Goal: Task Accomplishment & Management: Manage account settings

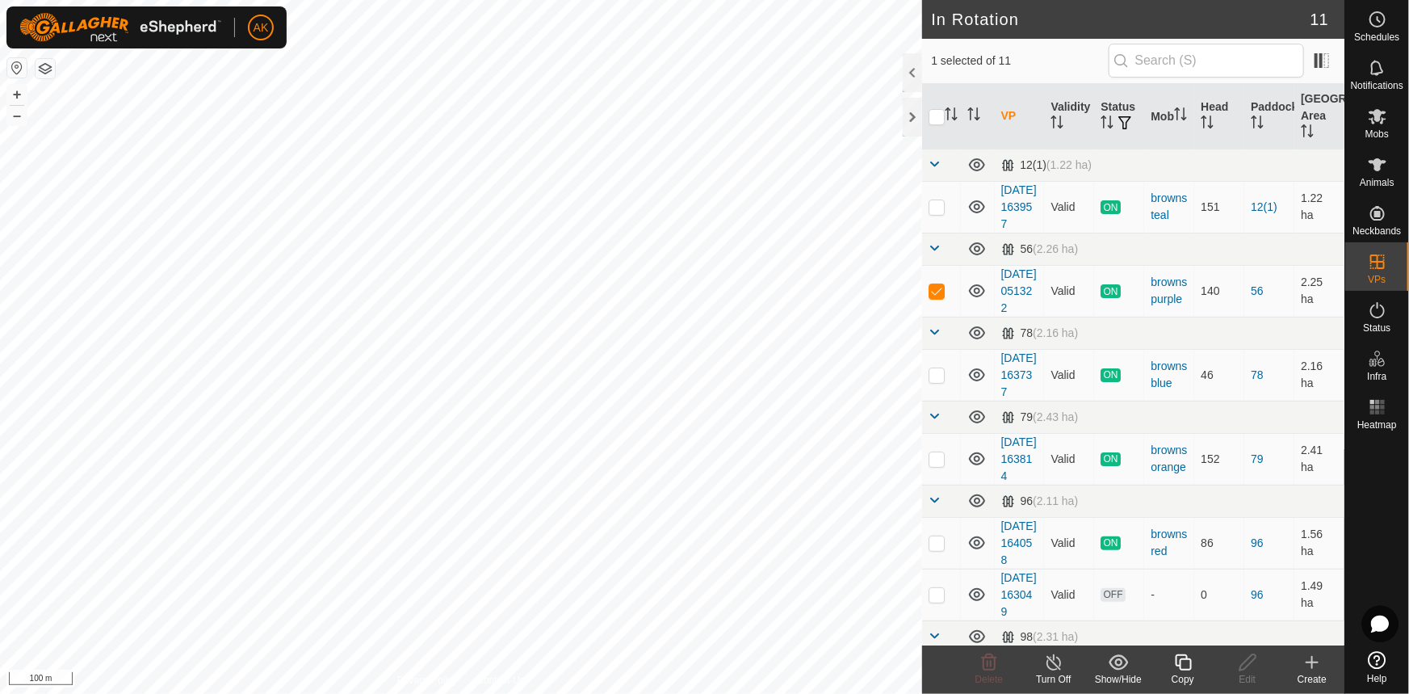
click at [1178, 663] on icon at bounding box center [1183, 662] width 20 height 19
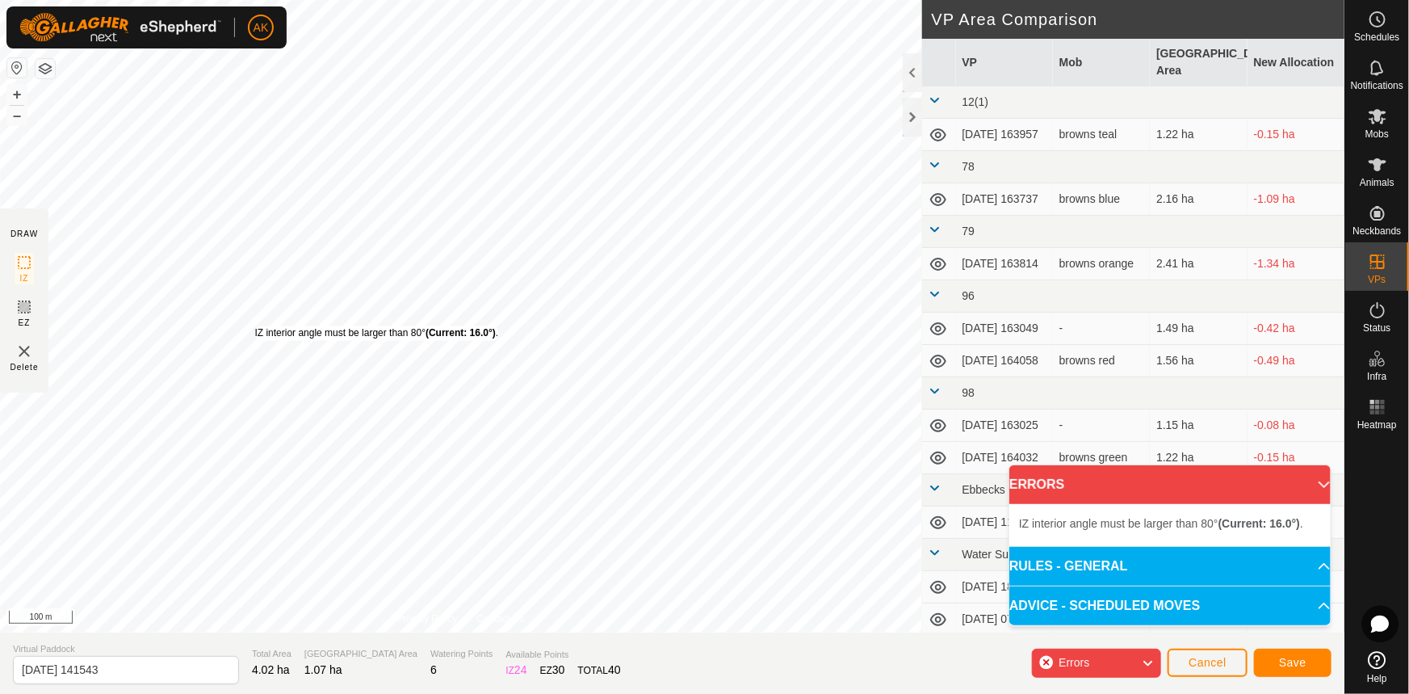
click at [255, 326] on div "IZ interior angle must be larger than 80° (Current: 16.0°) ." at bounding box center [377, 333] width 244 height 15
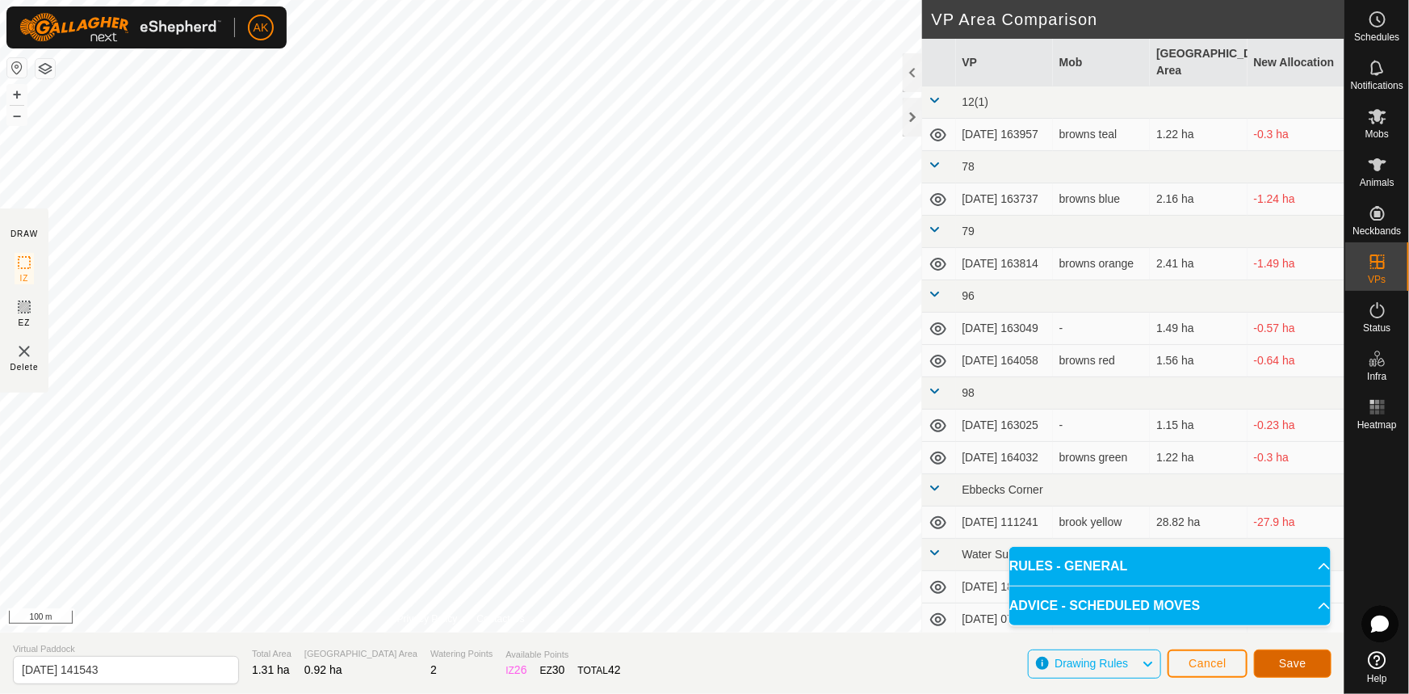
click at [1282, 670] on button "Save" at bounding box center [1293, 663] width 78 height 28
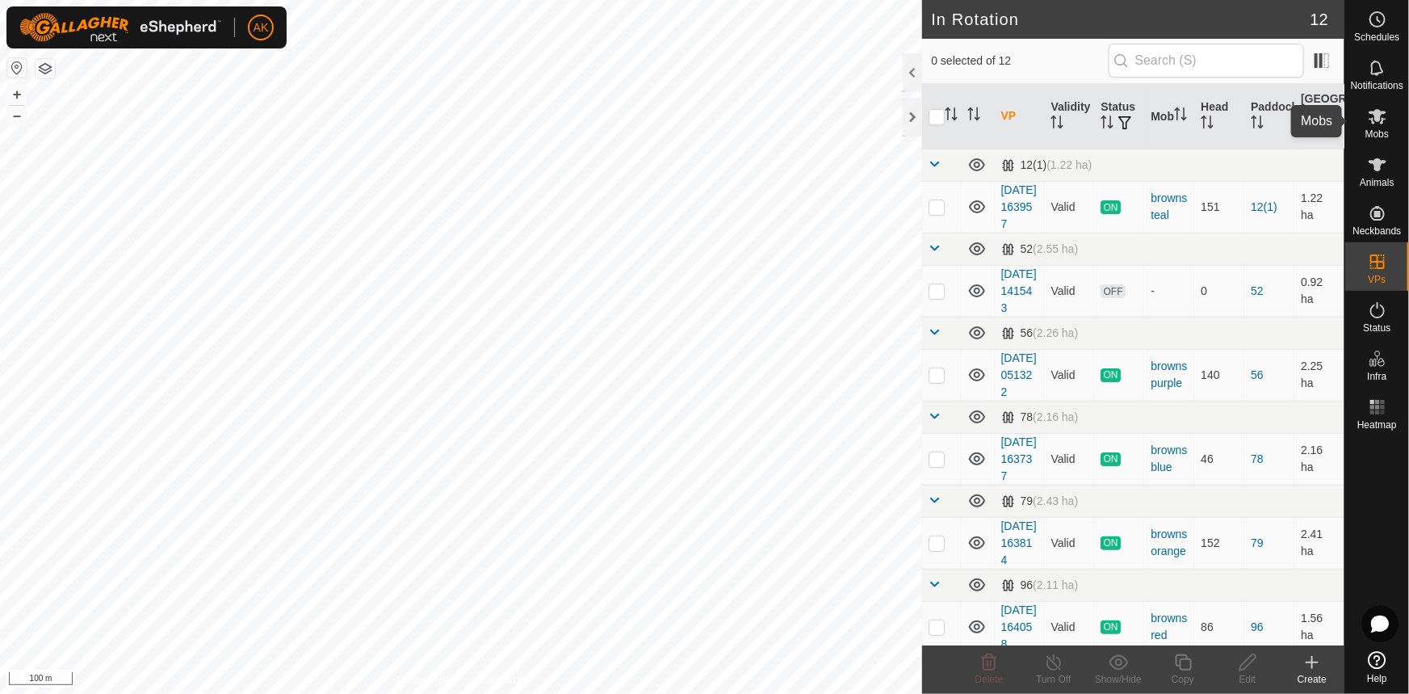
click at [1380, 120] on icon at bounding box center [1378, 116] width 18 height 15
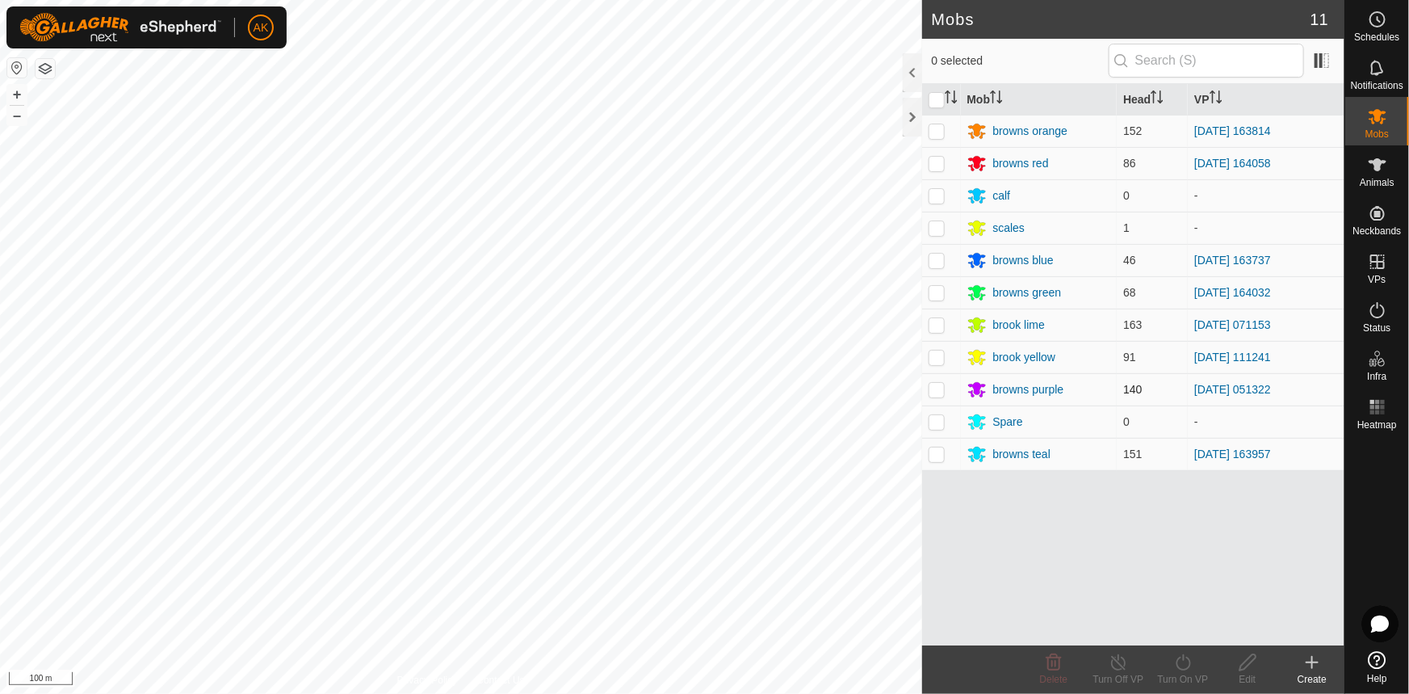
click at [937, 385] on p-checkbox at bounding box center [937, 389] width 16 height 13
checkbox input "true"
click at [1184, 664] on icon at bounding box center [1183, 662] width 20 height 19
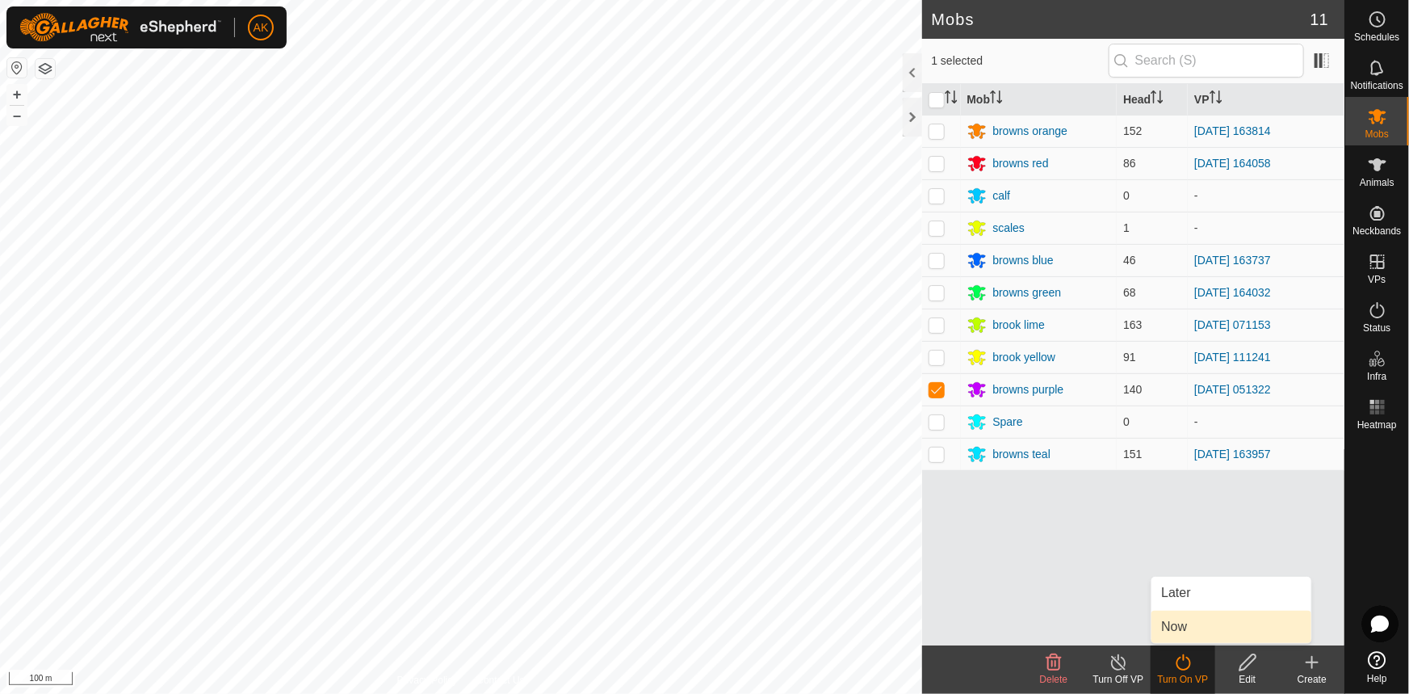
click at [1177, 629] on link "Now" at bounding box center [1232, 627] width 160 height 32
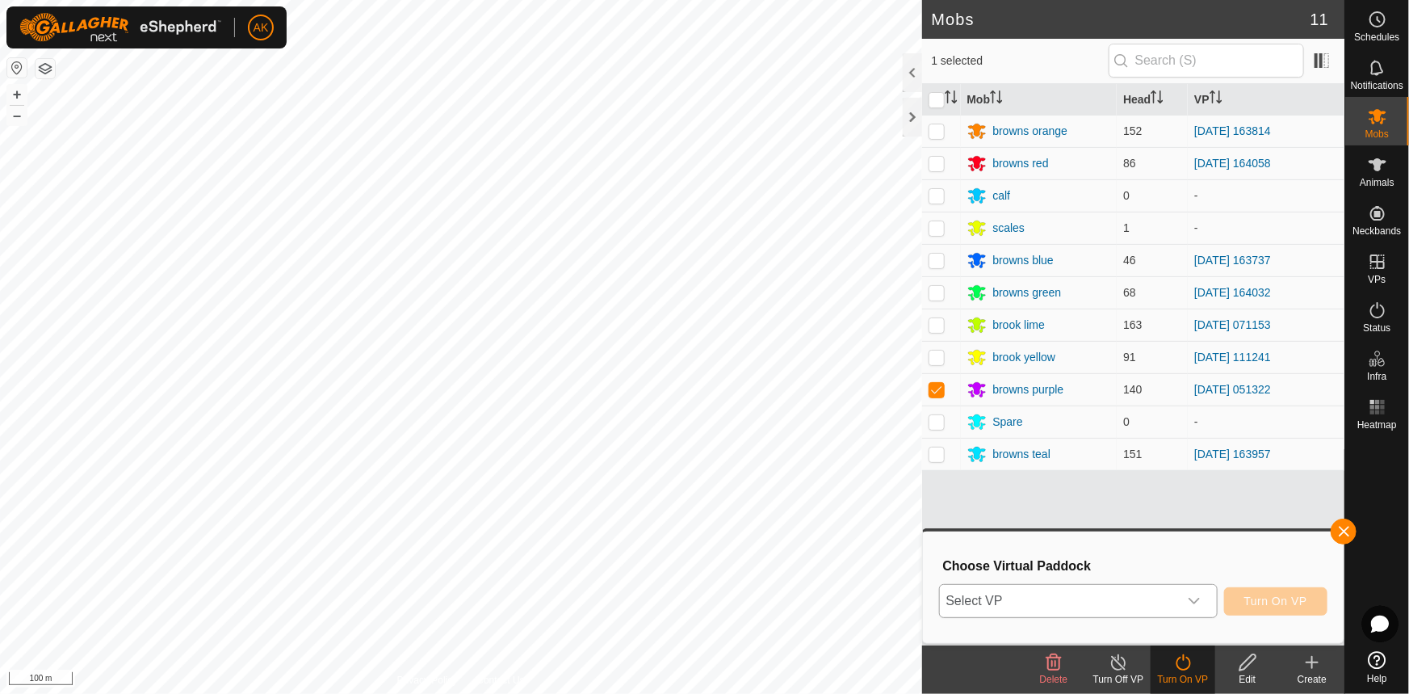
click at [1048, 595] on span "Select VP" at bounding box center [1059, 601] width 238 height 32
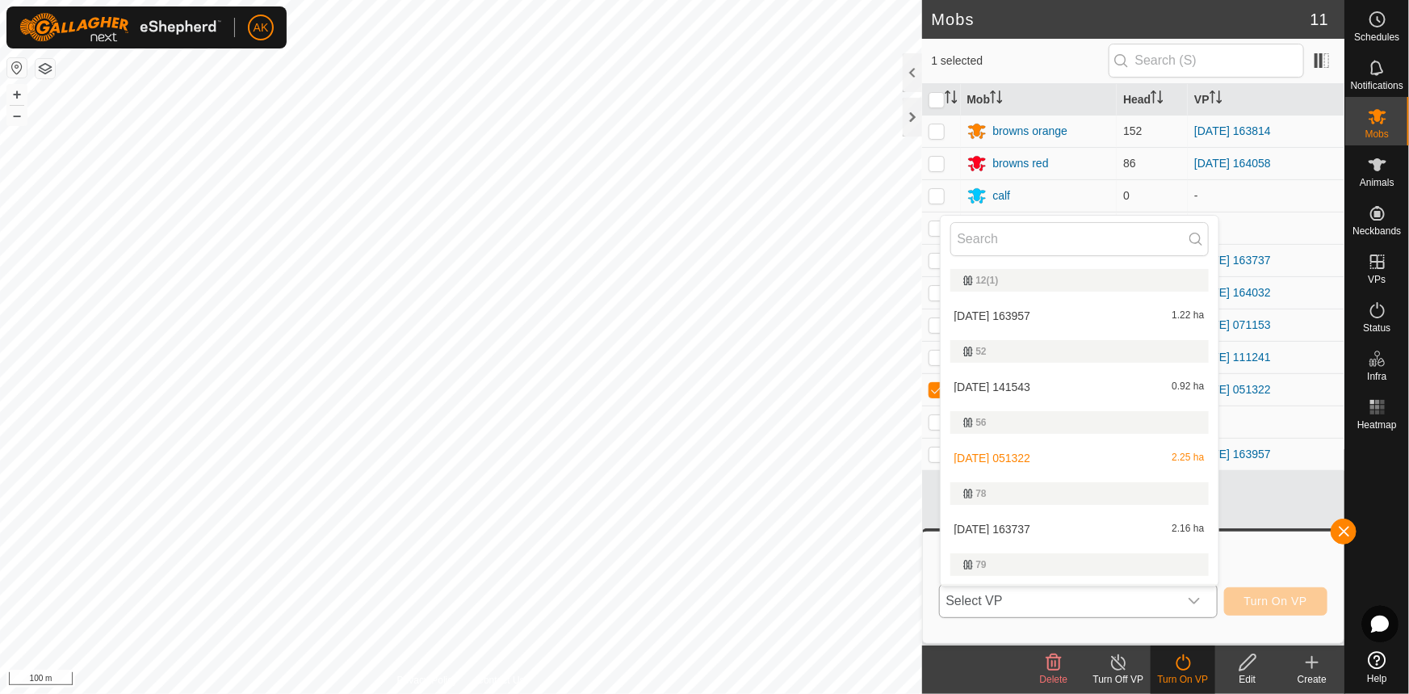
scroll to position [31, 0]
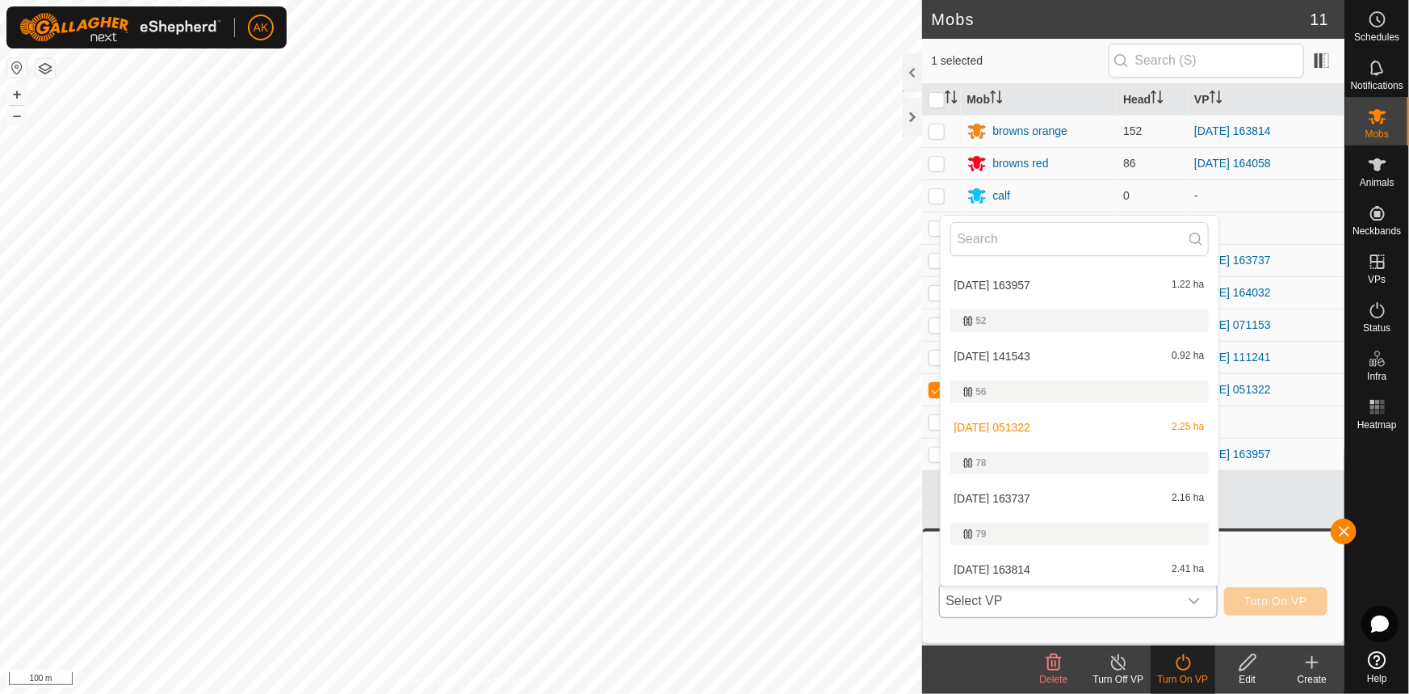
click at [987, 353] on li "[DATE] 141543 0.92 ha" at bounding box center [1080, 356] width 278 height 32
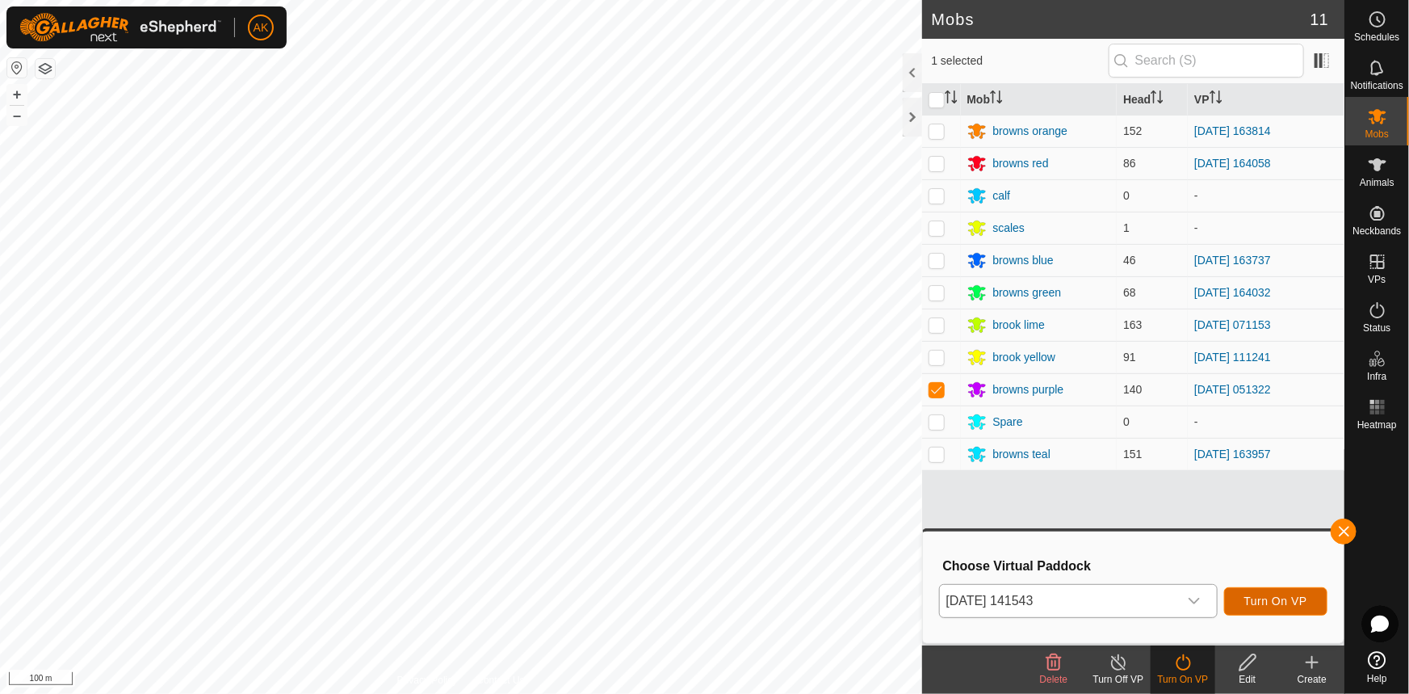
click at [1284, 602] on span "Turn On VP" at bounding box center [1275, 600] width 63 height 13
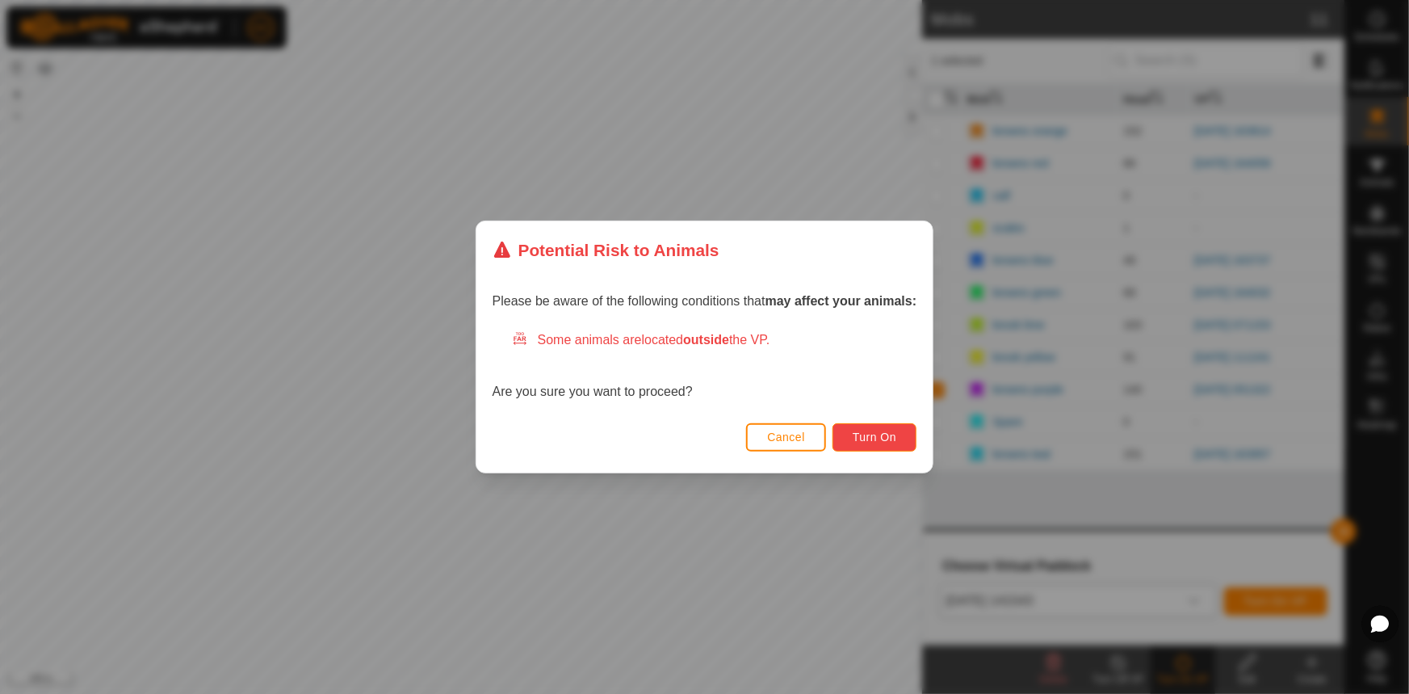
click at [888, 441] on span "Turn On" at bounding box center [875, 436] width 44 height 13
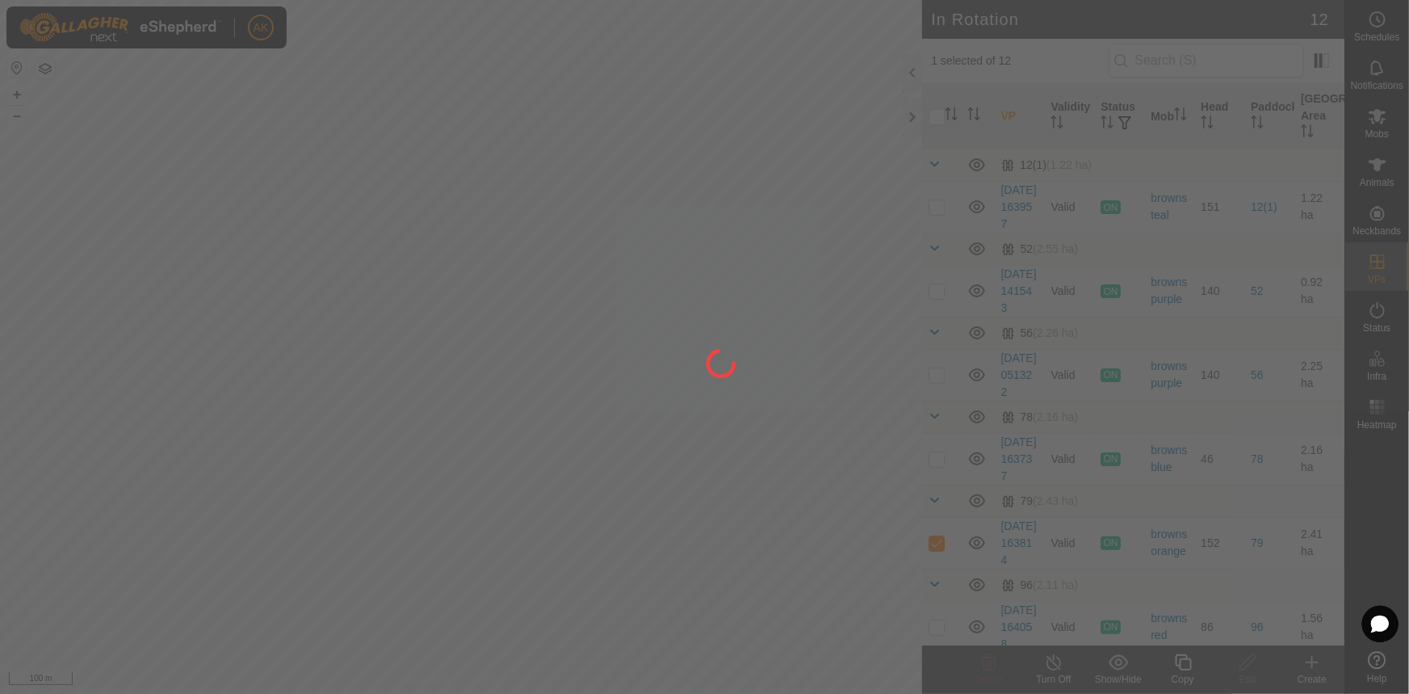
click at [727, 496] on div at bounding box center [704, 347] width 1409 height 694
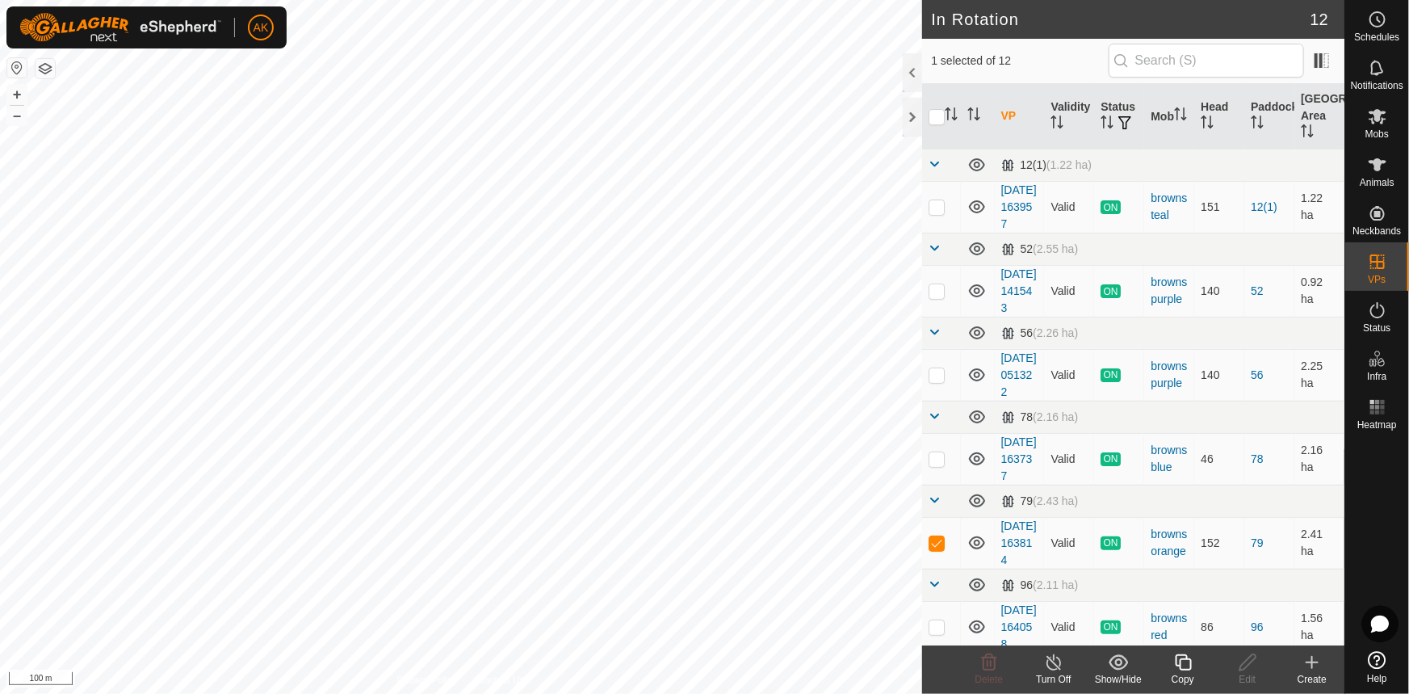
click at [1181, 665] on icon at bounding box center [1183, 662] width 20 height 19
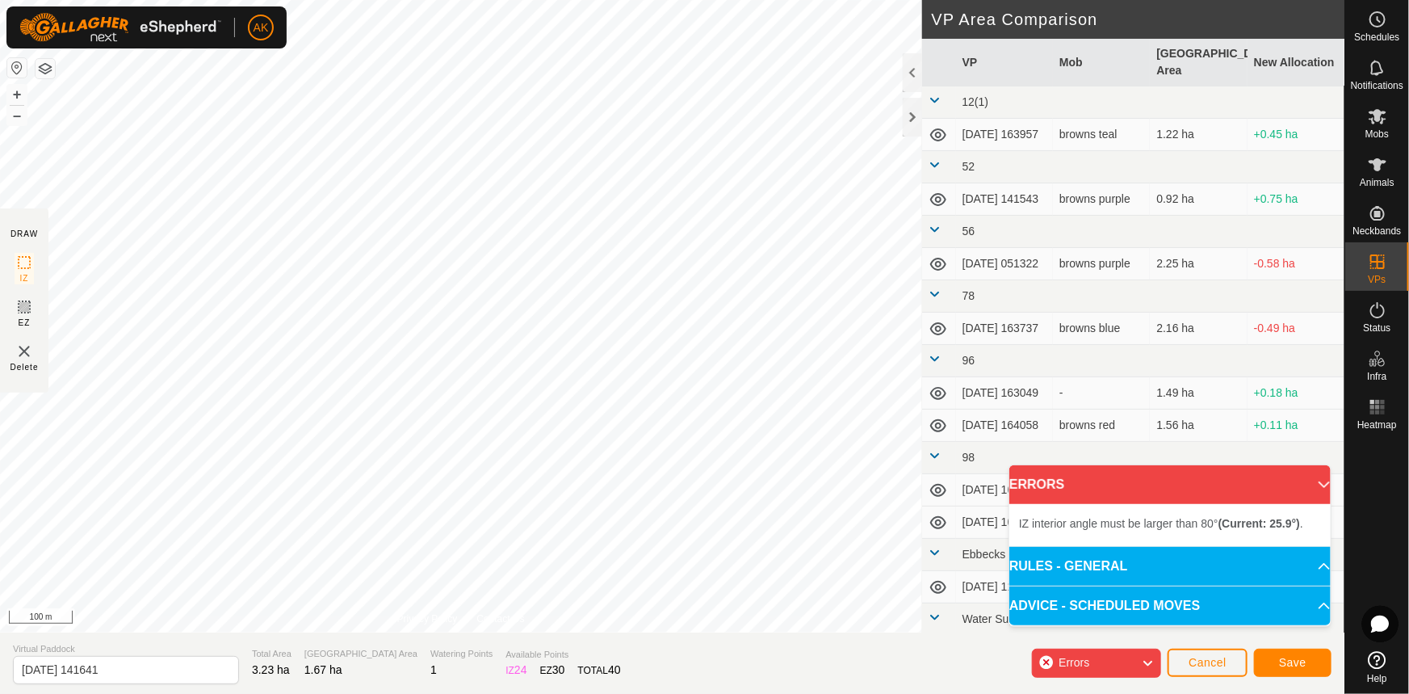
click at [705, 553] on div "IZ interior angle must be larger than 80° (Current: 25.9°) . + – ⇧ i 100 m" at bounding box center [461, 316] width 922 height 632
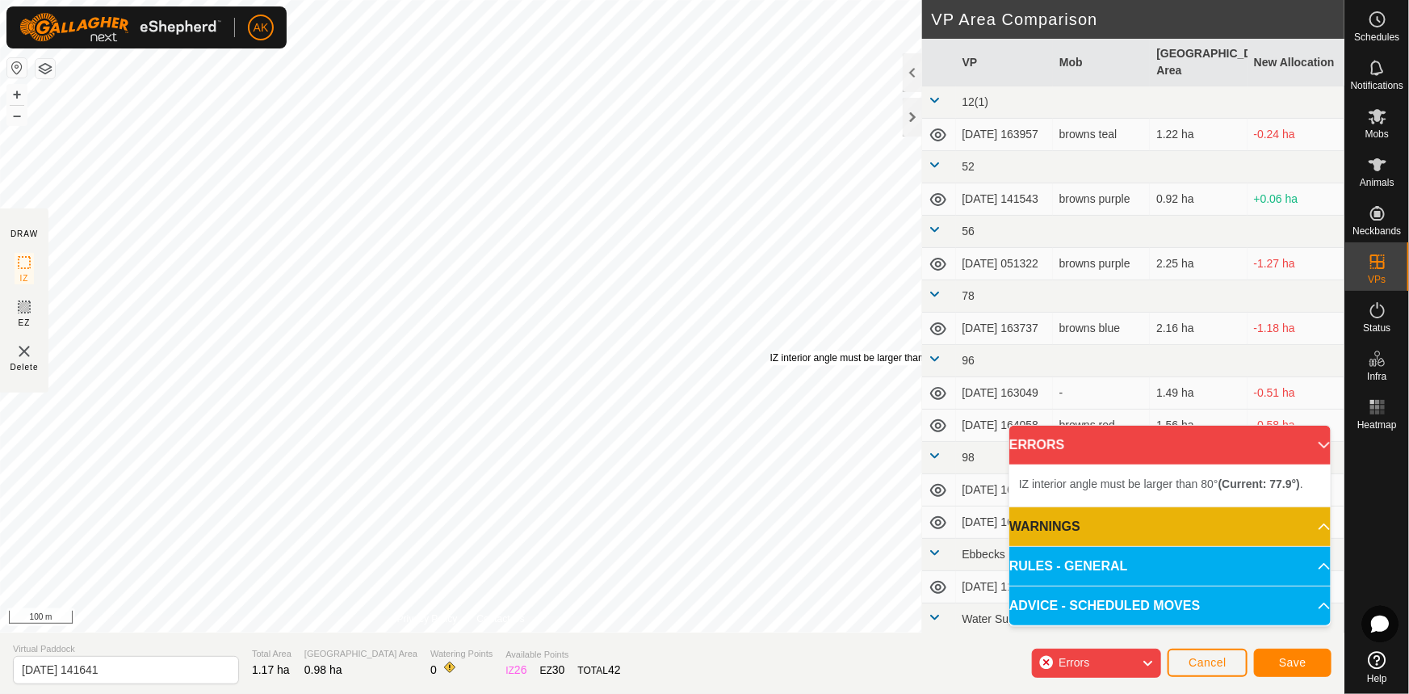
click at [770, 350] on div "IZ interior angle must be larger than 80° (Current: 77.9°) . + – ⇧ i 100 m" at bounding box center [461, 316] width 922 height 632
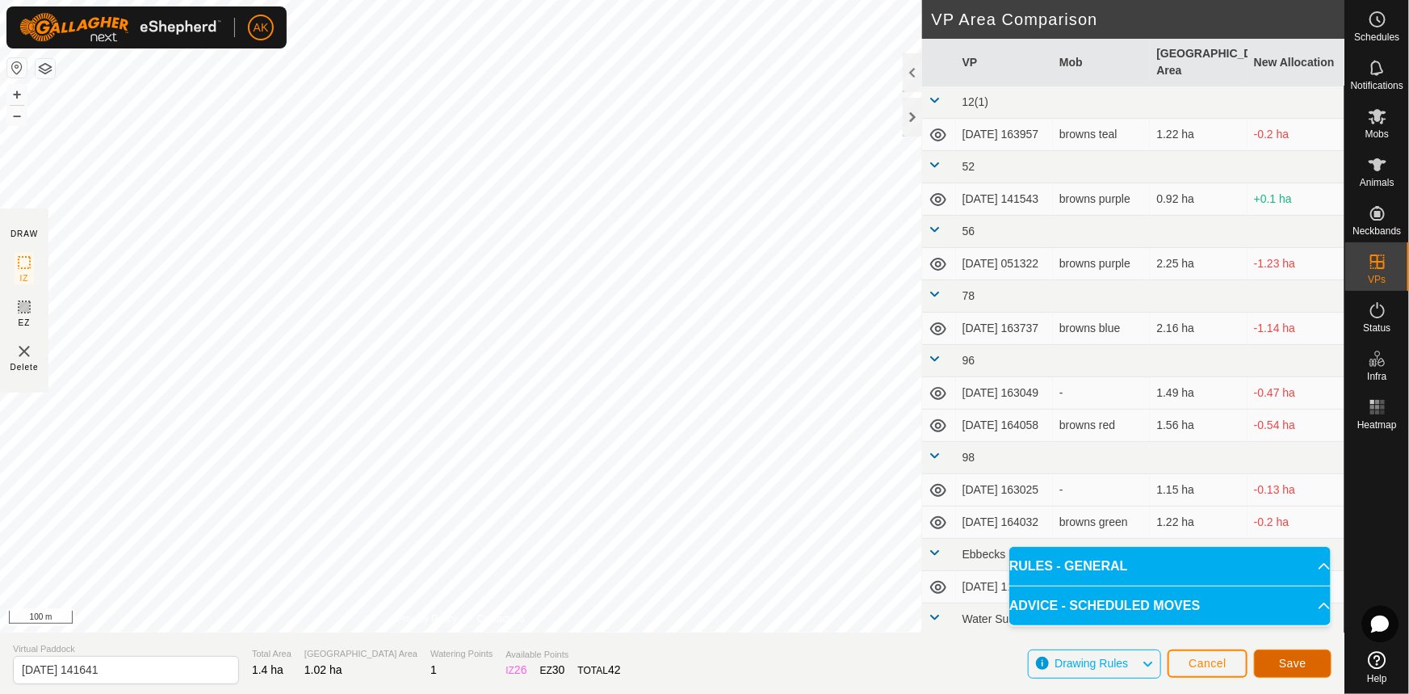
click at [1305, 655] on button "Save" at bounding box center [1293, 663] width 78 height 28
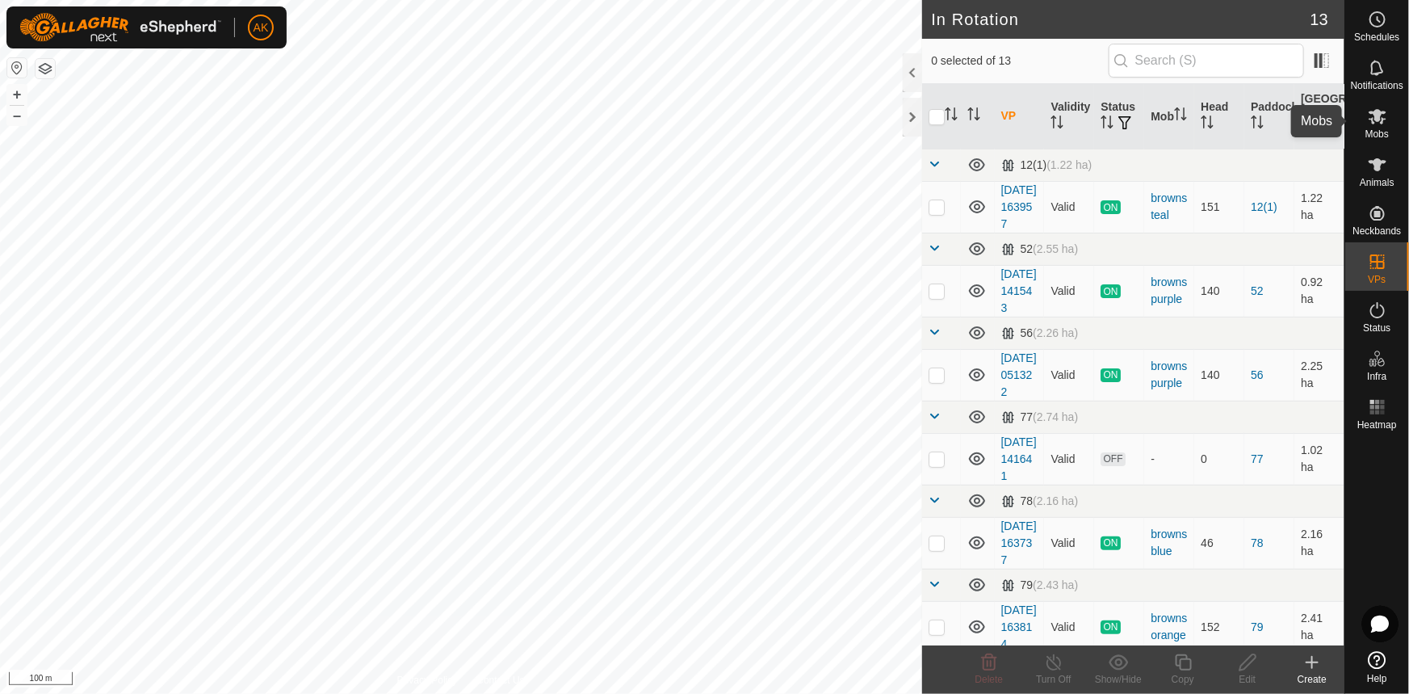
click at [1370, 112] on icon at bounding box center [1378, 116] width 18 height 15
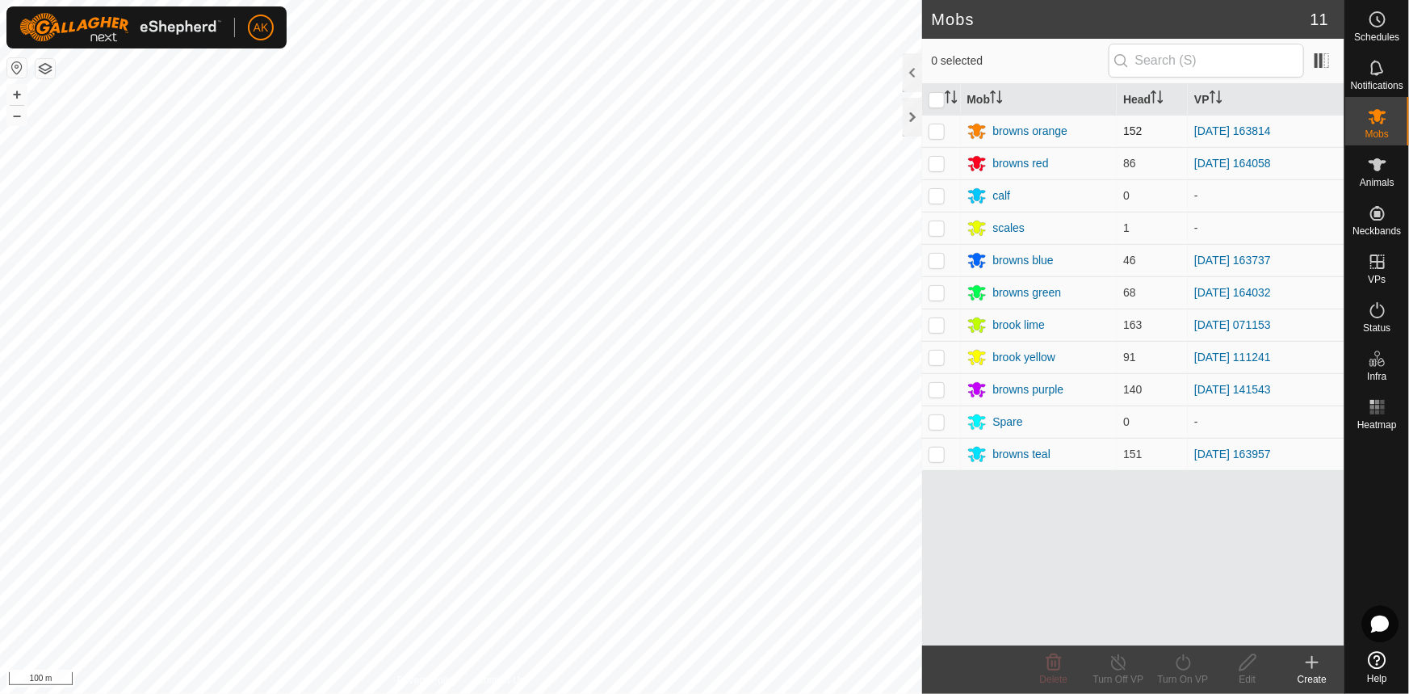
click at [943, 124] on p-checkbox at bounding box center [937, 130] width 16 height 13
checkbox input "true"
click at [1186, 663] on icon at bounding box center [1183, 662] width 20 height 19
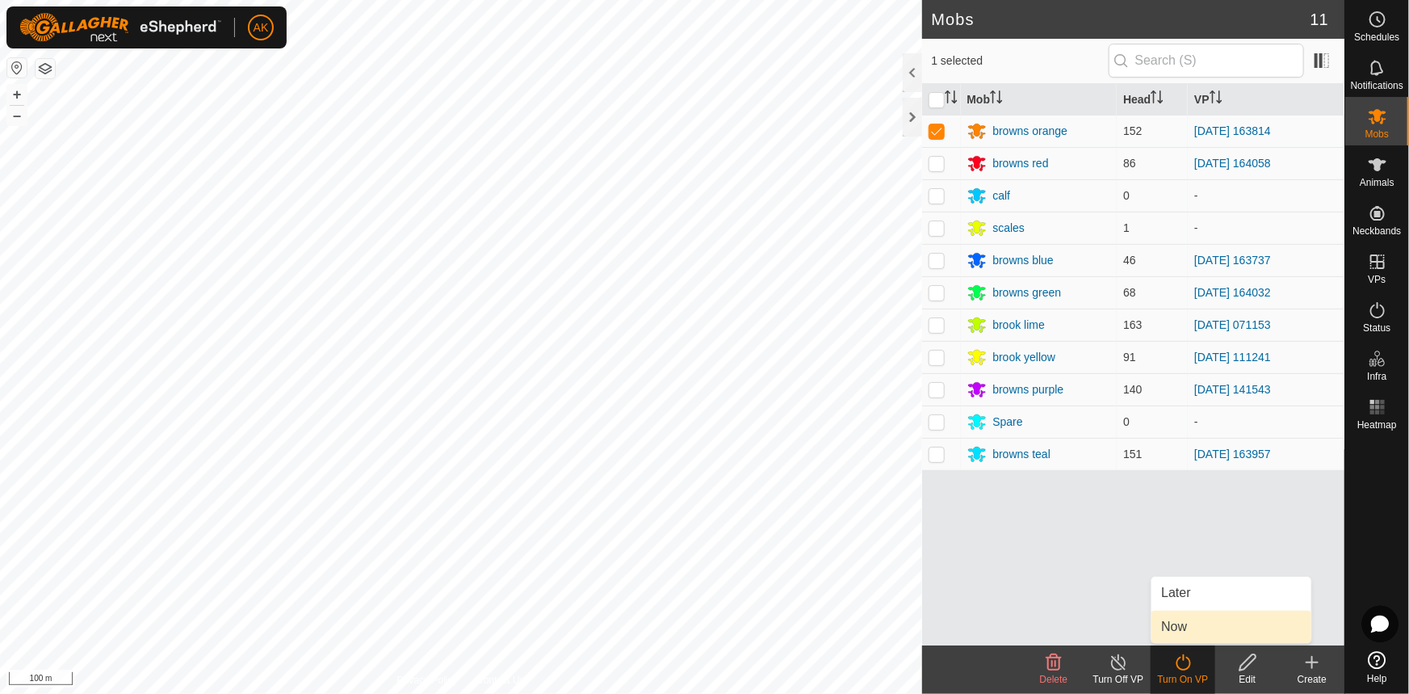
click at [1176, 629] on link "Now" at bounding box center [1232, 627] width 160 height 32
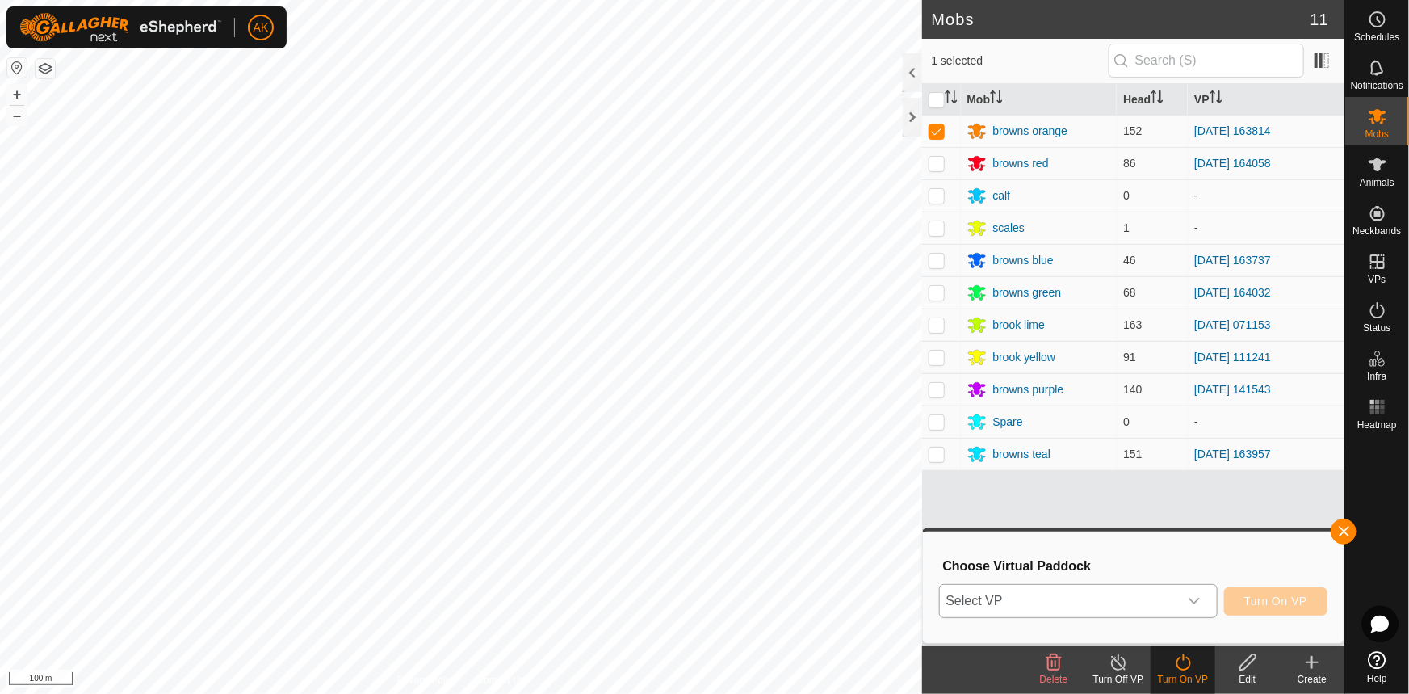
click at [1181, 596] on div "dropdown trigger" at bounding box center [1194, 601] width 32 height 32
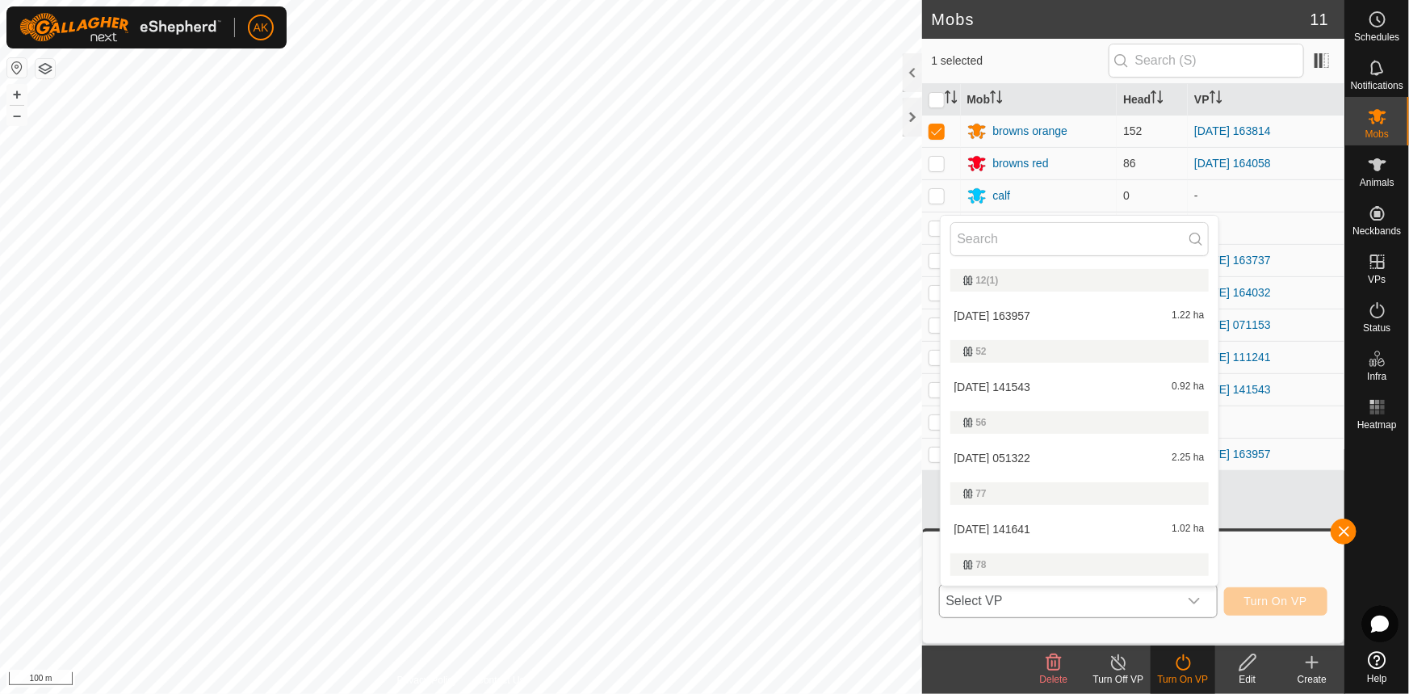
click at [982, 524] on li "[DATE] 141641 1.02 ha" at bounding box center [1080, 529] width 278 height 32
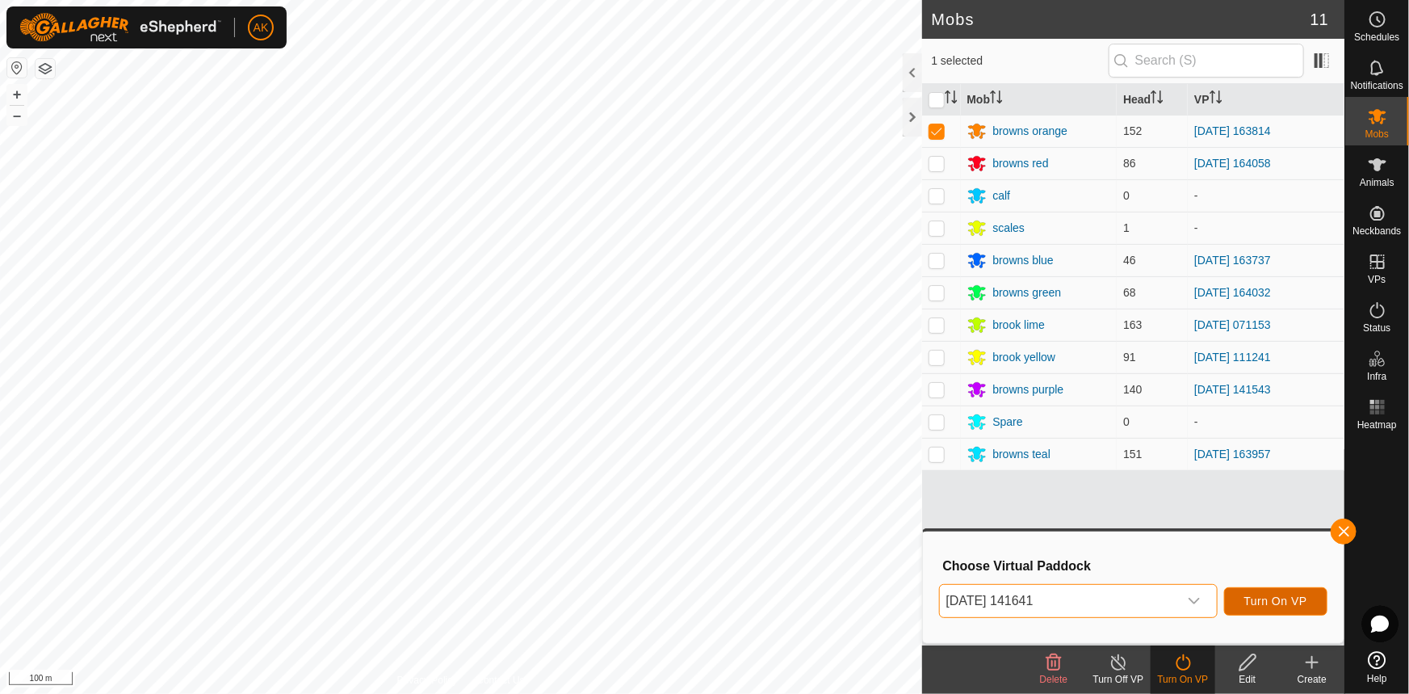
click at [1282, 606] on span "Turn On VP" at bounding box center [1275, 600] width 63 height 13
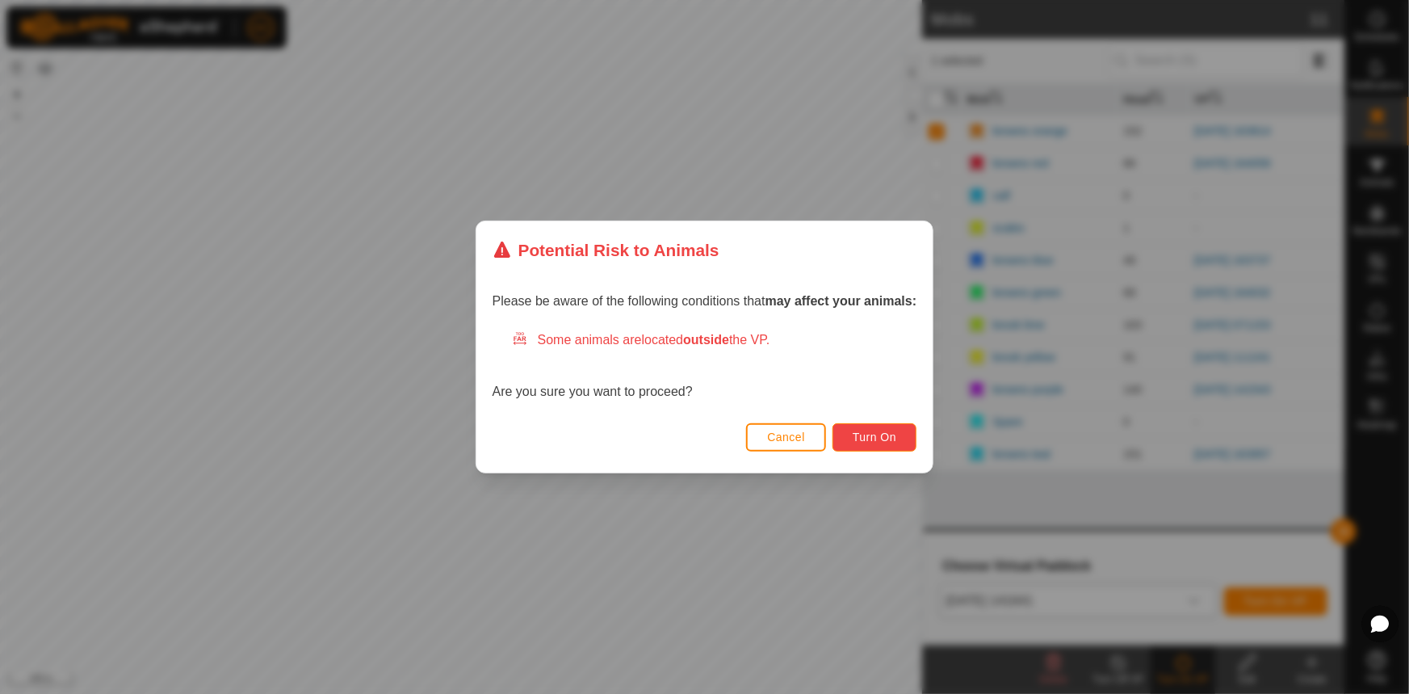
click at [854, 434] on button "Turn On" at bounding box center [875, 437] width 84 height 28
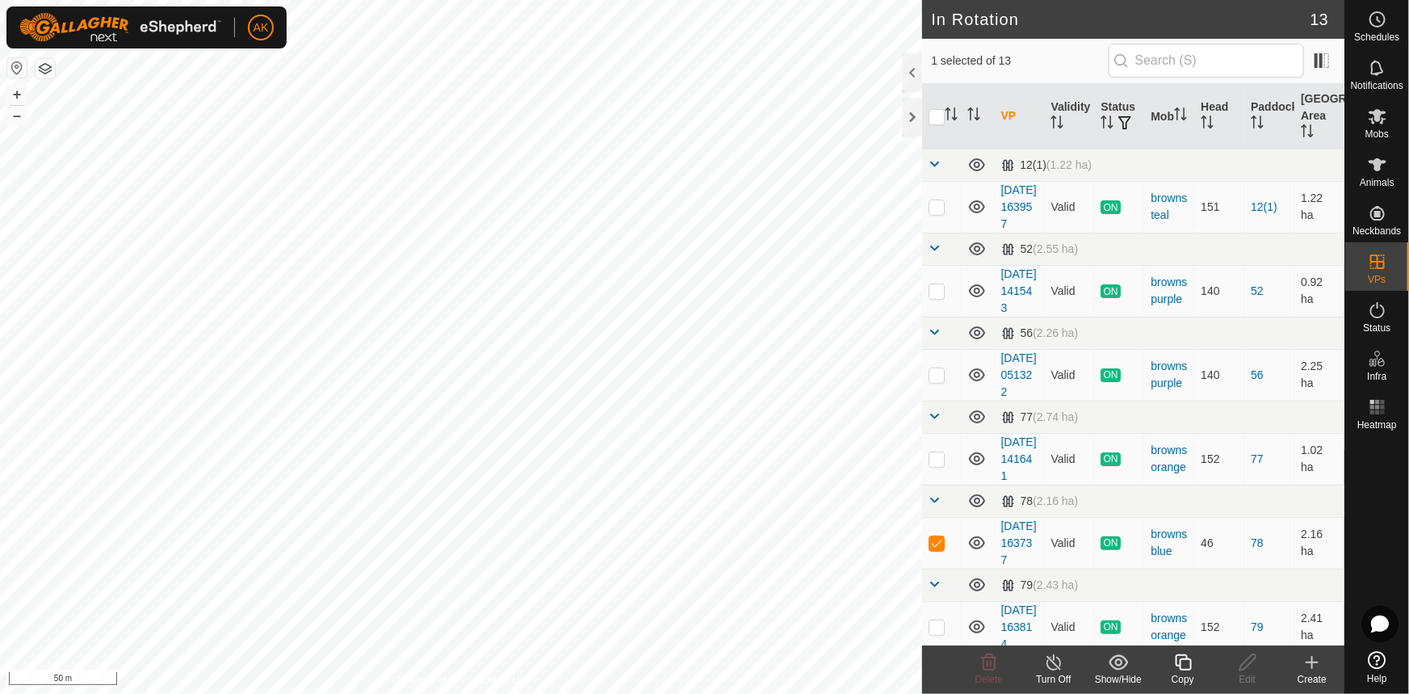
click at [1181, 662] on icon at bounding box center [1183, 662] width 20 height 19
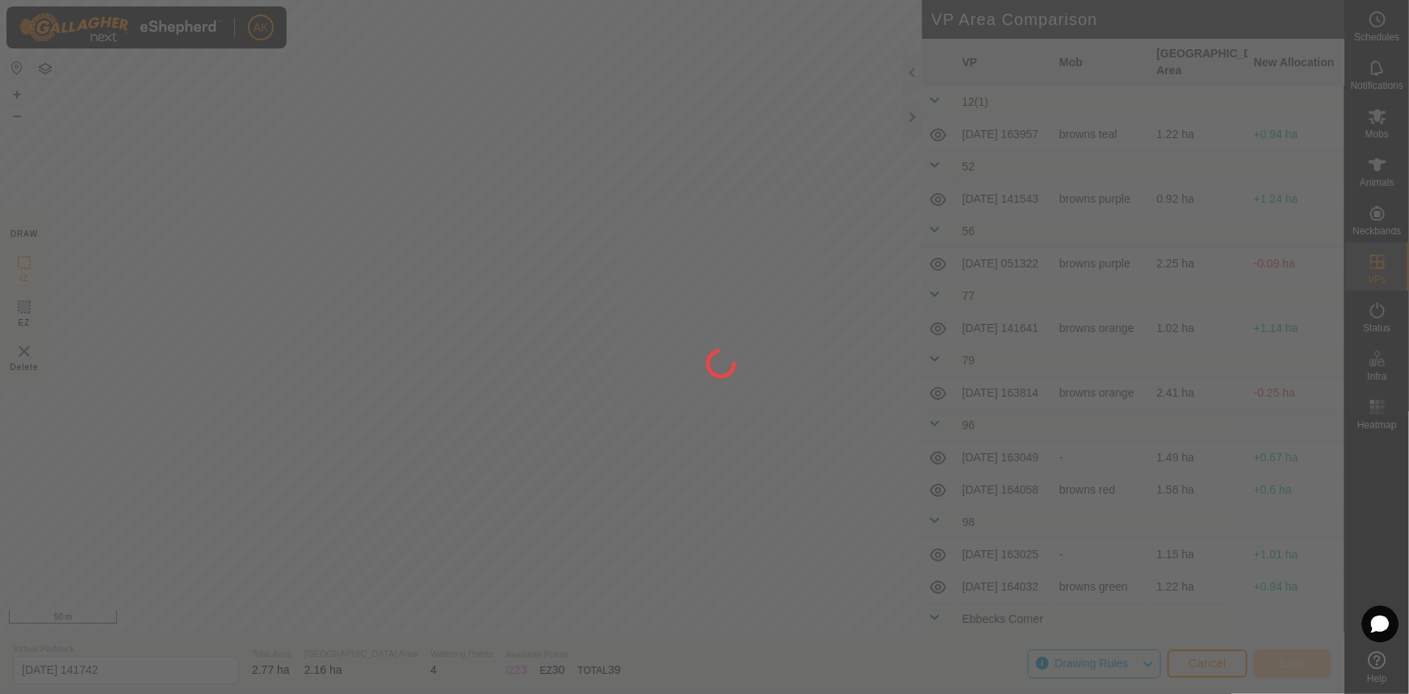
drag, startPoint x: 436, startPoint y: 250, endPoint x: 444, endPoint y: 252, distance: 8.4
click at [440, 250] on div at bounding box center [704, 347] width 1409 height 694
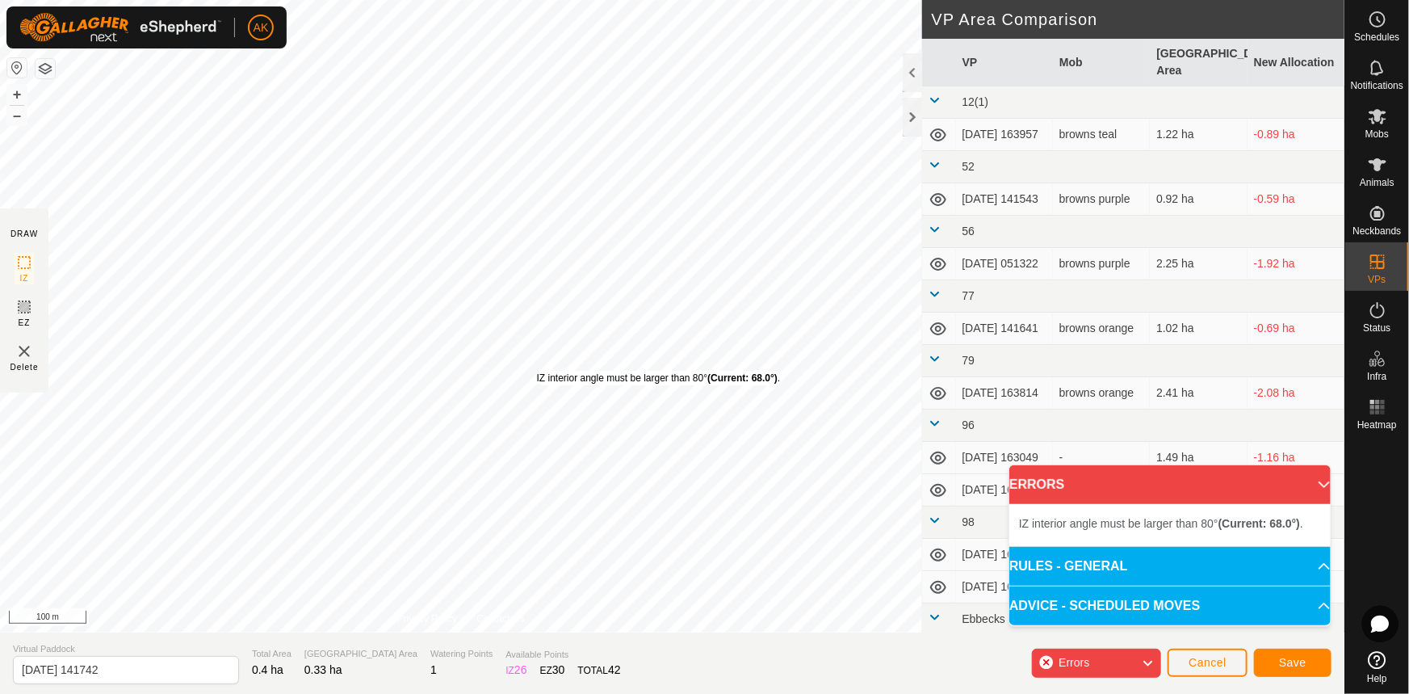
drag, startPoint x: 477, startPoint y: 274, endPoint x: 540, endPoint y: 377, distance: 121.0
click at [536, 371] on div "IZ interior angle must be larger than 80° (Current: 68.0°) . + – ⇧ i 100 m" at bounding box center [461, 316] width 922 height 632
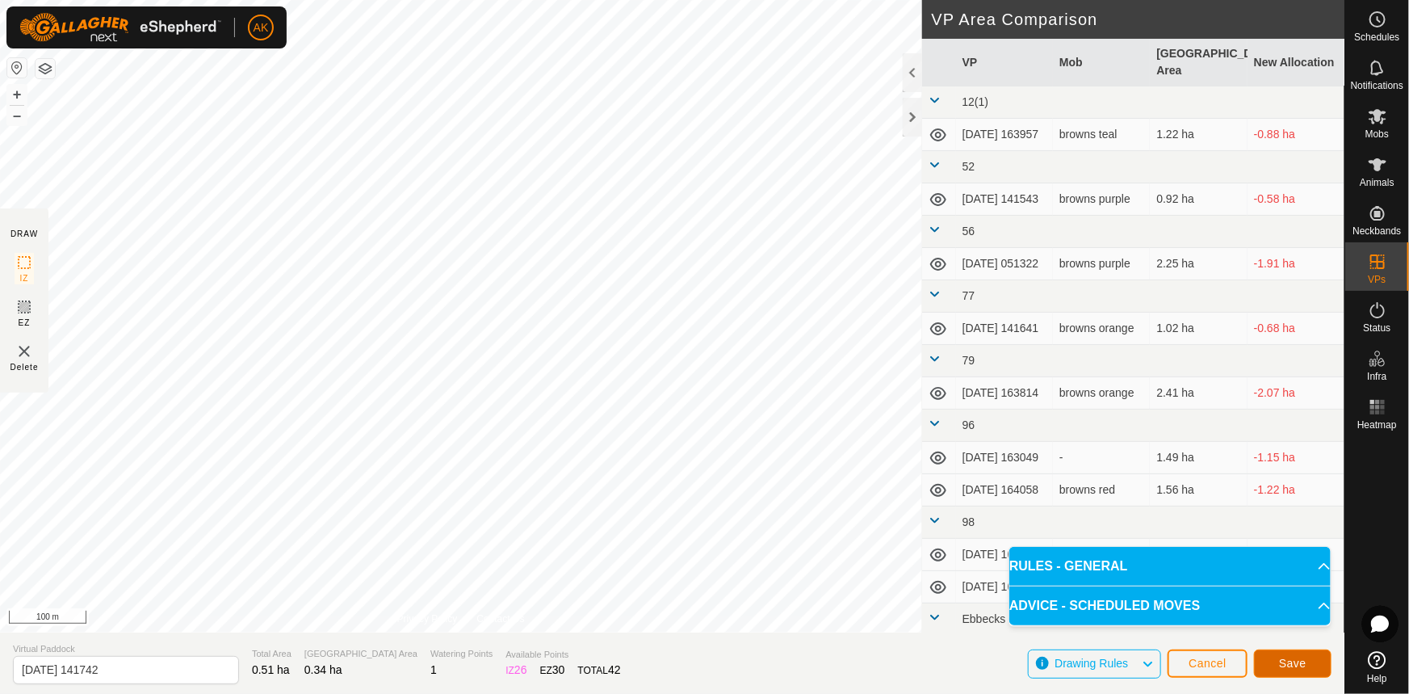
click at [1280, 661] on span "Save" at bounding box center [1292, 663] width 27 height 13
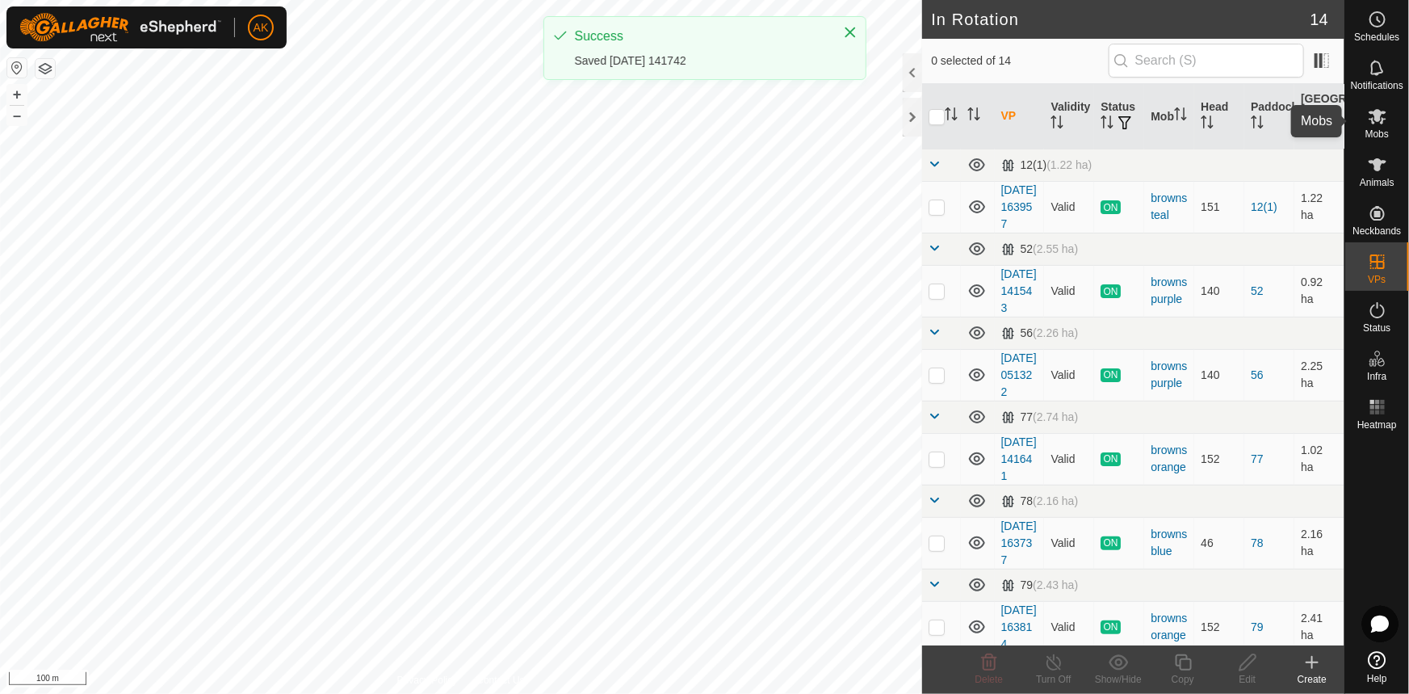
click at [1382, 120] on icon at bounding box center [1378, 116] width 18 height 15
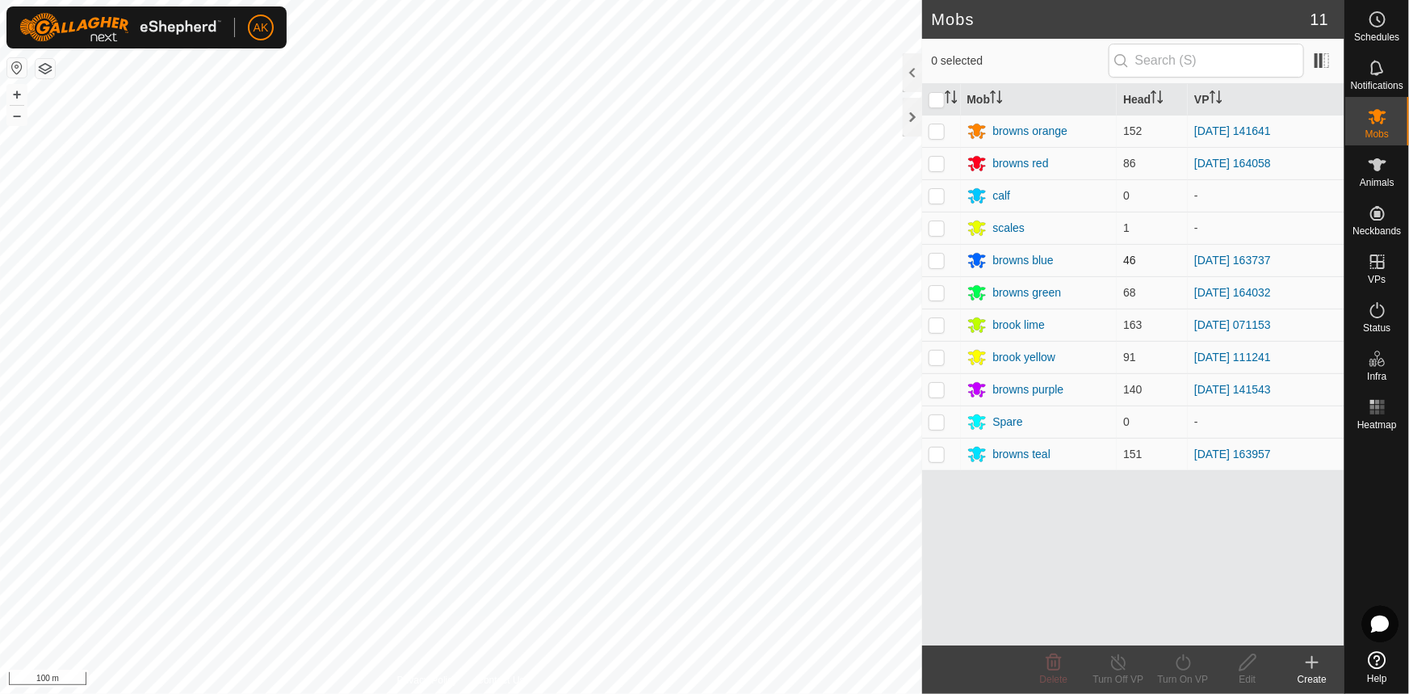
click at [935, 262] on p-checkbox at bounding box center [937, 260] width 16 height 13
checkbox input "true"
click at [1180, 665] on icon at bounding box center [1183, 662] width 20 height 19
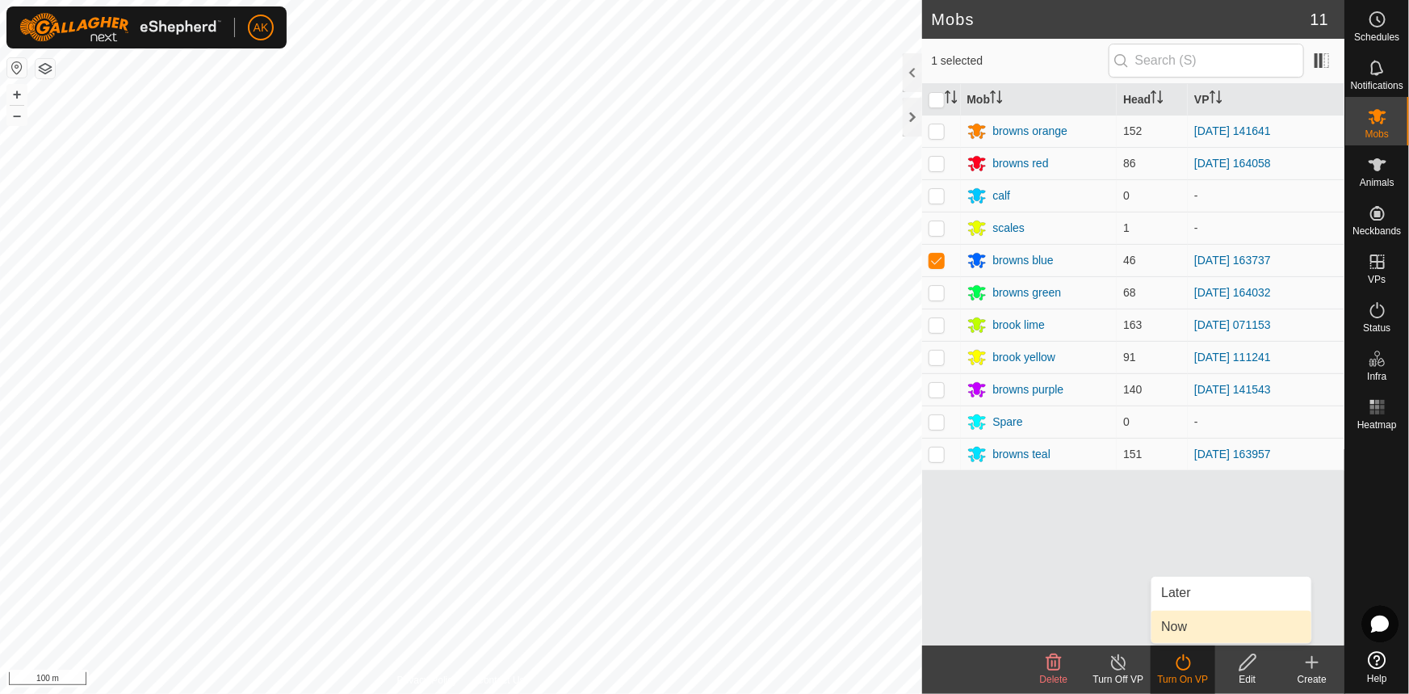
click at [1172, 620] on link "Now" at bounding box center [1232, 627] width 160 height 32
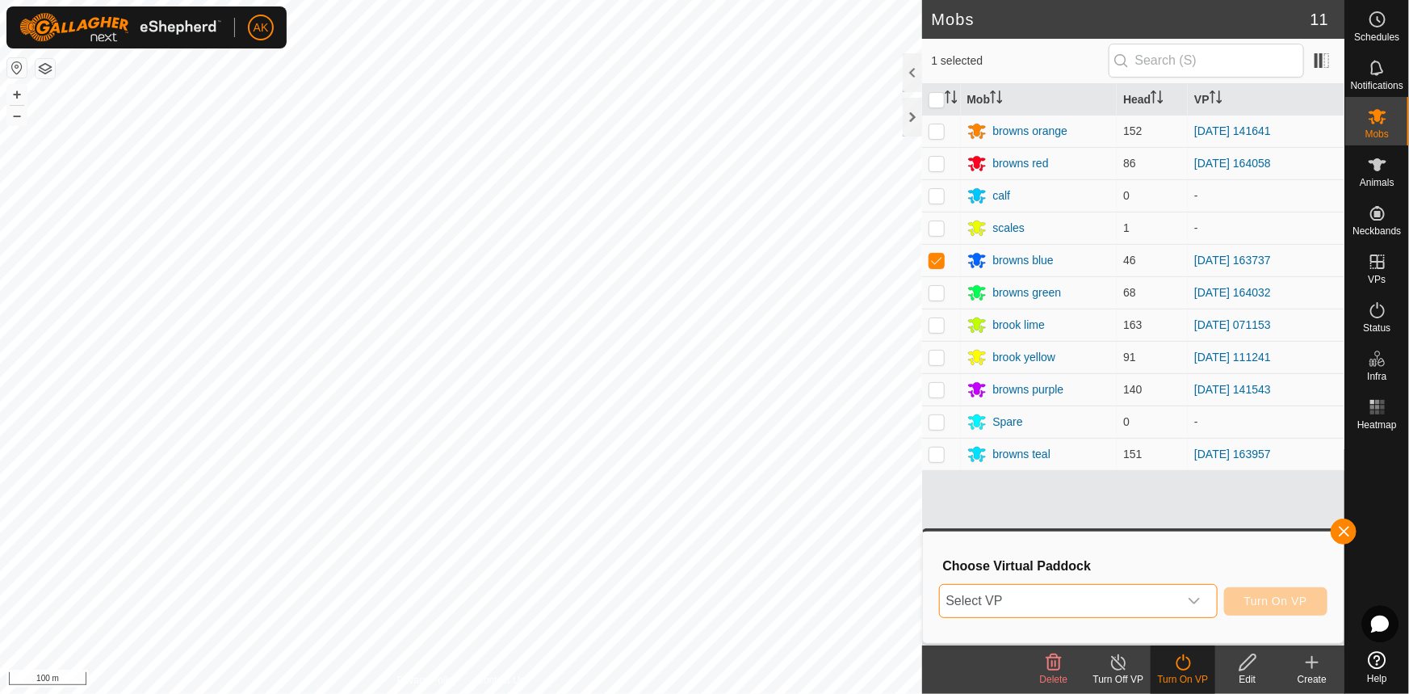
drag, startPoint x: 1060, startPoint y: 595, endPoint x: 1065, endPoint y: 588, distance: 8.7
click at [1060, 594] on span "Select VP" at bounding box center [1059, 601] width 238 height 32
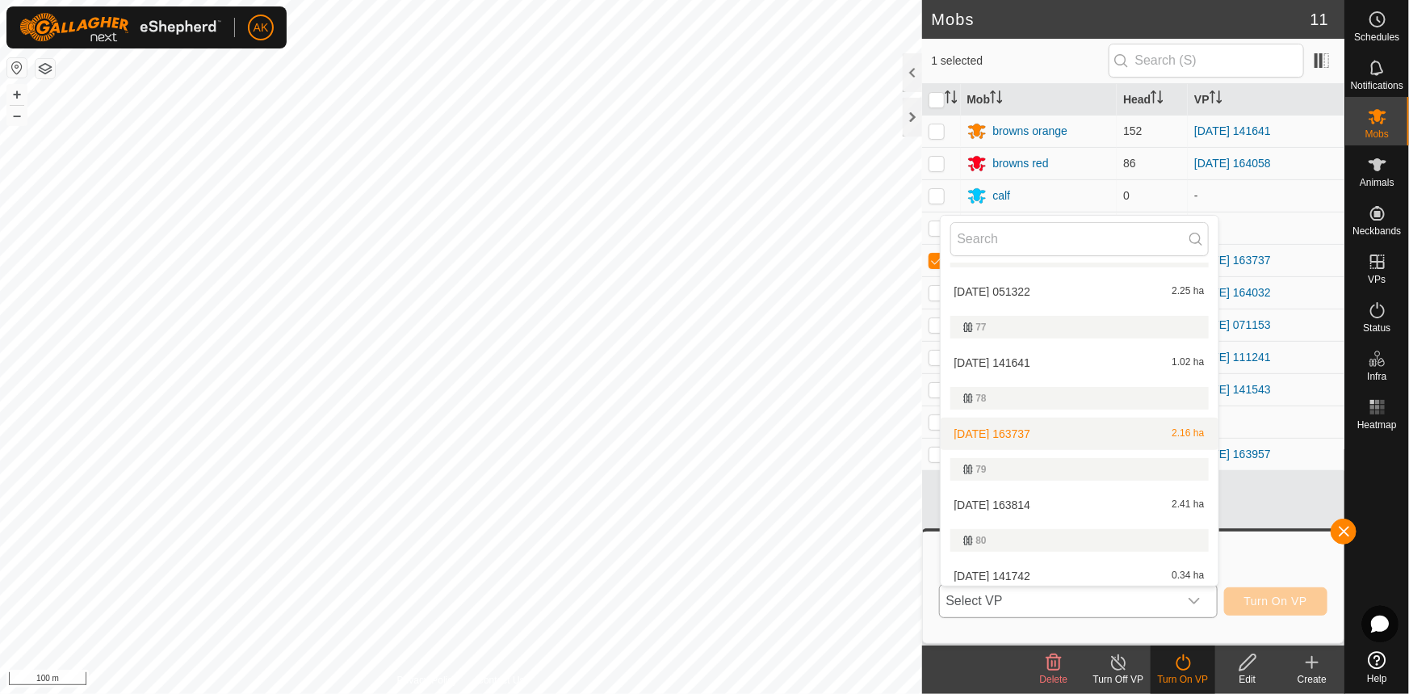
scroll to position [178, 0]
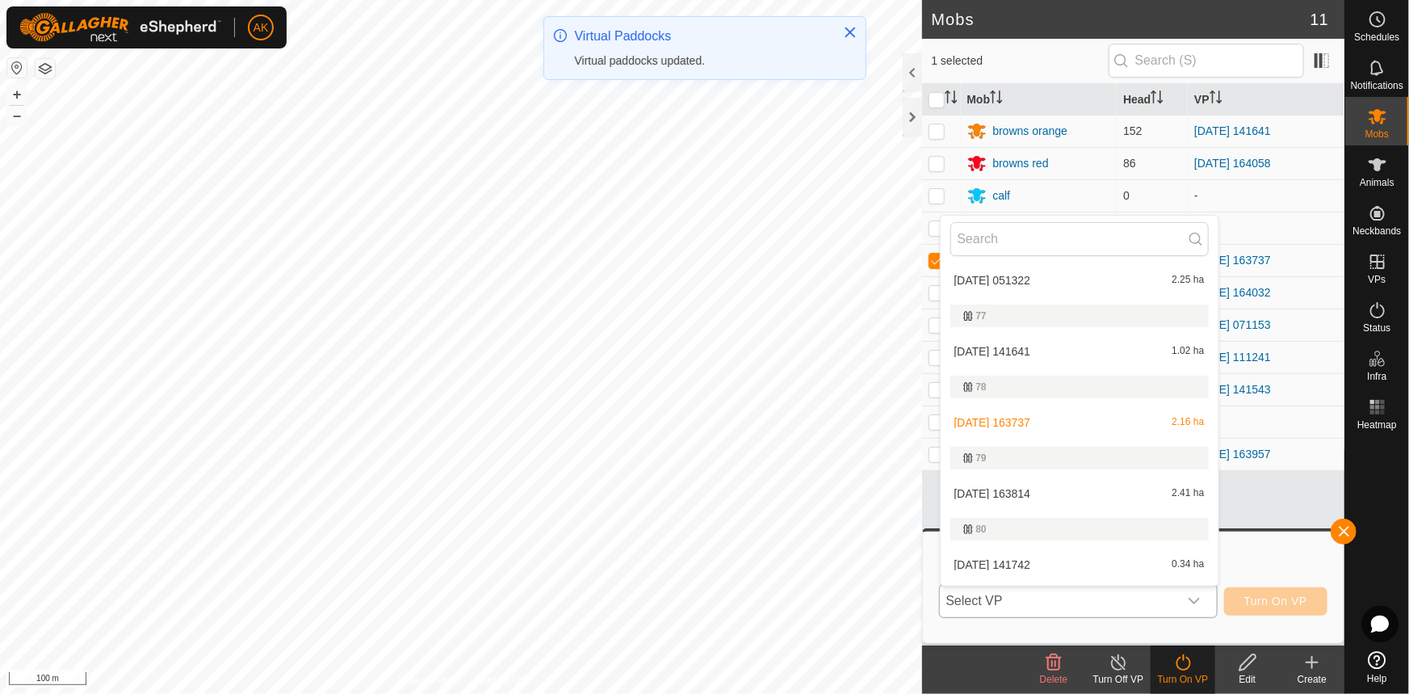
click at [1010, 487] on li "[DATE] 163814 2.41 ha" at bounding box center [1080, 493] width 278 height 32
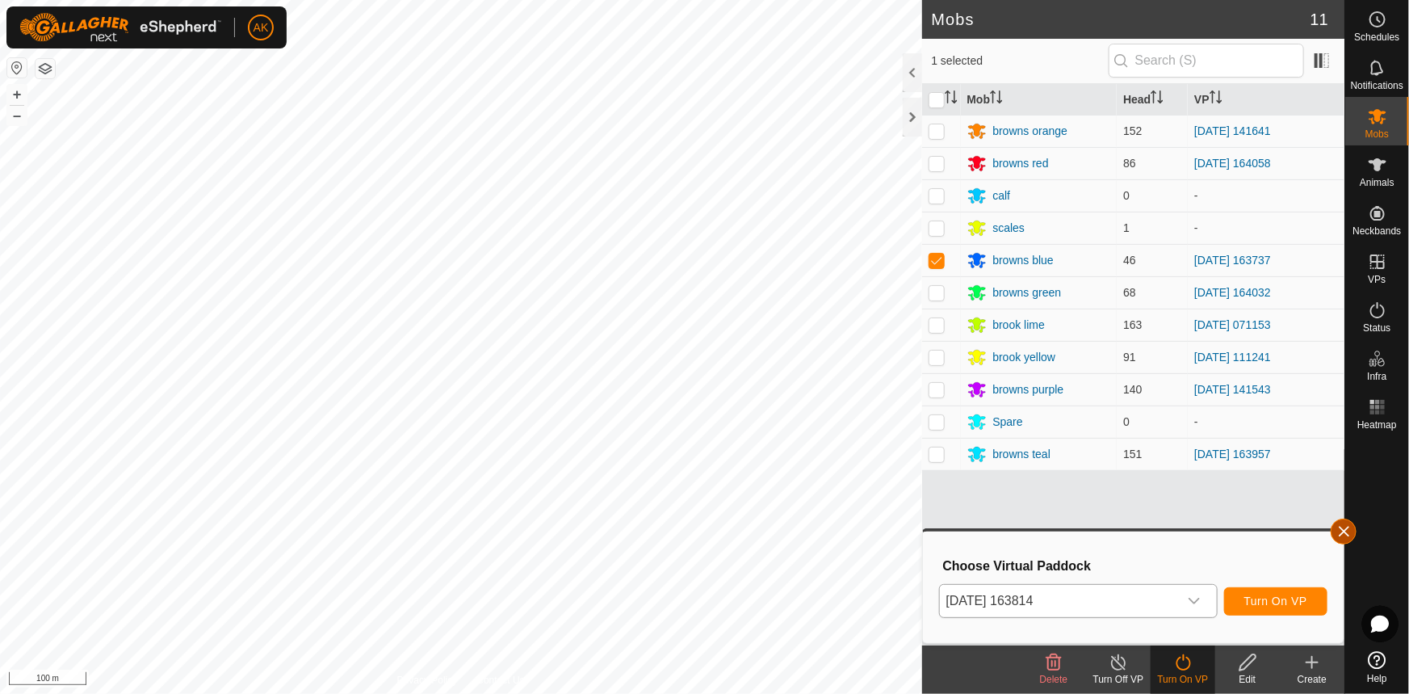
click at [1345, 528] on button "button" at bounding box center [1344, 531] width 26 height 26
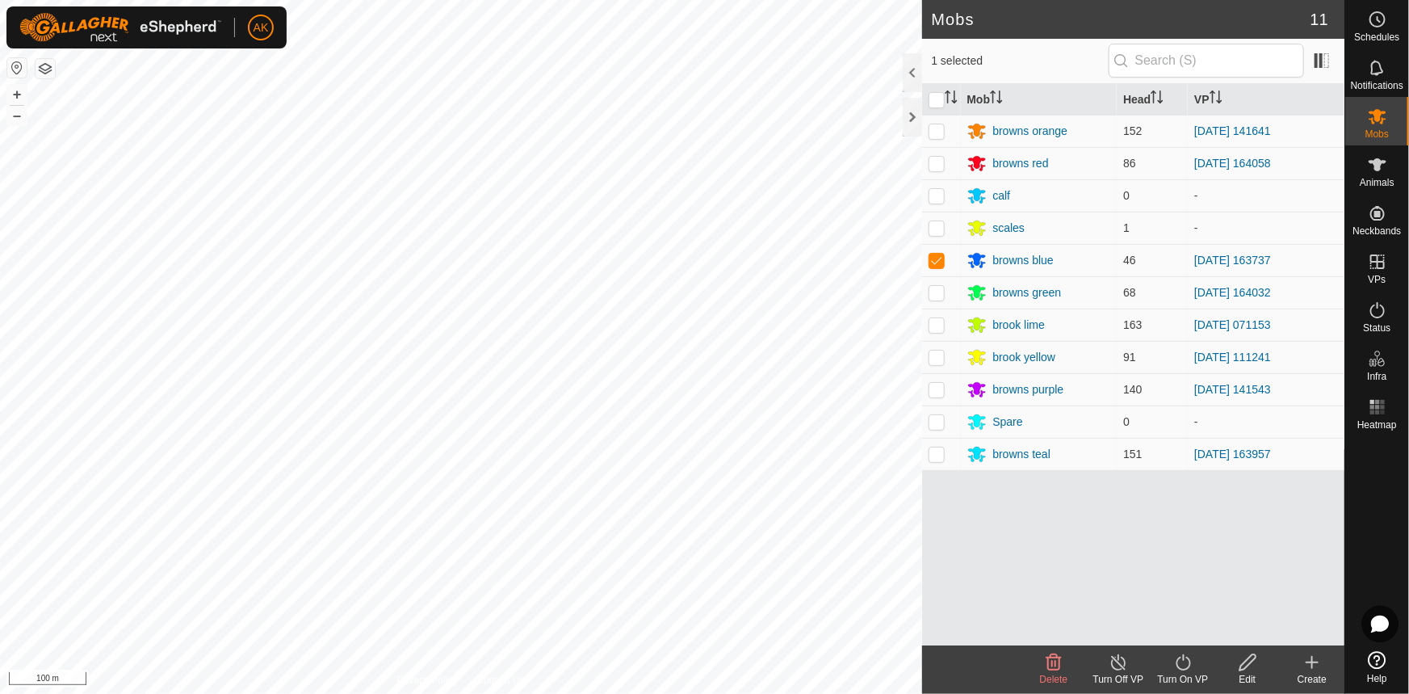
click at [1187, 662] on icon at bounding box center [1183, 662] width 20 height 19
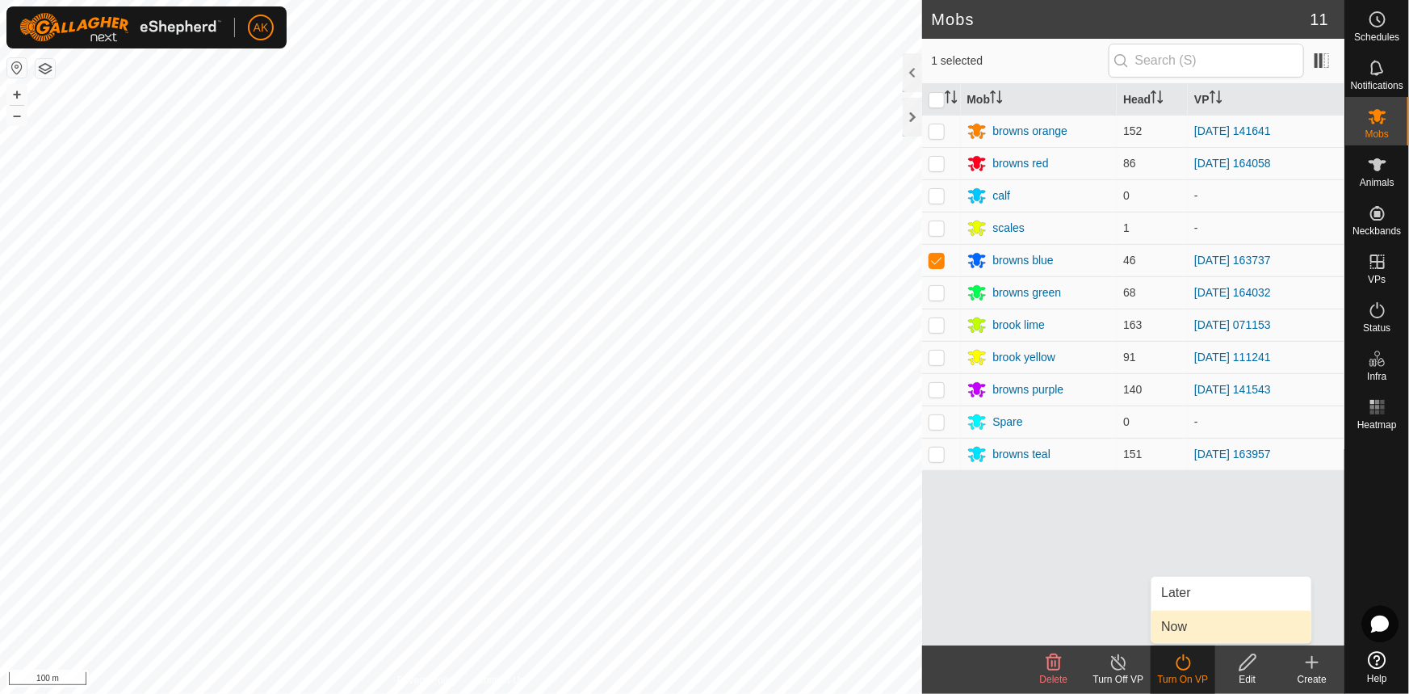
click at [1179, 621] on link "Now" at bounding box center [1232, 627] width 160 height 32
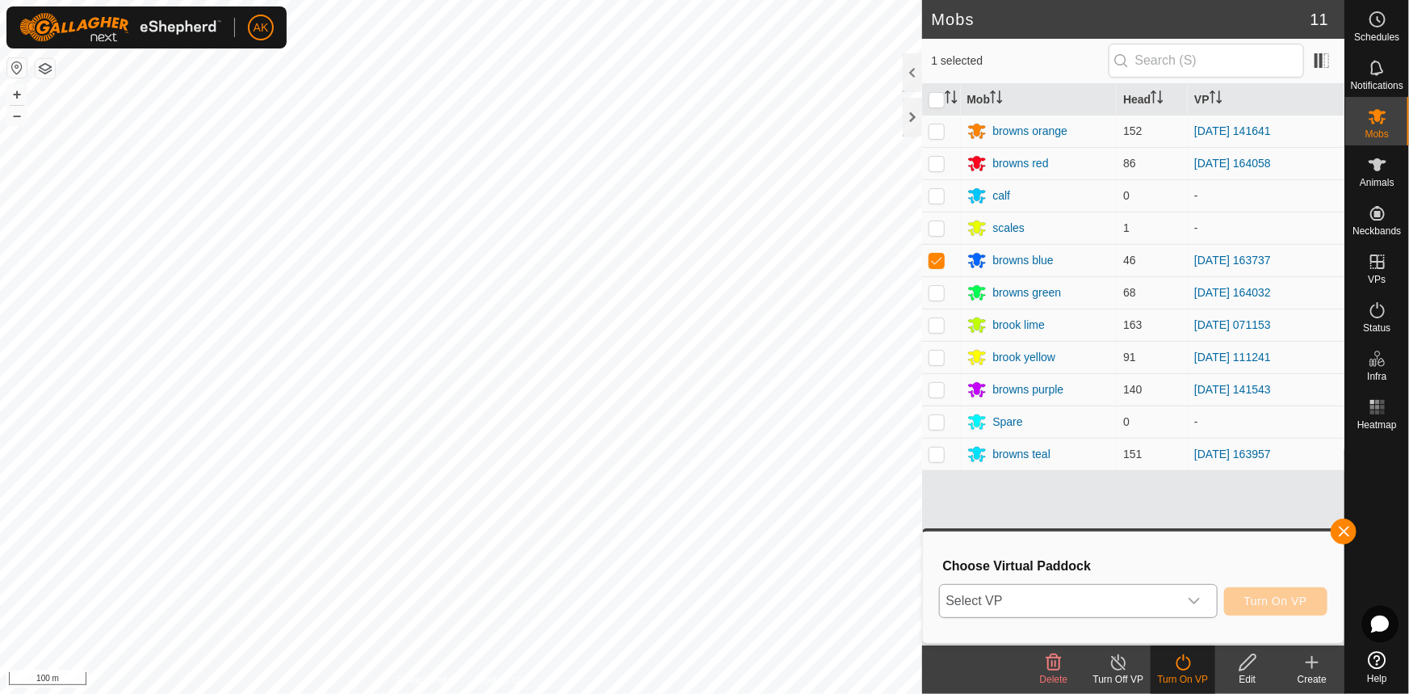
click at [1195, 598] on icon "dropdown trigger" at bounding box center [1194, 600] width 13 height 13
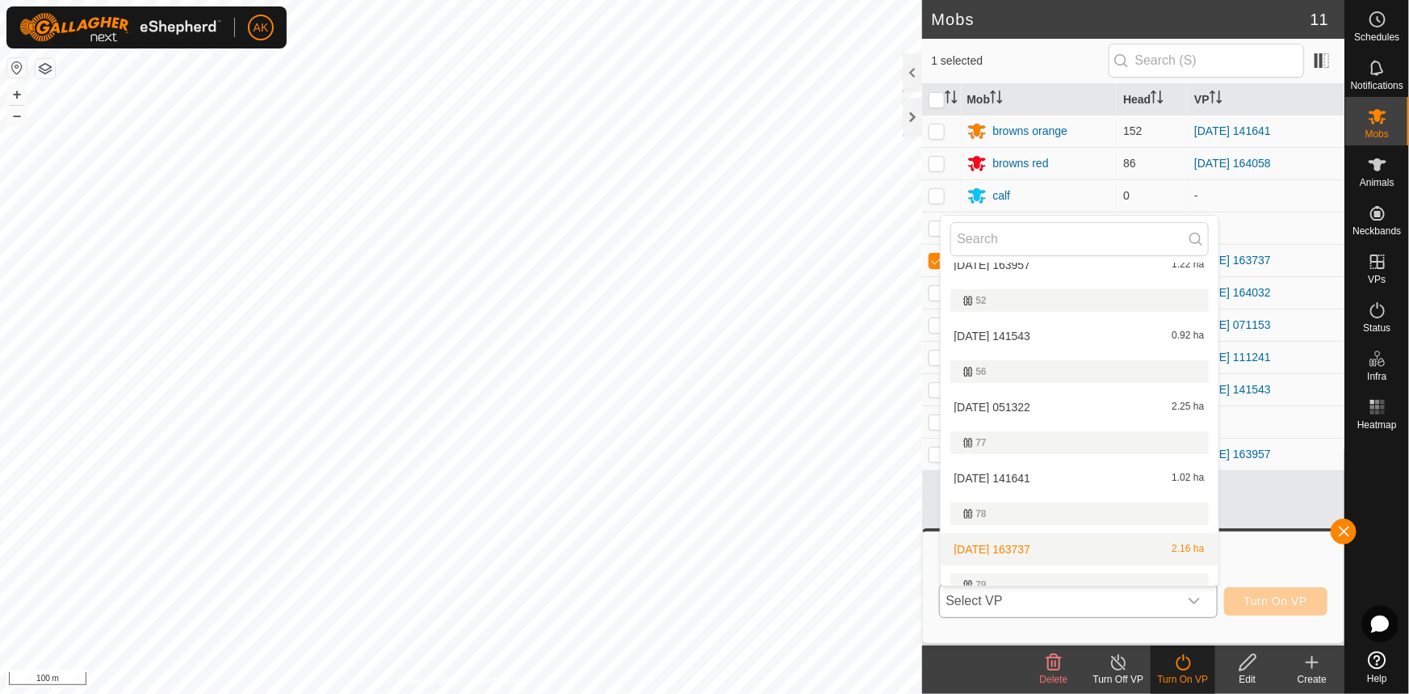
scroll to position [220, 0]
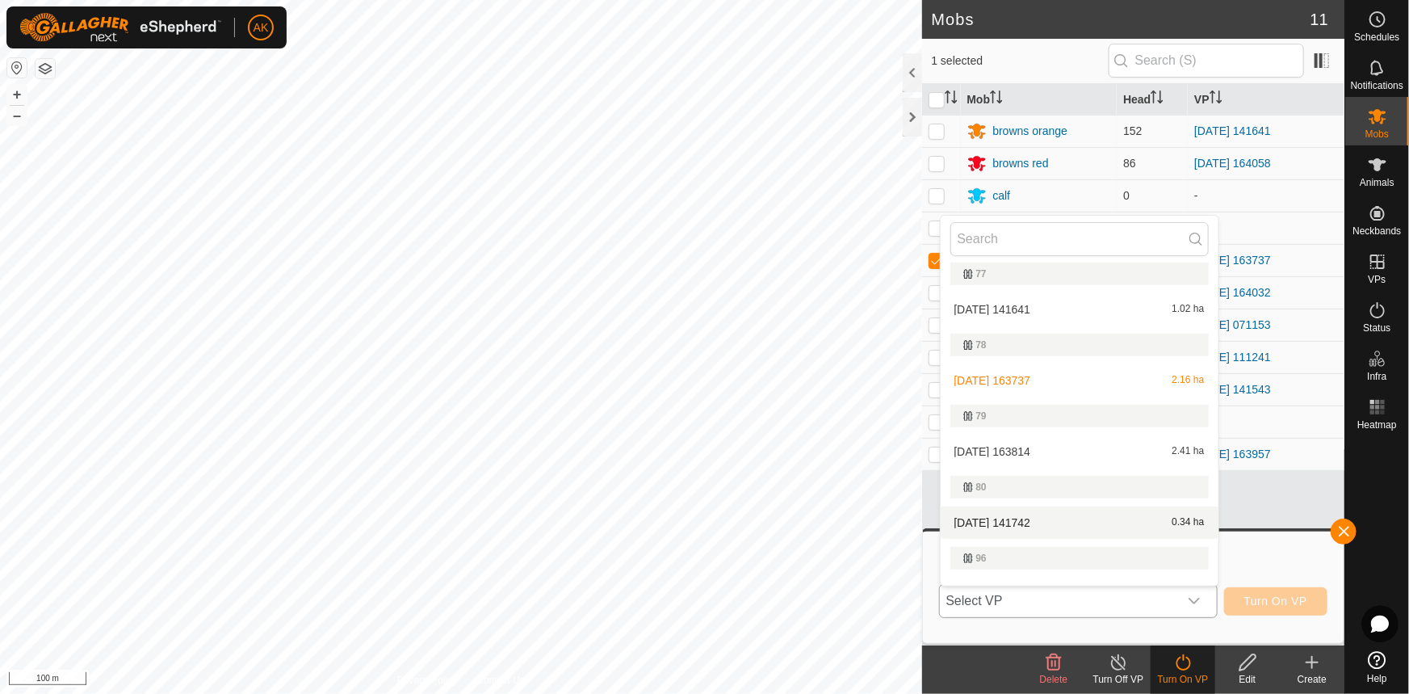
click at [980, 518] on li "[DATE] 141742 0.34 ha" at bounding box center [1080, 522] width 278 height 32
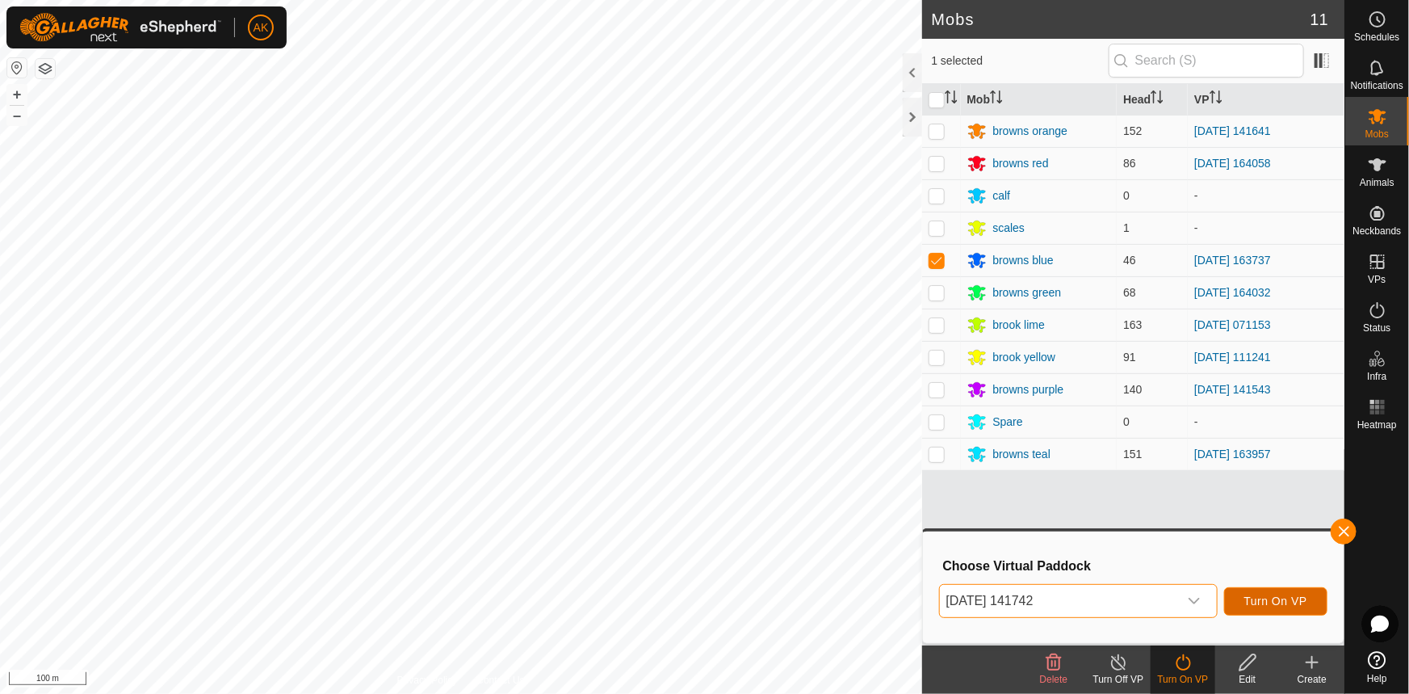
click at [1260, 605] on span "Turn On VP" at bounding box center [1275, 600] width 63 height 13
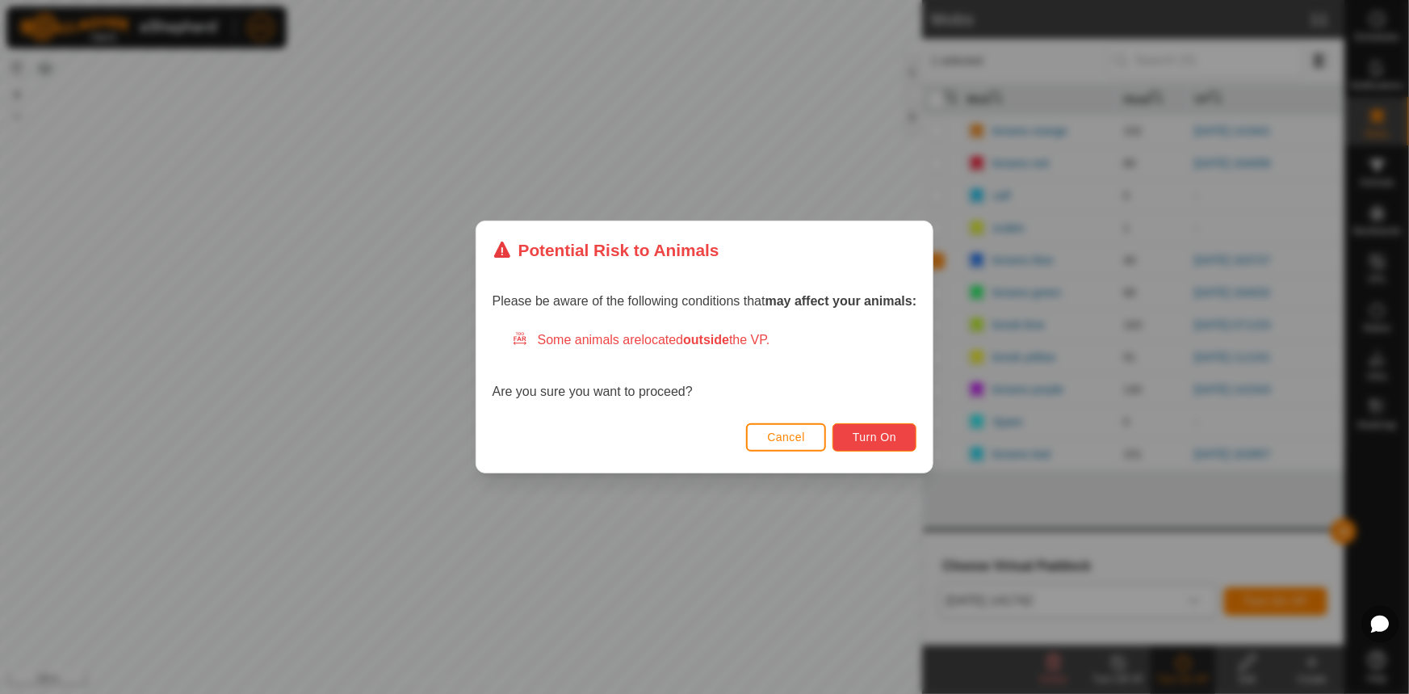
click at [868, 443] on span "Turn On" at bounding box center [875, 436] width 44 height 13
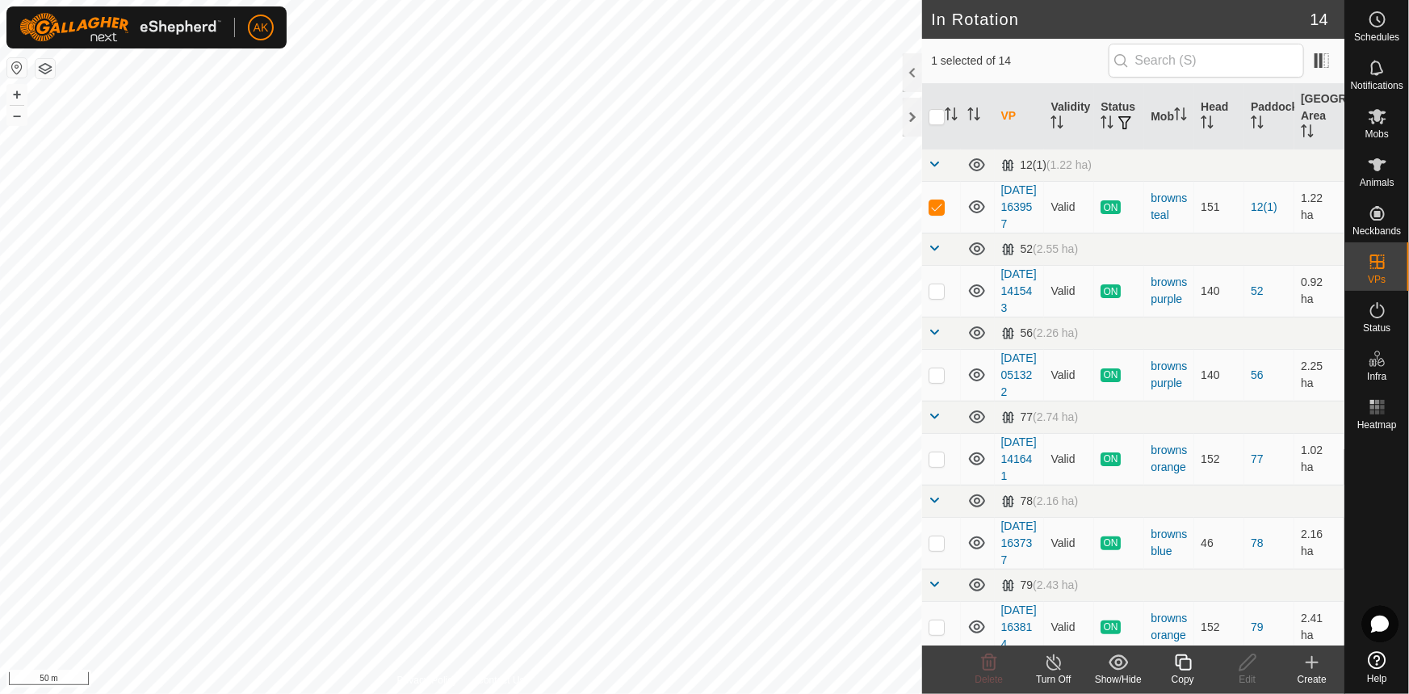
drag, startPoint x: 1181, startPoint y: 657, endPoint x: 1178, endPoint y: 646, distance: 11.8
click at [1178, 646] on div "Copy" at bounding box center [1183, 669] width 65 height 48
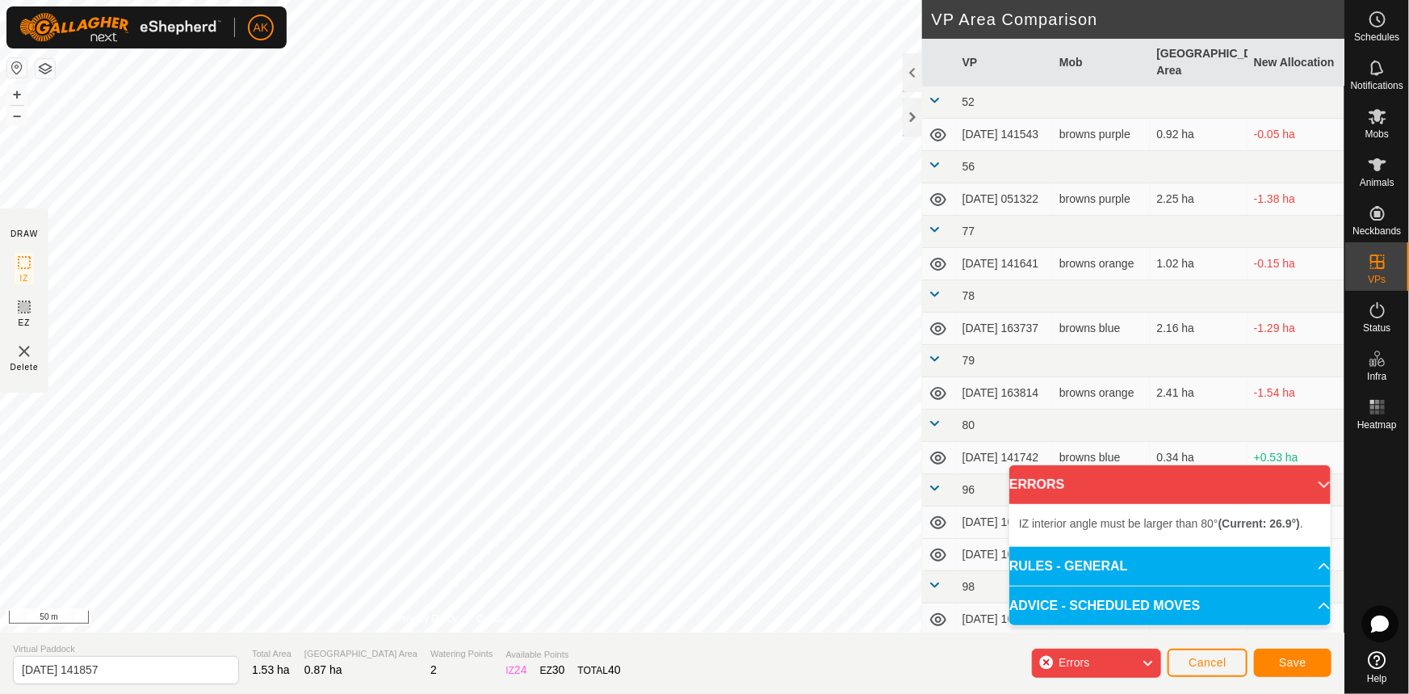
click at [190, 453] on div "IZ interior angle must be larger than 80° (Current: 26.9°) . + – ⇧ i 50 m" at bounding box center [461, 316] width 922 height 632
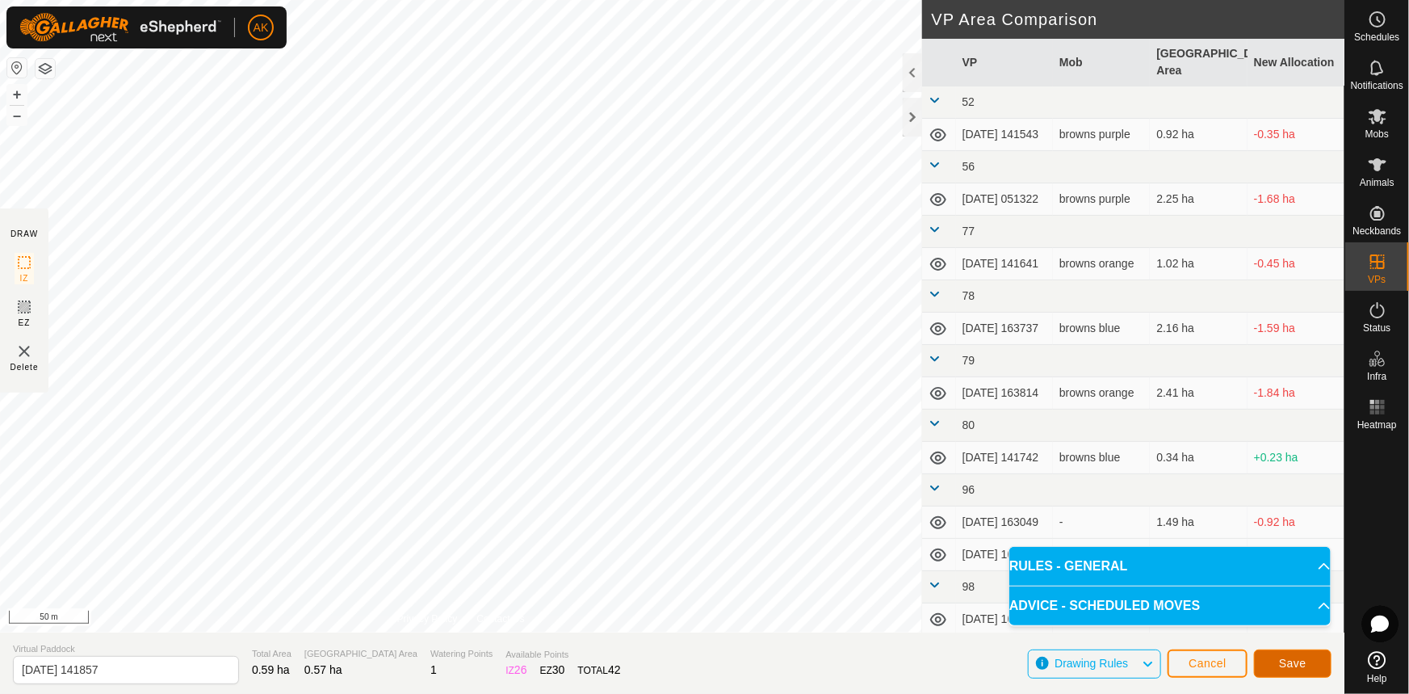
click at [1285, 657] on span "Save" at bounding box center [1292, 663] width 27 height 13
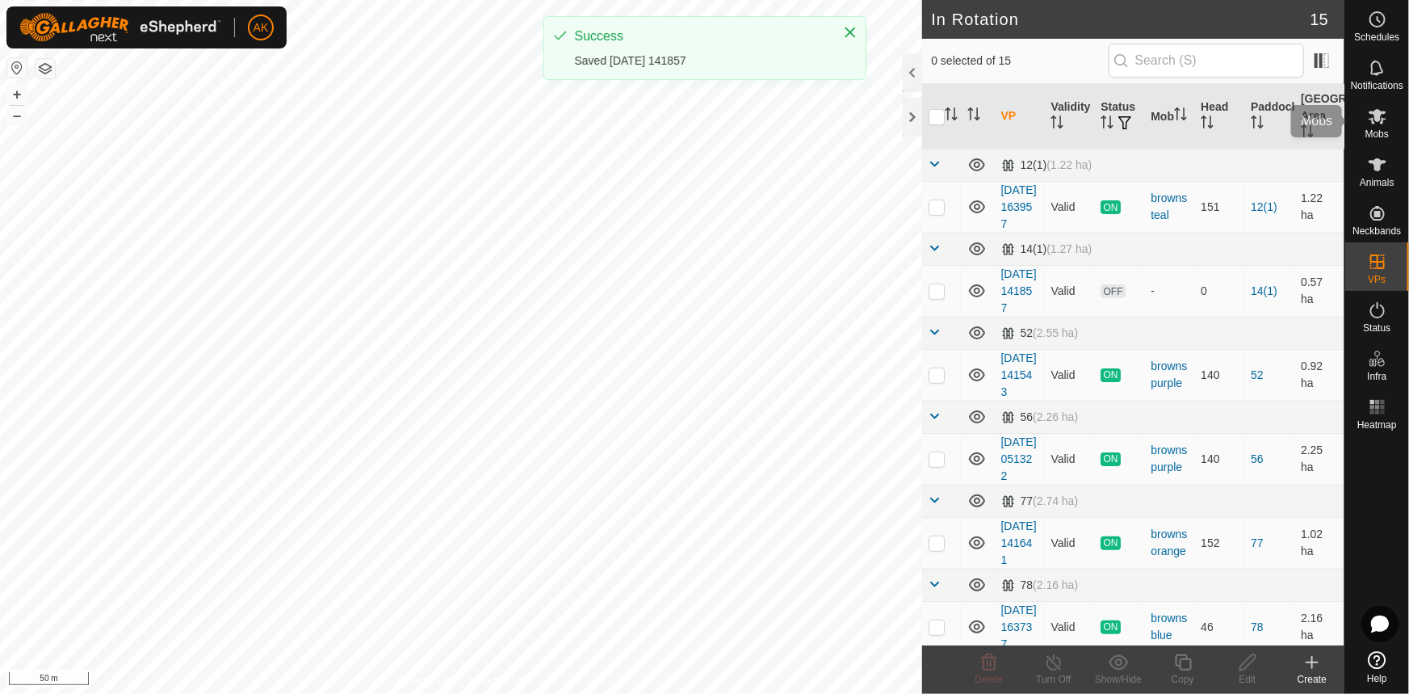
click at [1379, 121] on icon at bounding box center [1377, 116] width 19 height 19
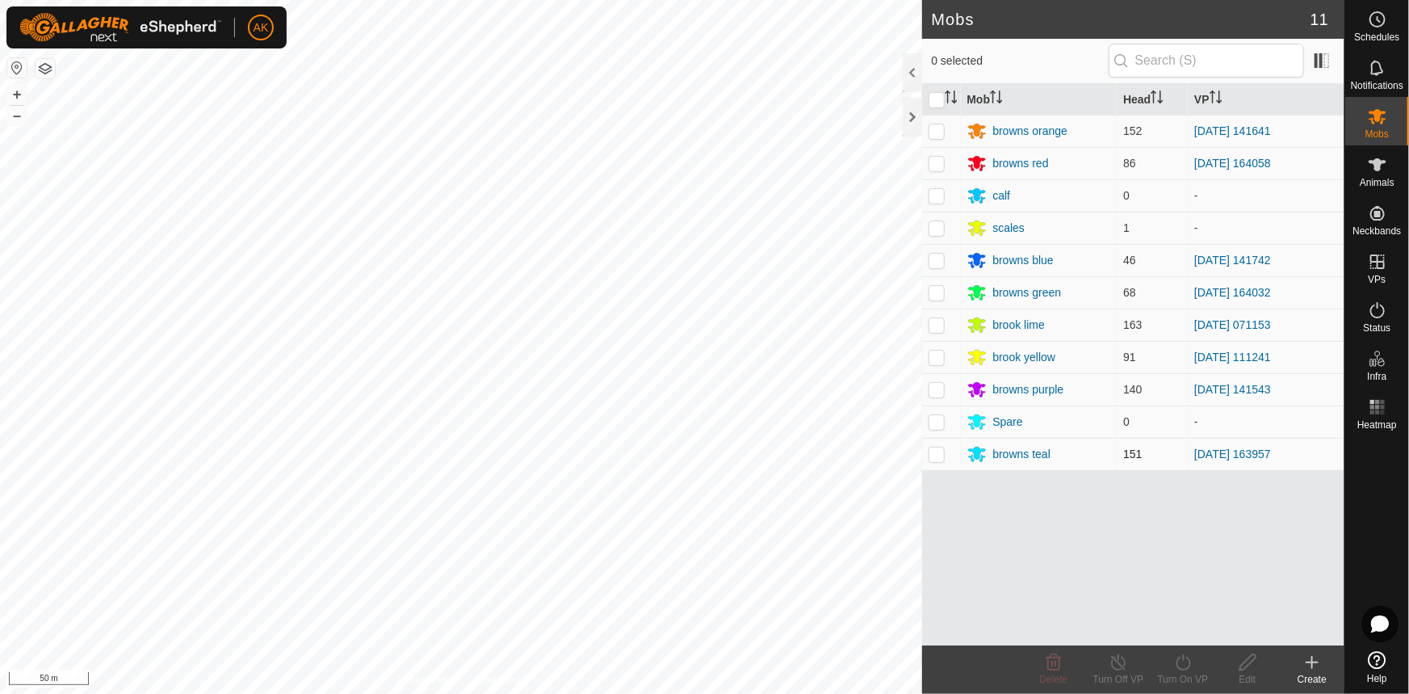
click at [933, 455] on p-checkbox at bounding box center [937, 453] width 16 height 13
checkbox input "true"
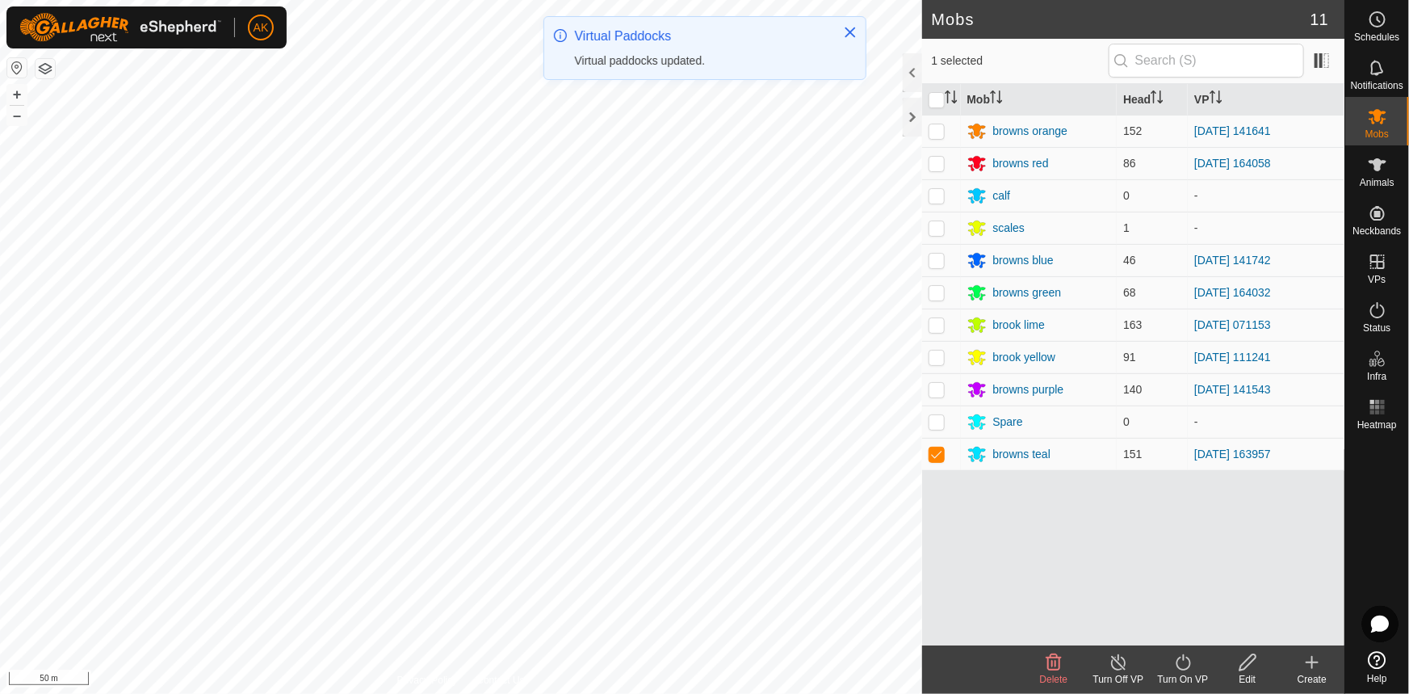
click at [1183, 669] on icon at bounding box center [1183, 662] width 20 height 19
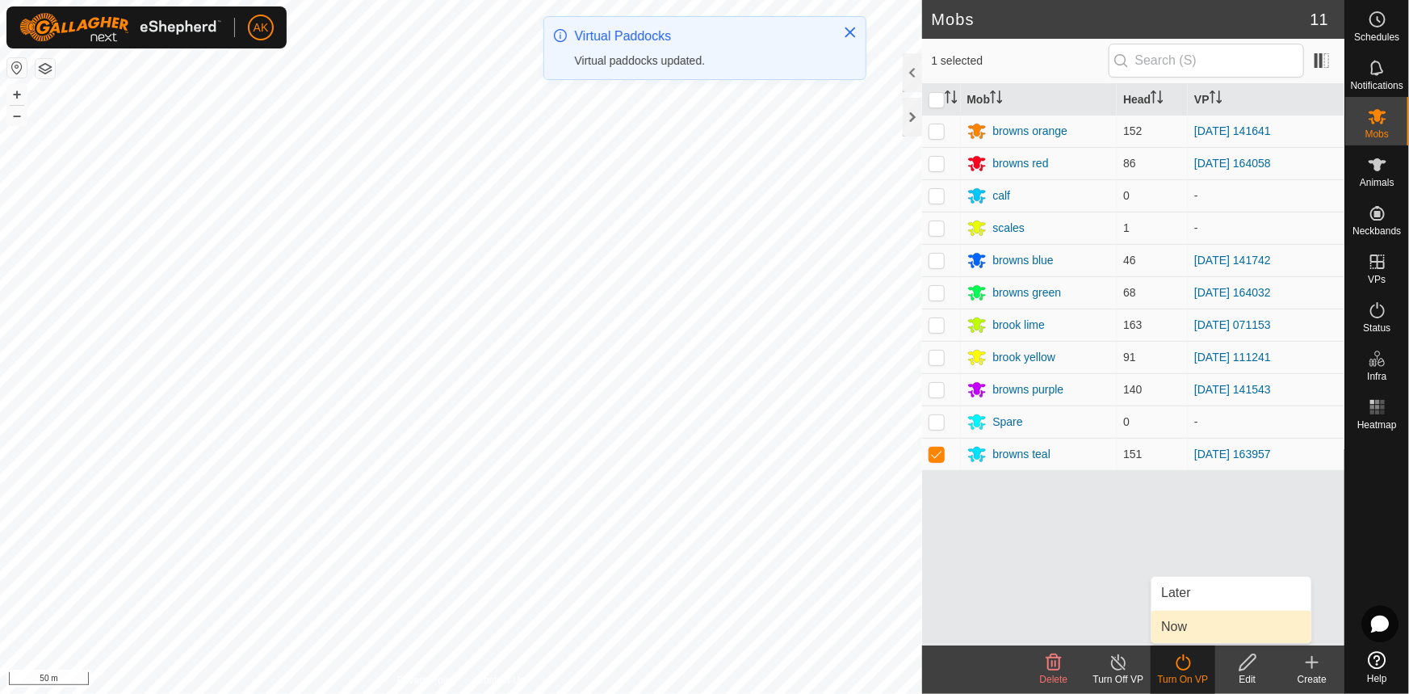
click at [1186, 627] on link "Now" at bounding box center [1232, 627] width 160 height 32
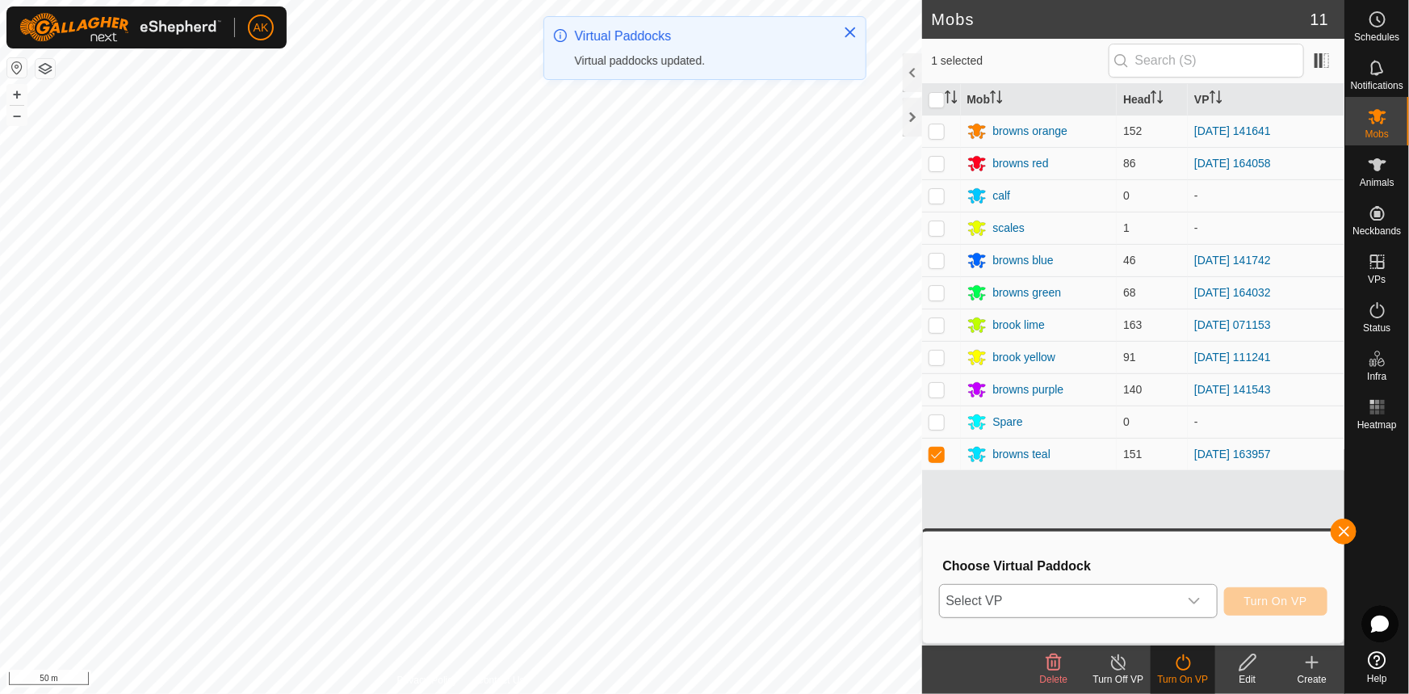
click at [1060, 595] on span "Select VP" at bounding box center [1059, 601] width 238 height 32
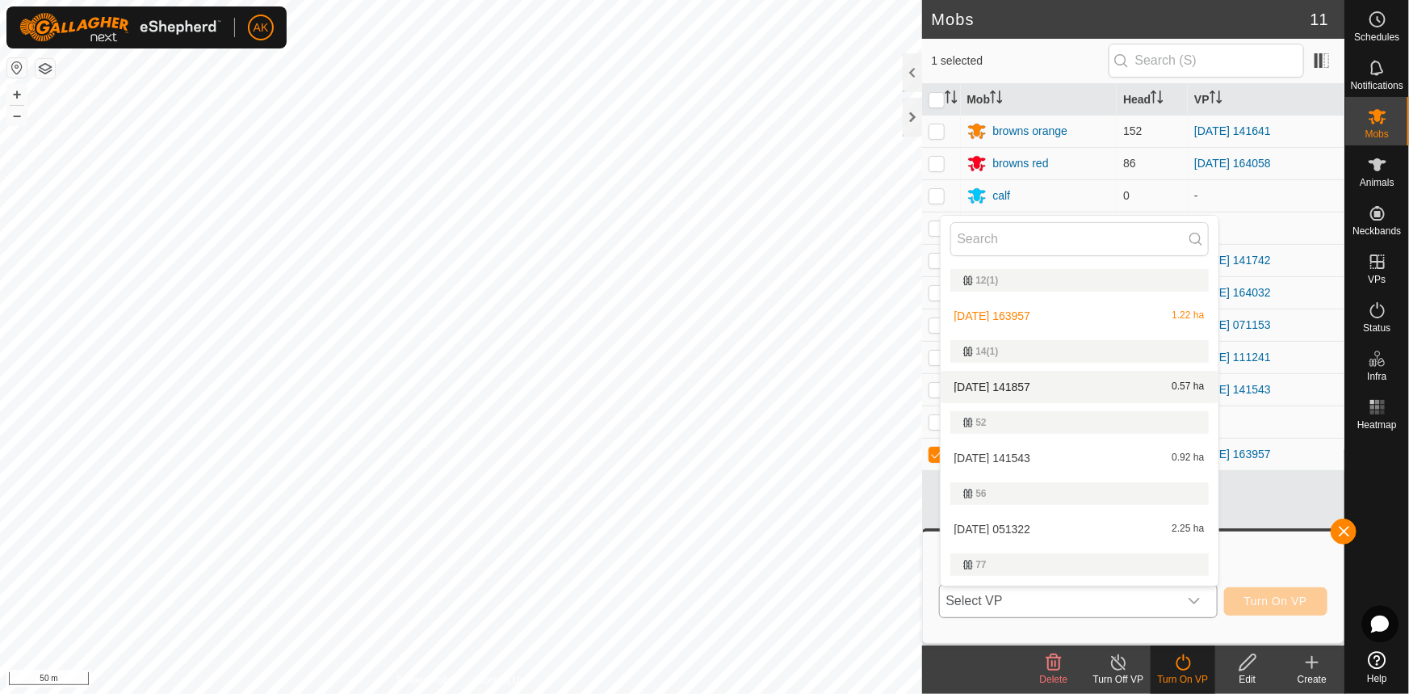
click at [997, 379] on li "[DATE] 141857 0.57 ha" at bounding box center [1080, 387] width 278 height 32
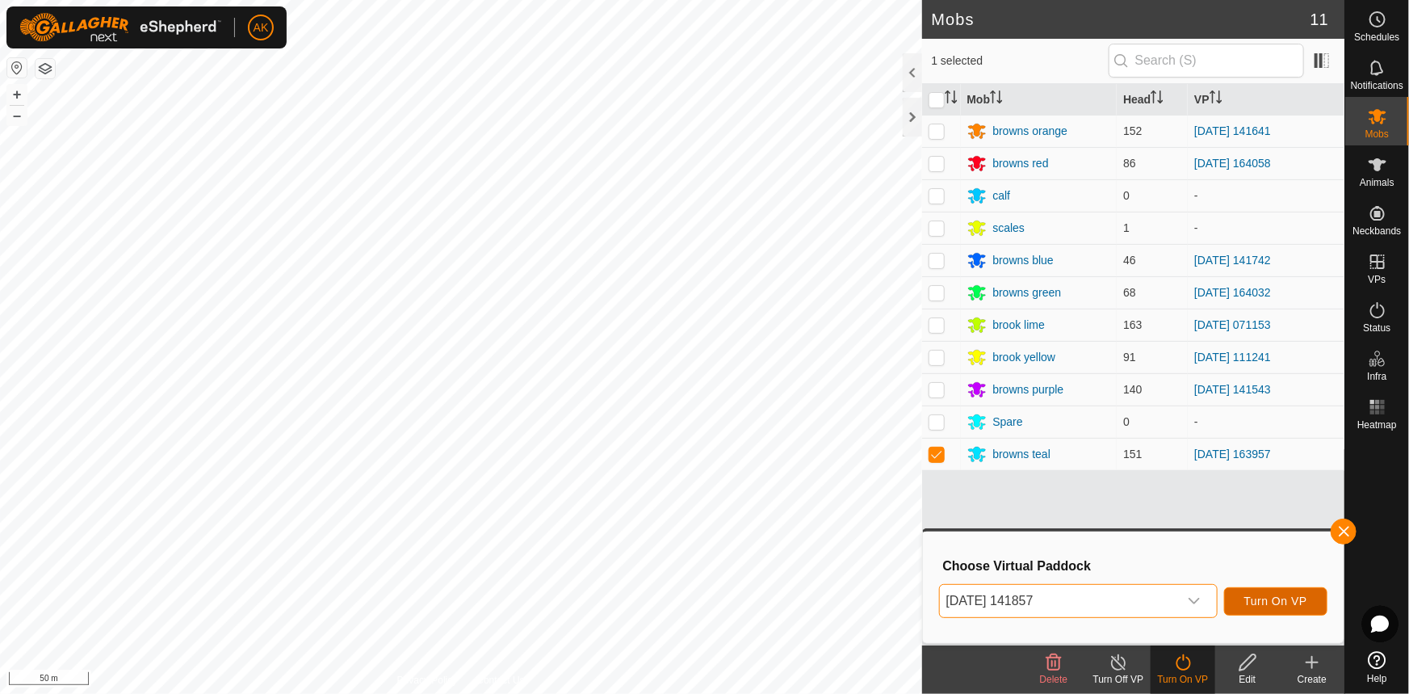
click at [1292, 601] on span "Turn On VP" at bounding box center [1275, 600] width 63 height 13
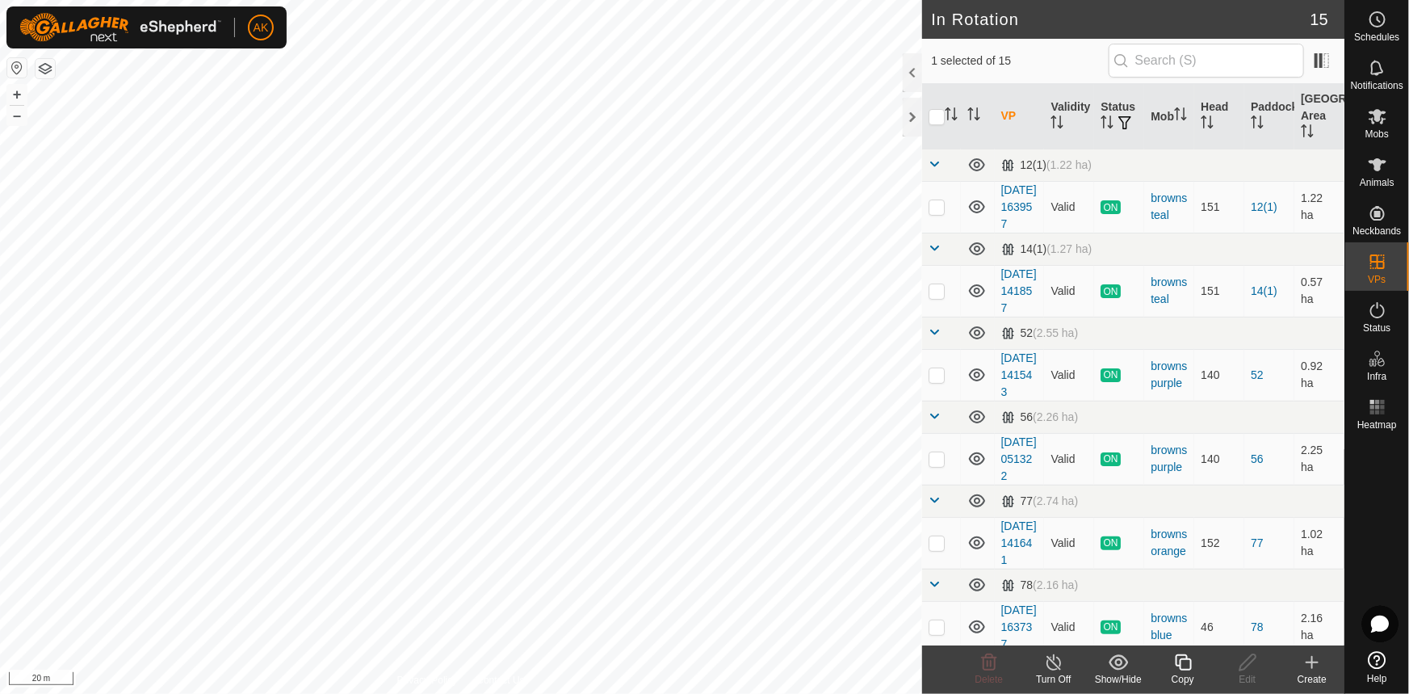
click at [1177, 659] on icon at bounding box center [1183, 662] width 16 height 16
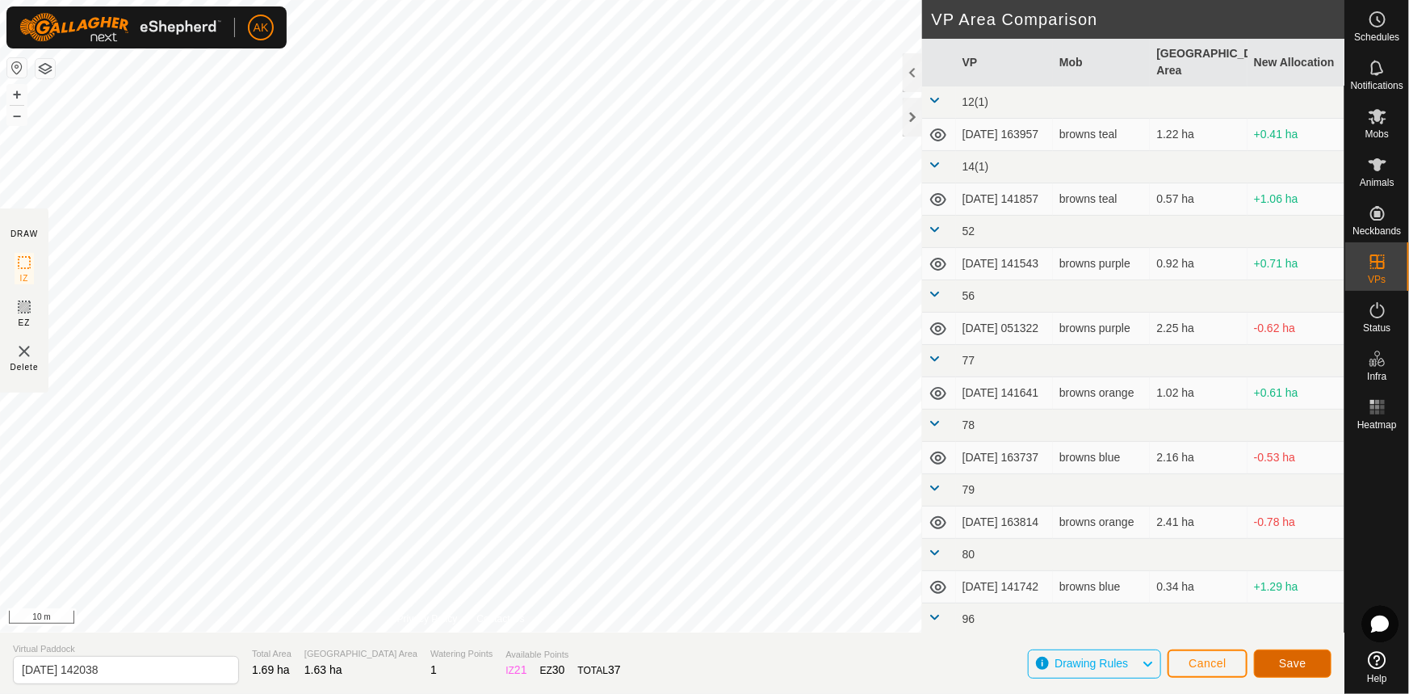
click at [1281, 657] on span "Save" at bounding box center [1292, 663] width 27 height 13
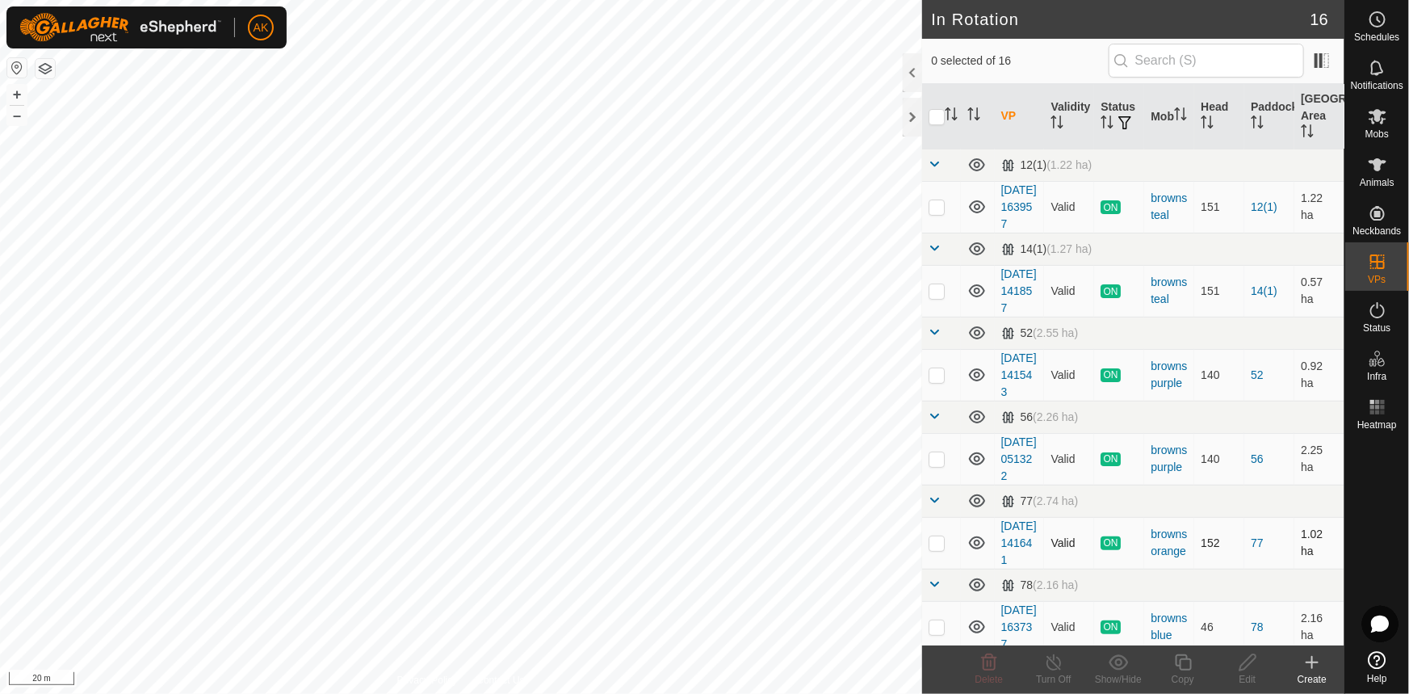
checkbox input "true"
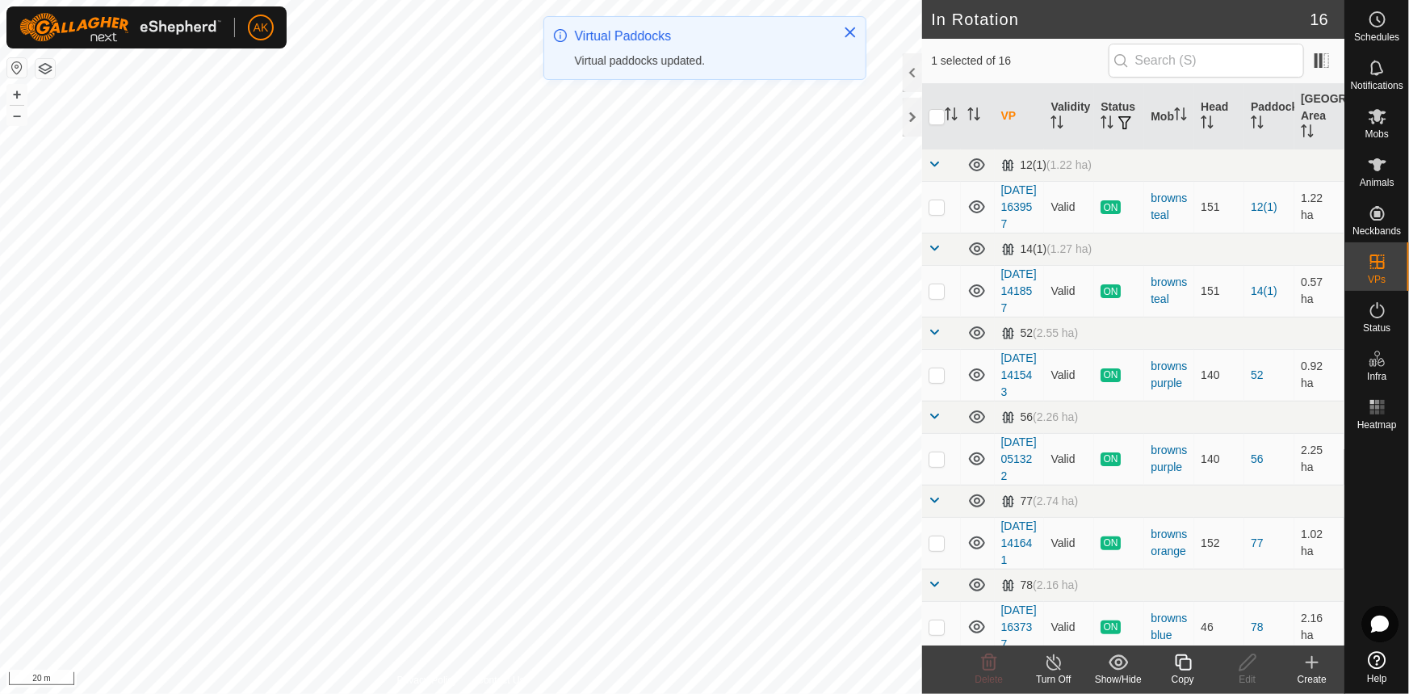
click at [1173, 661] on icon at bounding box center [1183, 662] width 20 height 19
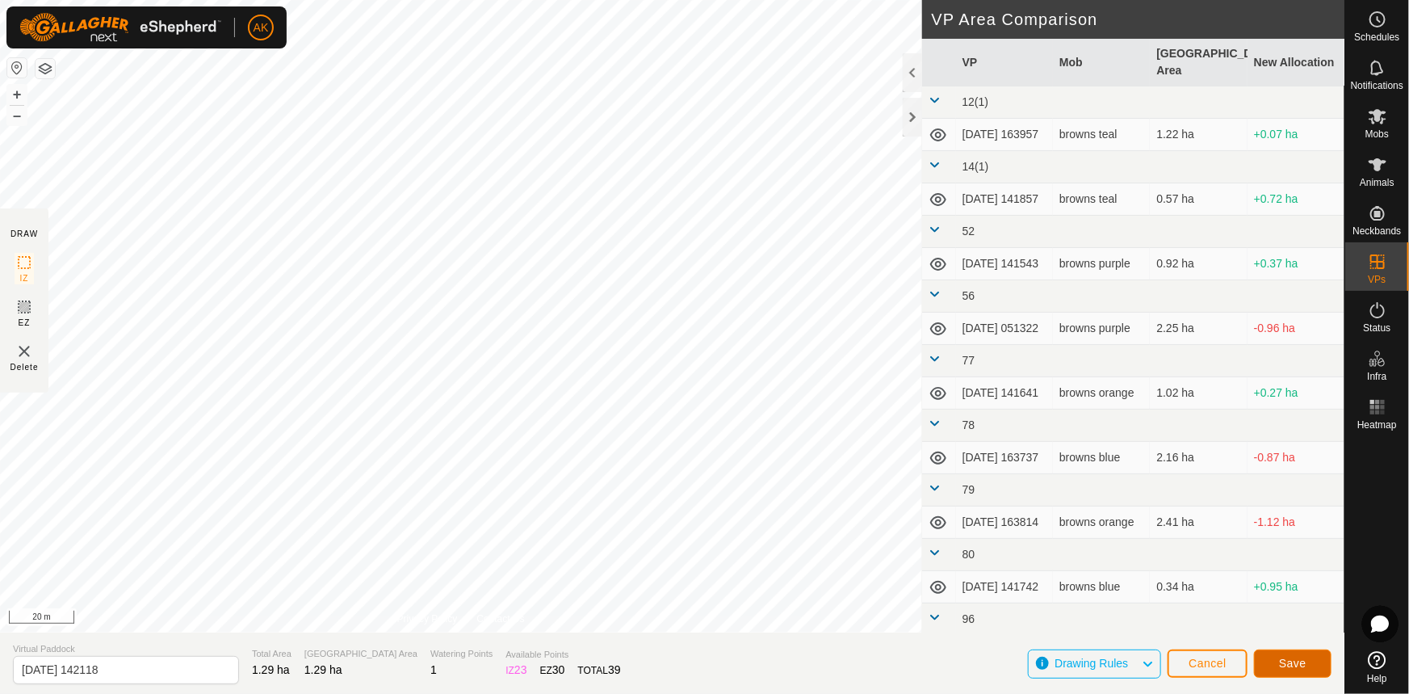
click at [1296, 662] on span "Save" at bounding box center [1292, 663] width 27 height 13
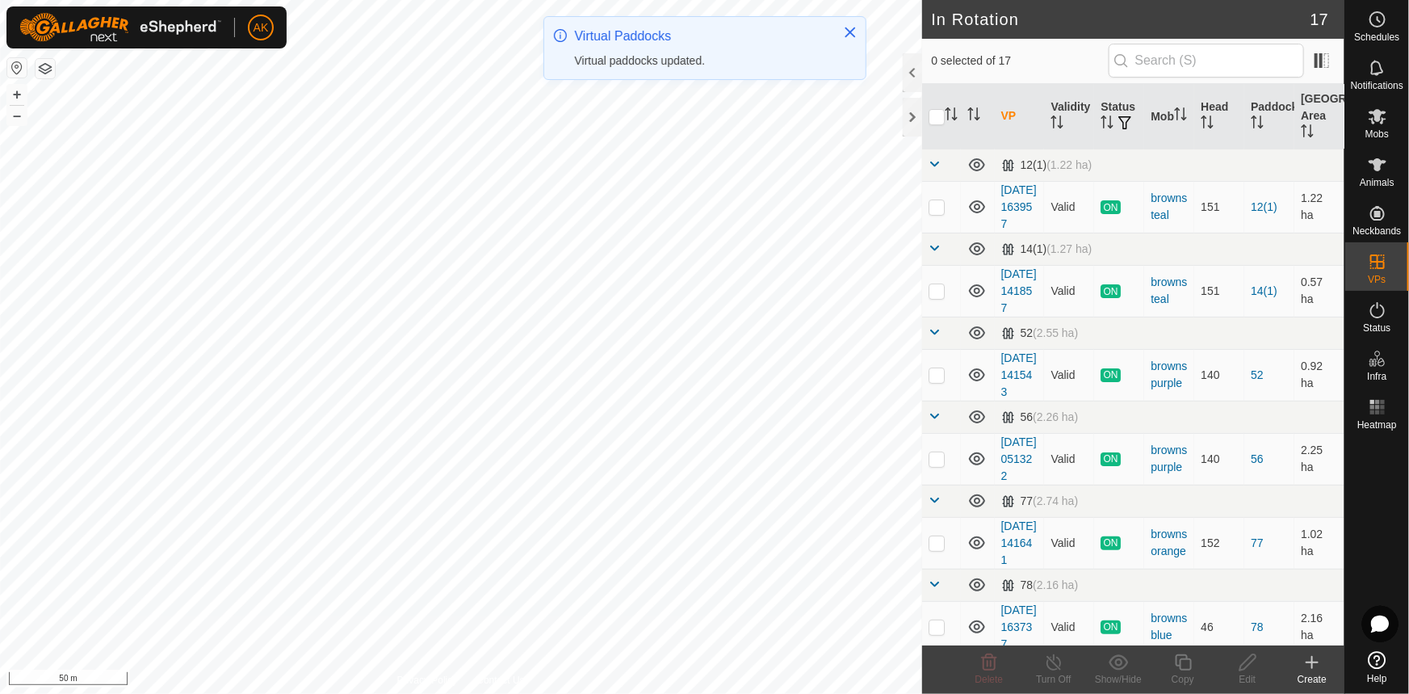
checkbox input "true"
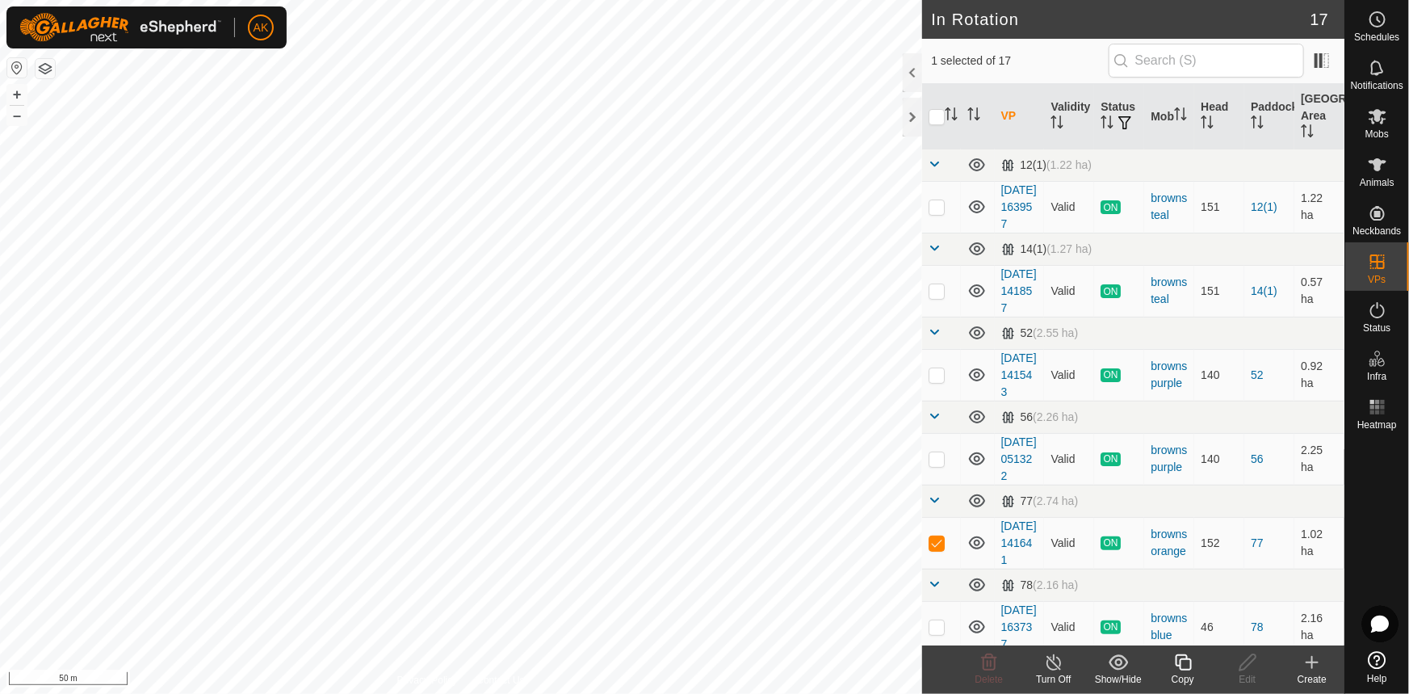
click at [1187, 662] on icon at bounding box center [1183, 662] width 20 height 19
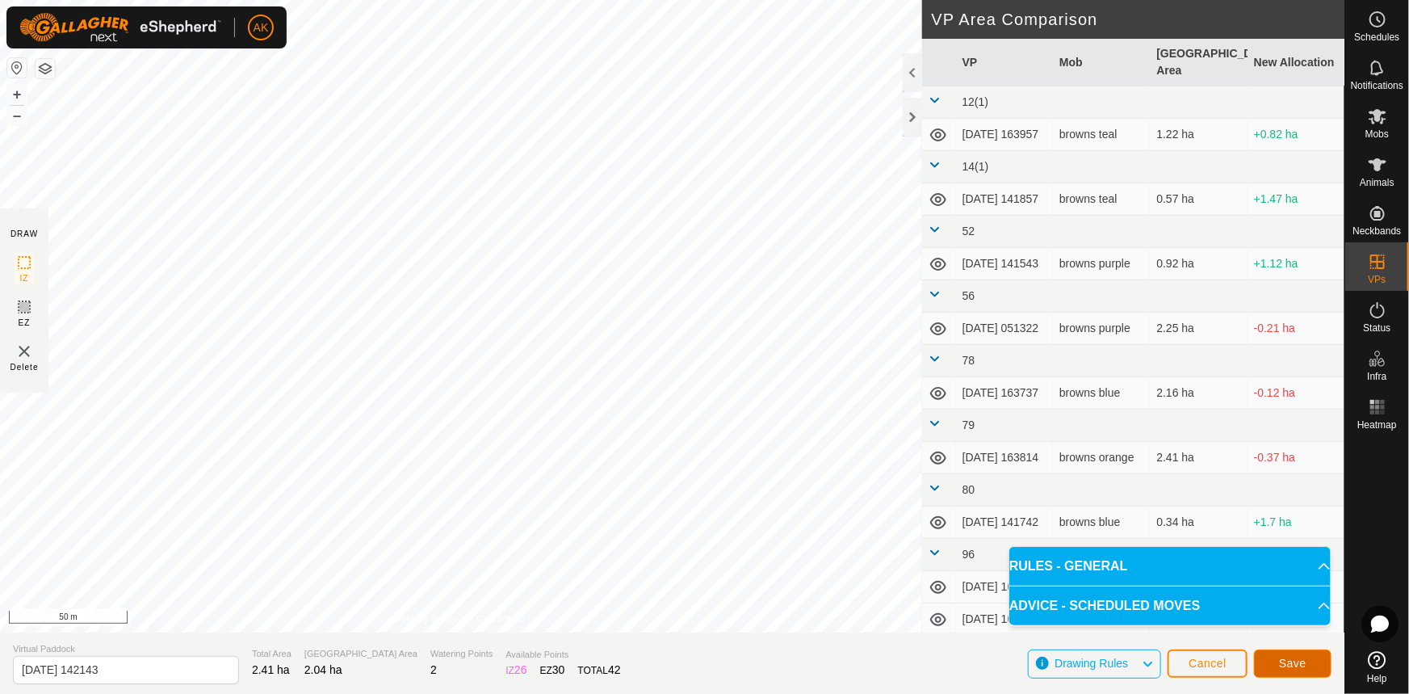
click at [1309, 668] on button "Save" at bounding box center [1293, 663] width 78 height 28
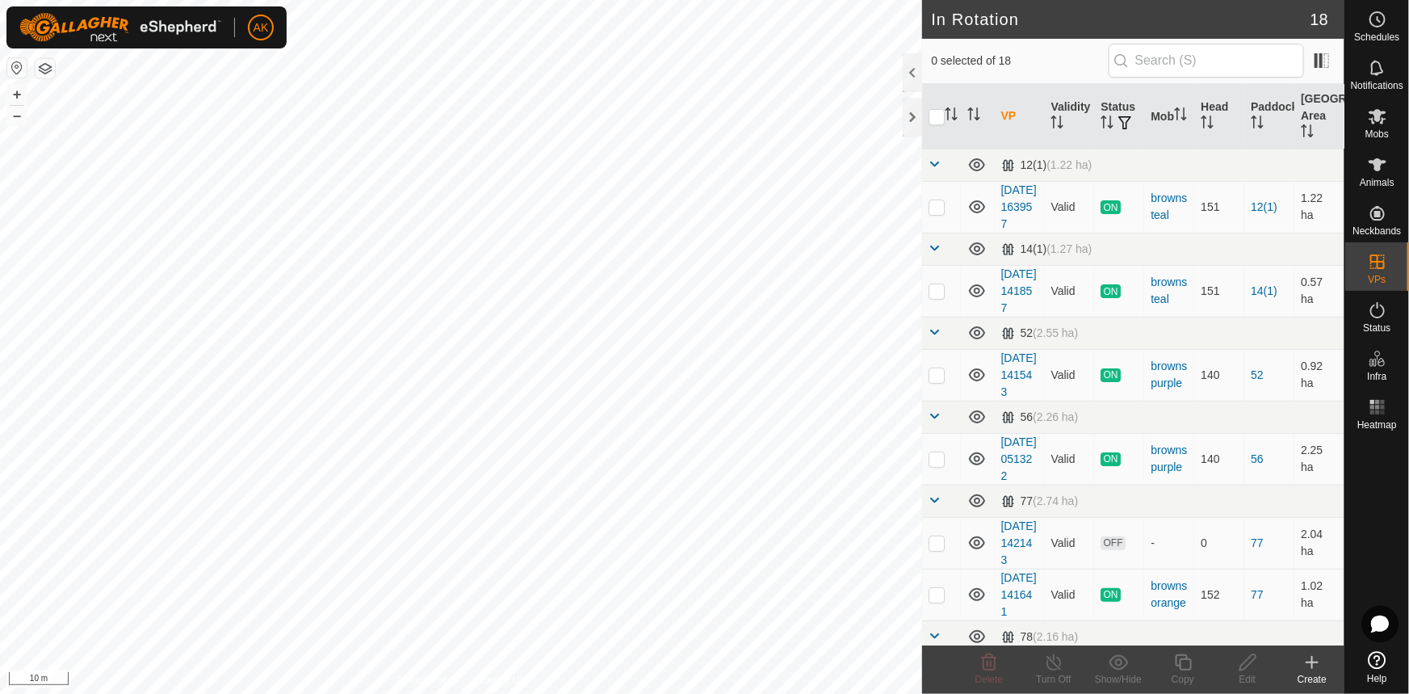
checkbox input "true"
click at [1187, 657] on icon at bounding box center [1183, 662] width 16 height 16
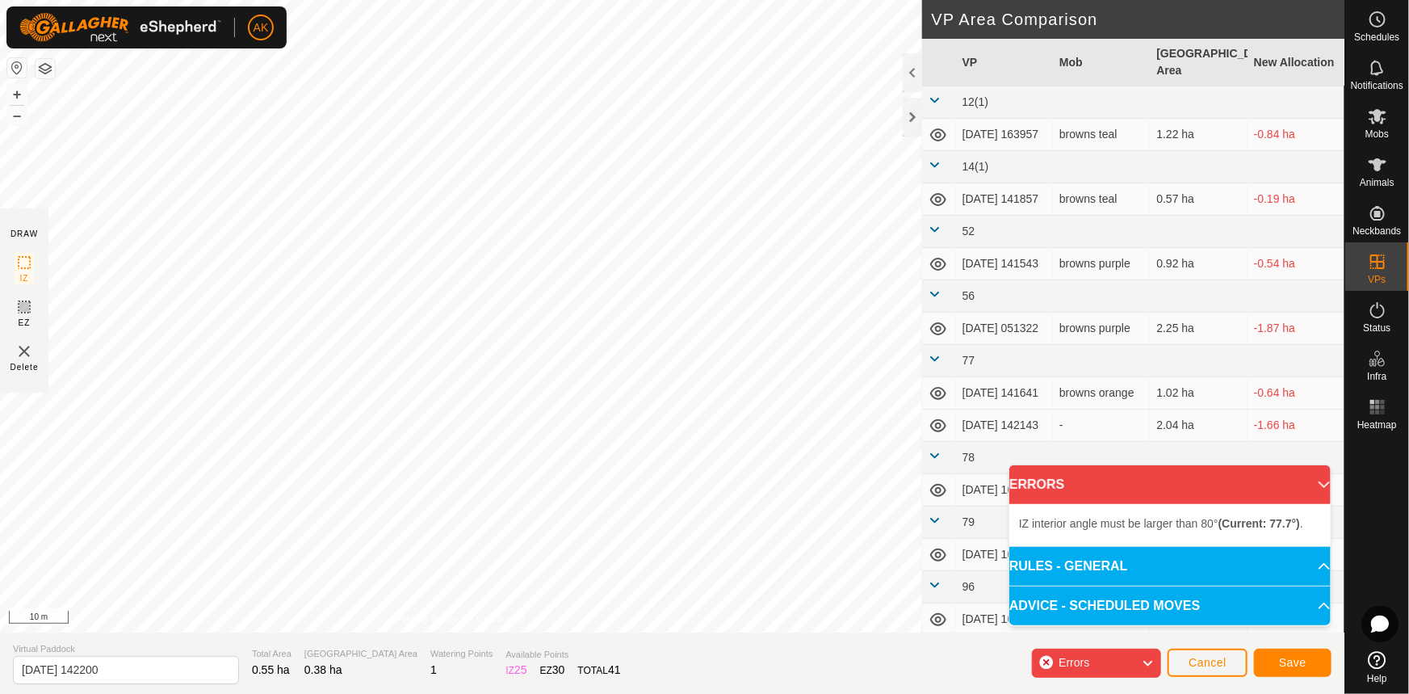
type input "[DATE] 142207"
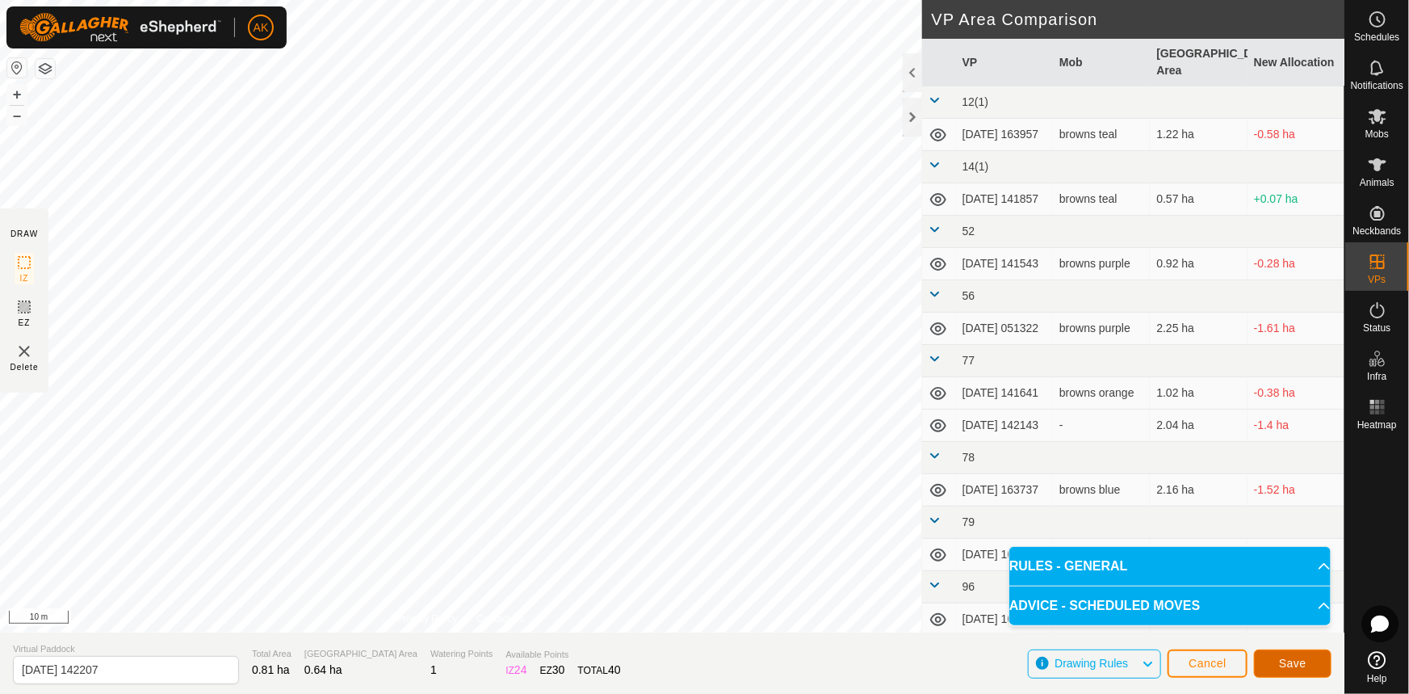
click at [1294, 657] on span "Save" at bounding box center [1292, 663] width 27 height 13
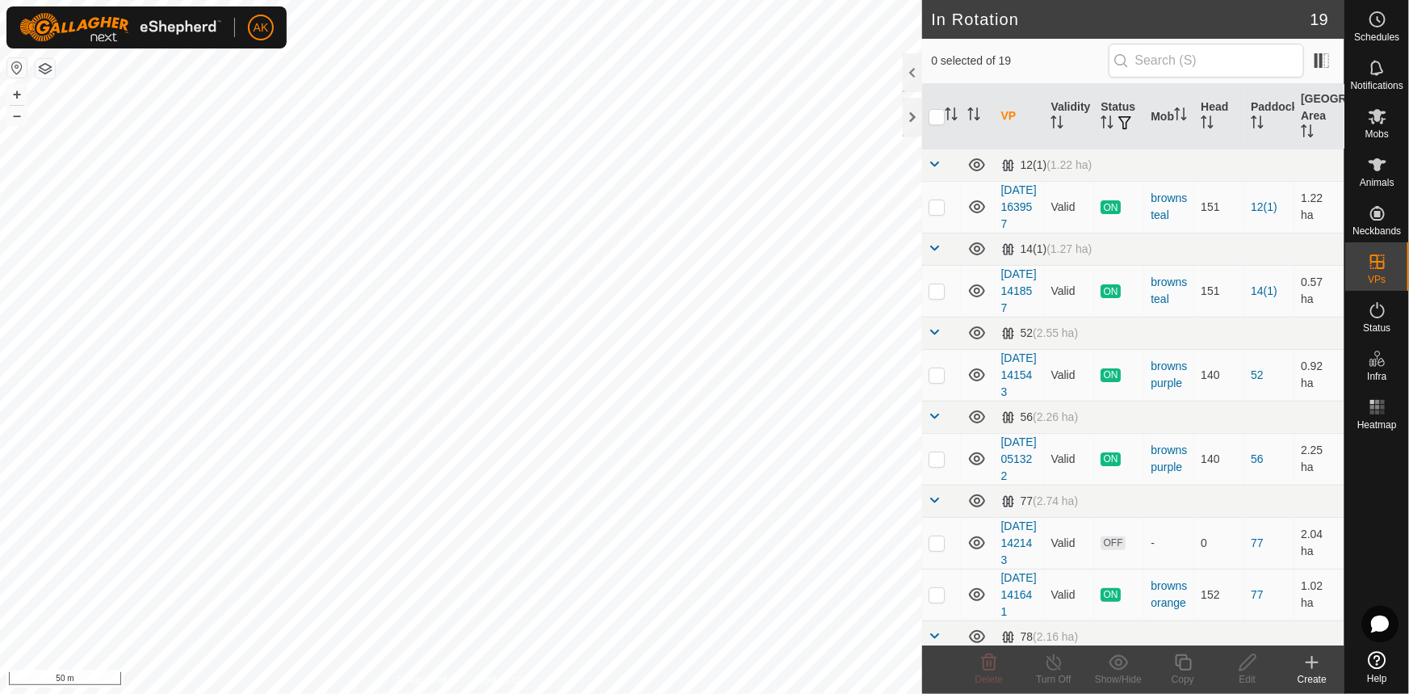
checkbox input "true"
click at [1187, 665] on icon at bounding box center [1183, 662] width 20 height 19
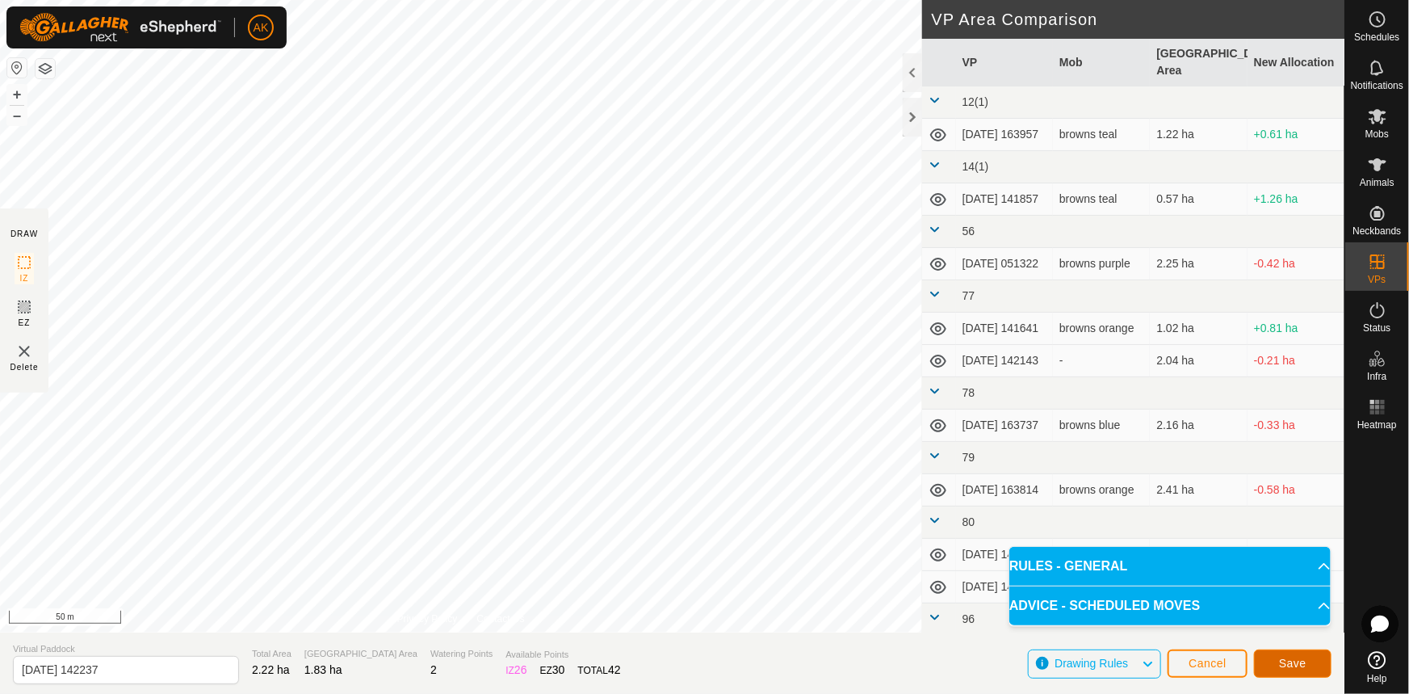
click at [1306, 668] on span "Save" at bounding box center [1292, 663] width 27 height 13
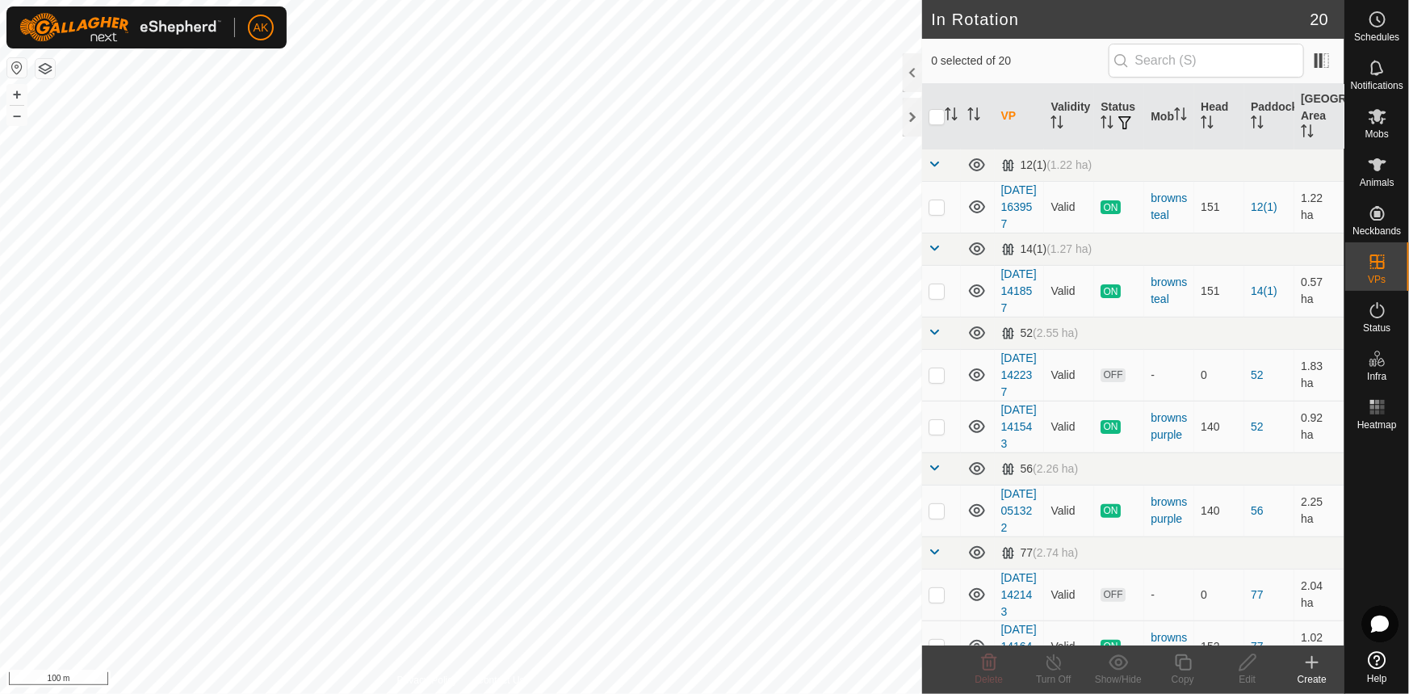
checkbox input "true"
drag, startPoint x: 1183, startPoint y: 662, endPoint x: 1173, endPoint y: 655, distance: 12.8
click at [1173, 655] on icon at bounding box center [1183, 662] width 20 height 19
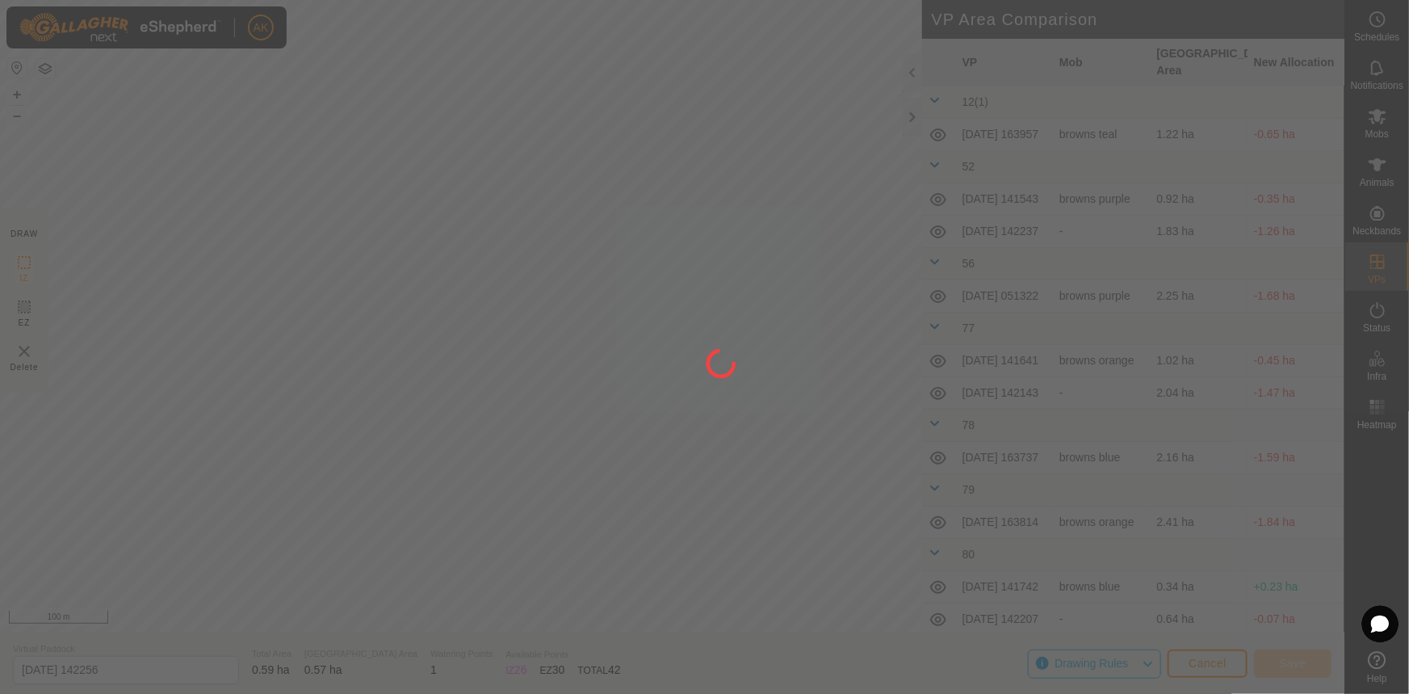
type input "[DATE] 142257"
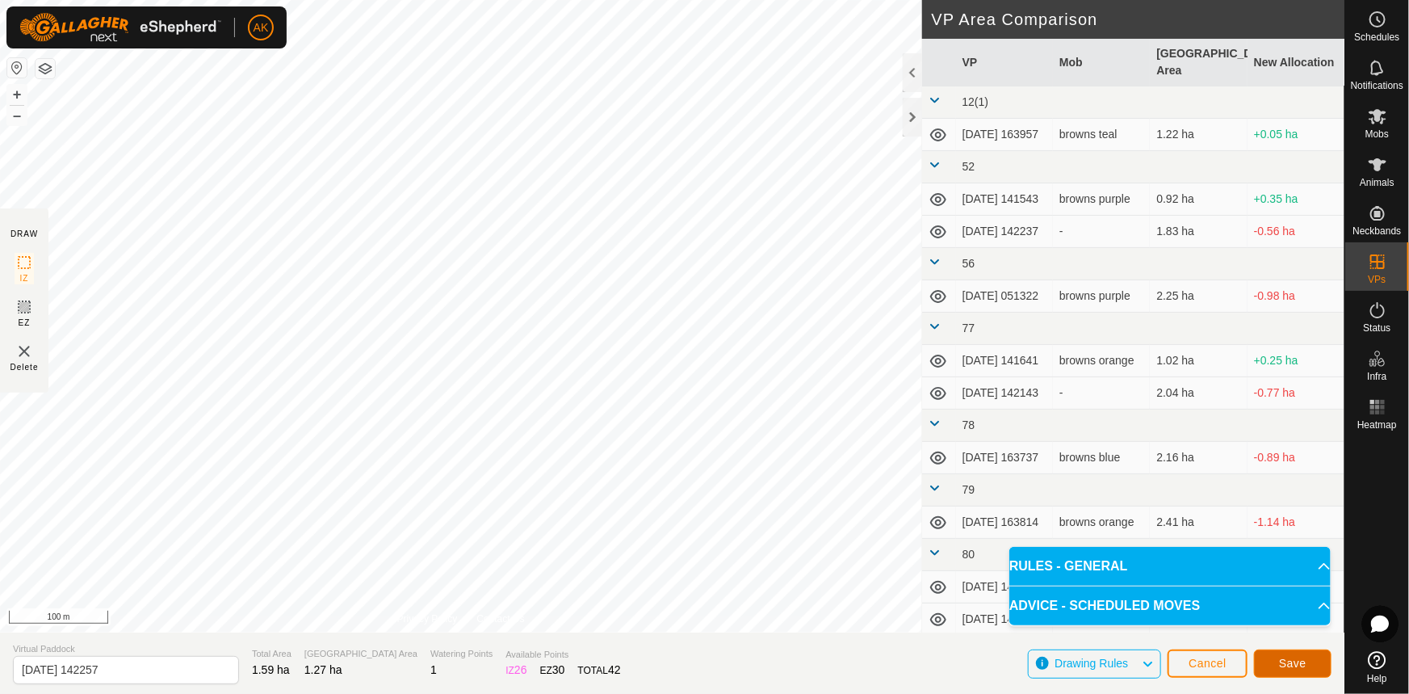
click at [1300, 663] on span "Save" at bounding box center [1292, 663] width 27 height 13
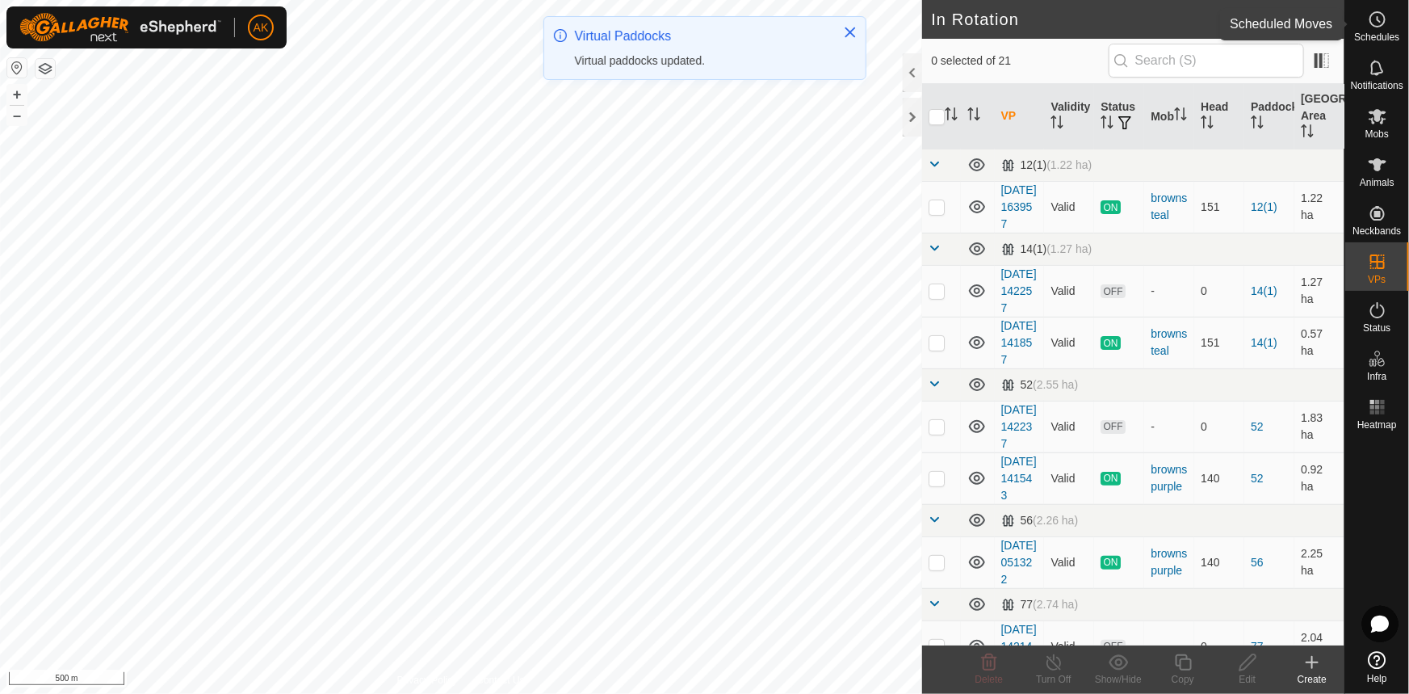
click at [1380, 15] on icon at bounding box center [1377, 19] width 19 height 19
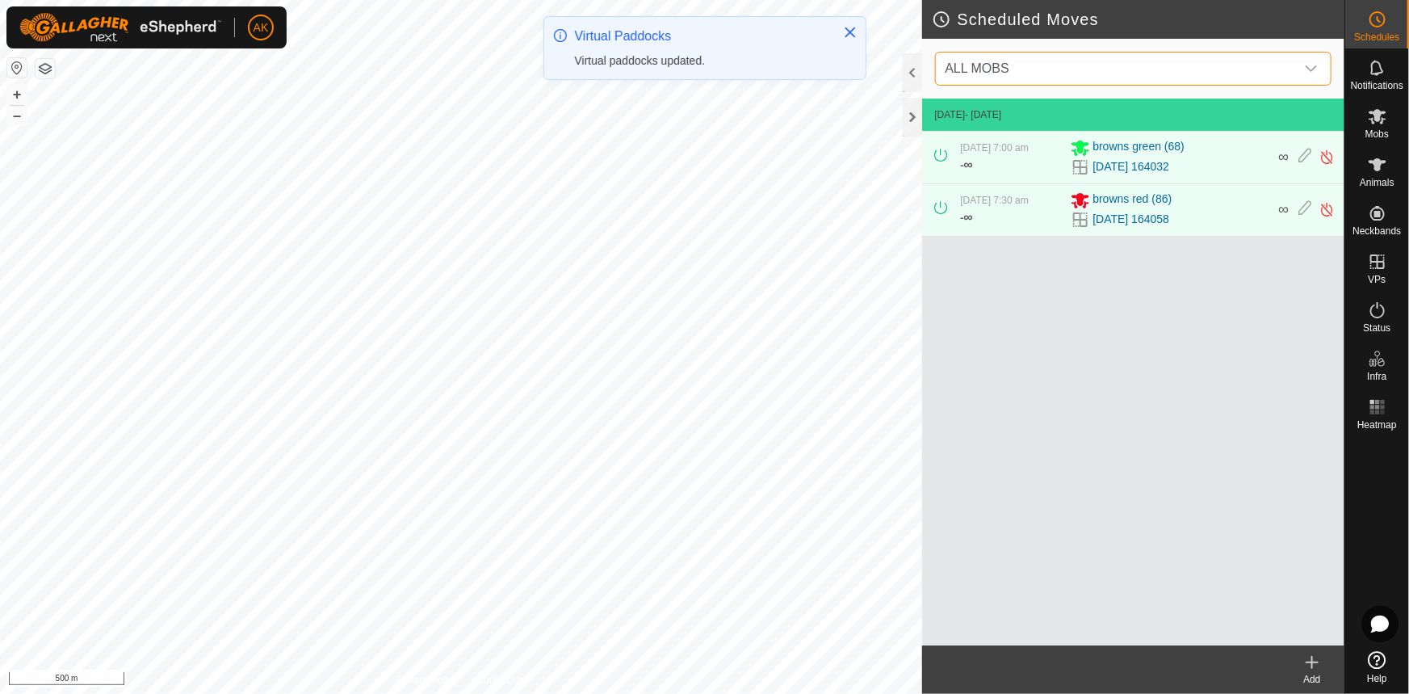
click at [1004, 59] on span "ALL MOBS" at bounding box center [1117, 68] width 357 height 32
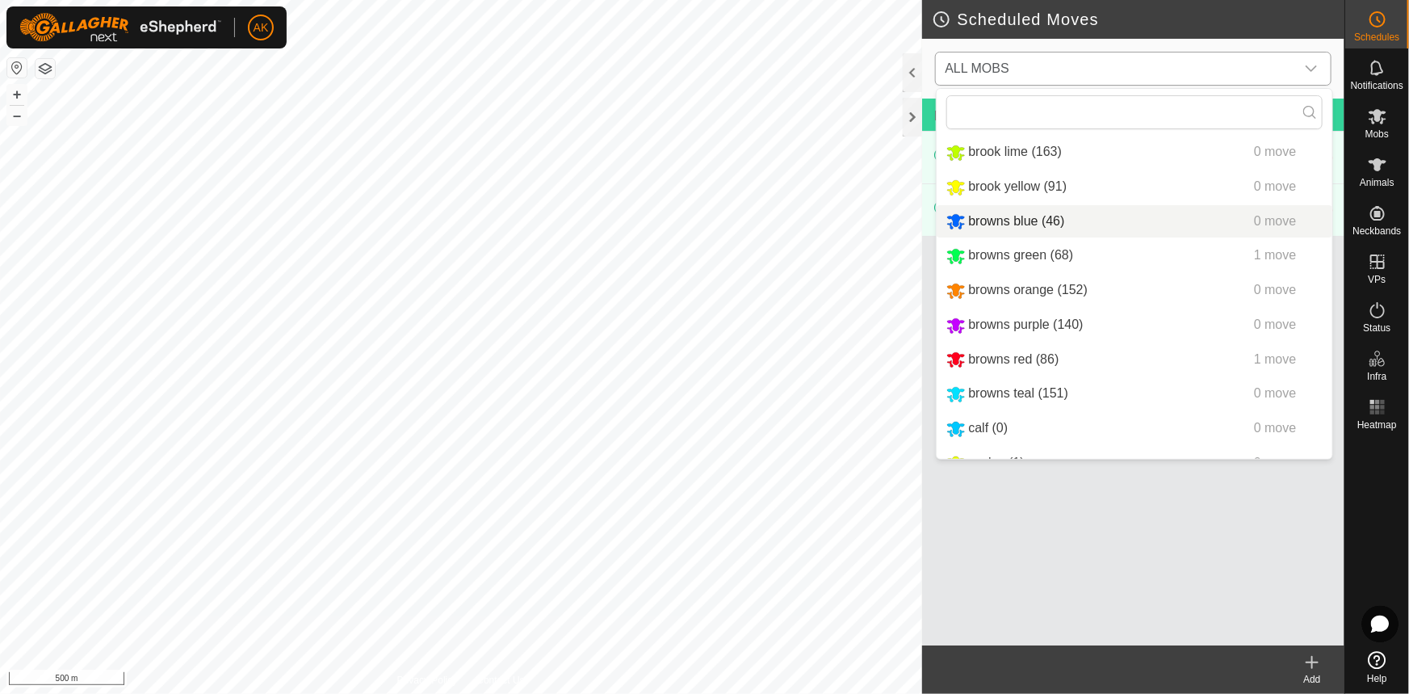
click at [994, 217] on li "browns blue (46) 0 move" at bounding box center [1135, 221] width 396 height 33
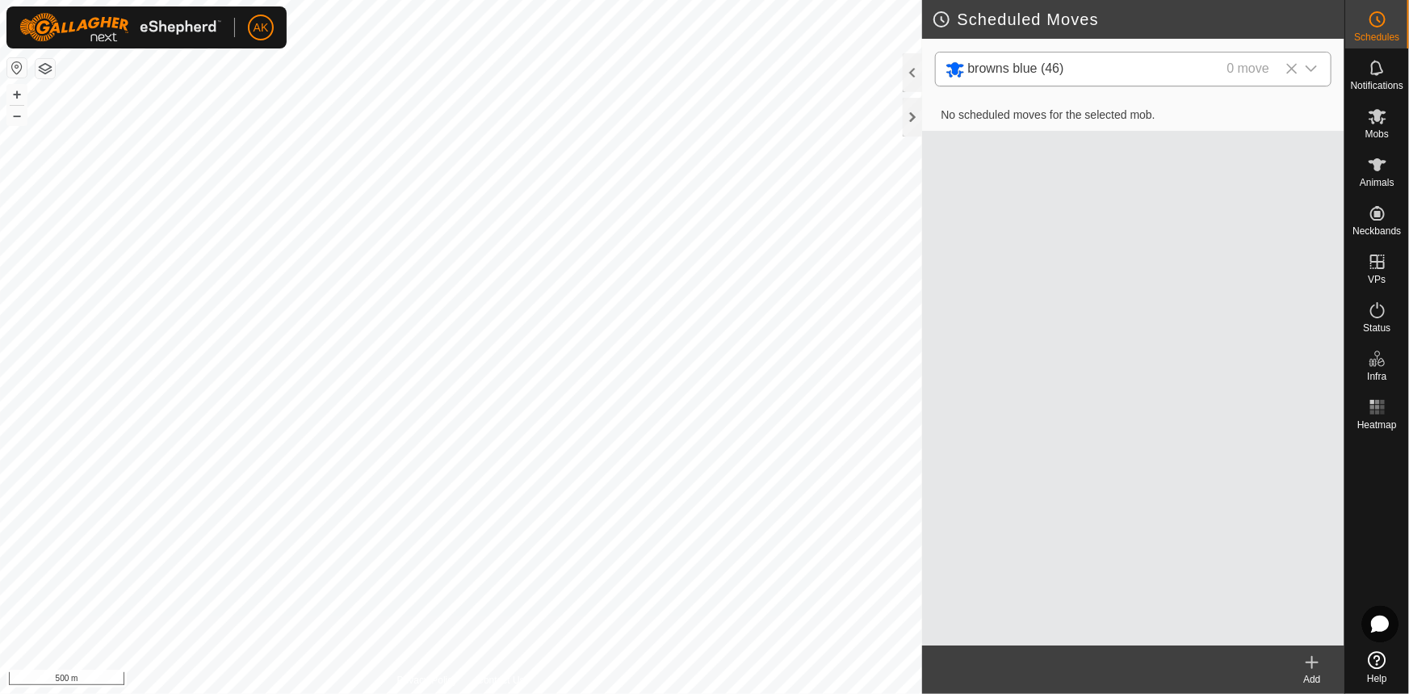
click at [1315, 661] on icon at bounding box center [1312, 662] width 19 height 19
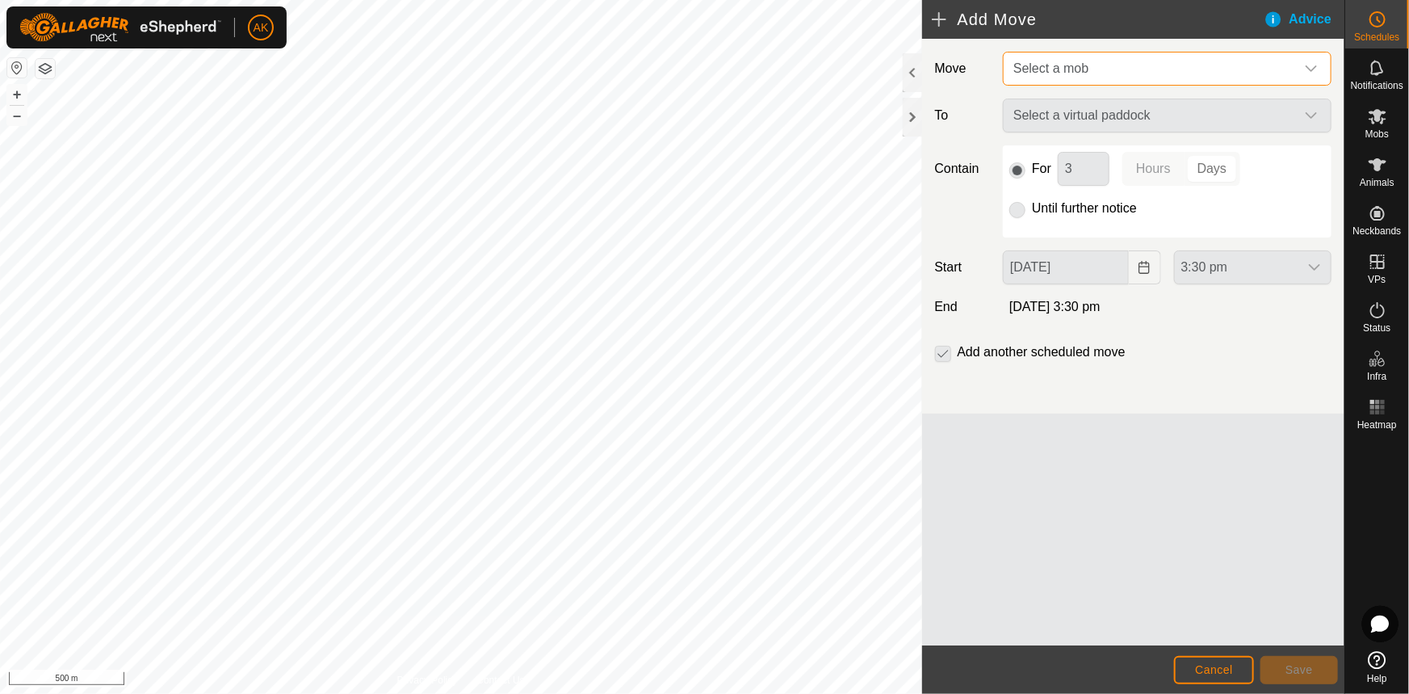
click at [1106, 73] on span "Select a mob" at bounding box center [1151, 68] width 288 height 32
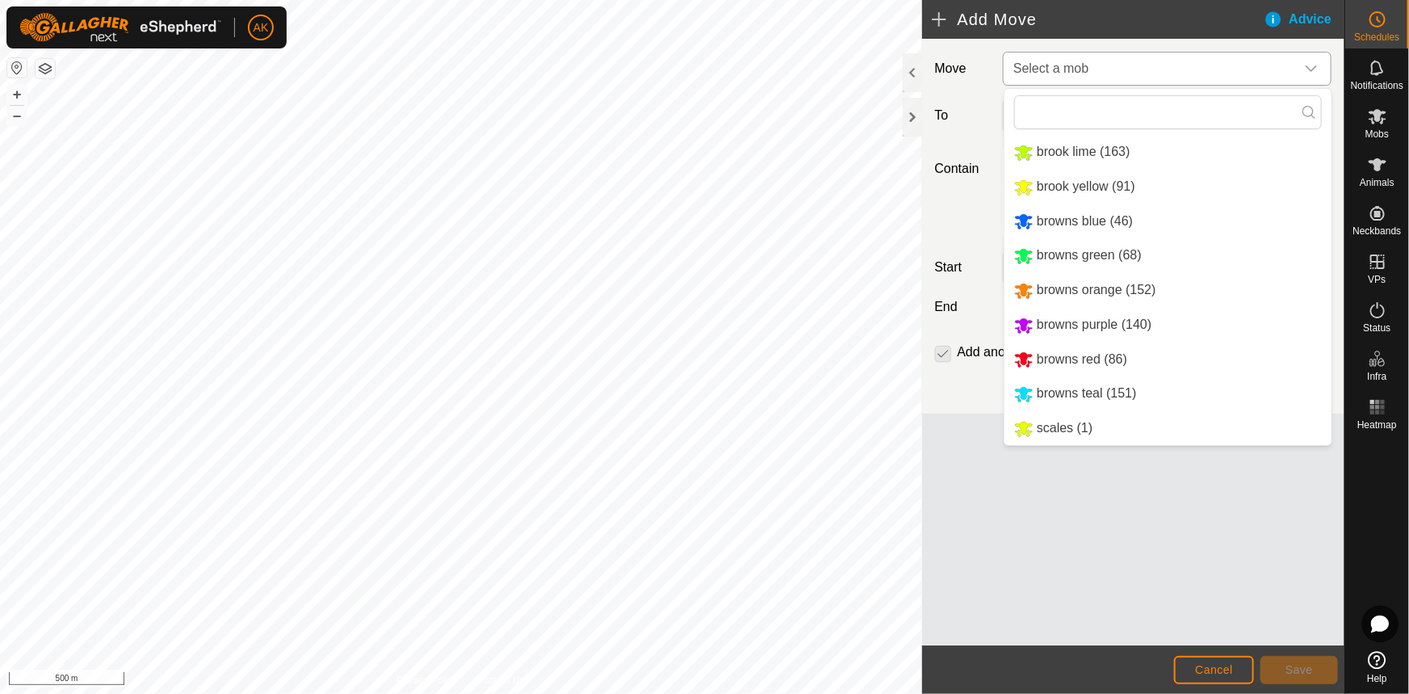
drag, startPoint x: 1042, startPoint y: 220, endPoint x: 1057, endPoint y: 191, distance: 32.9
click at [1043, 219] on li "browns blue (46)" at bounding box center [1168, 221] width 327 height 33
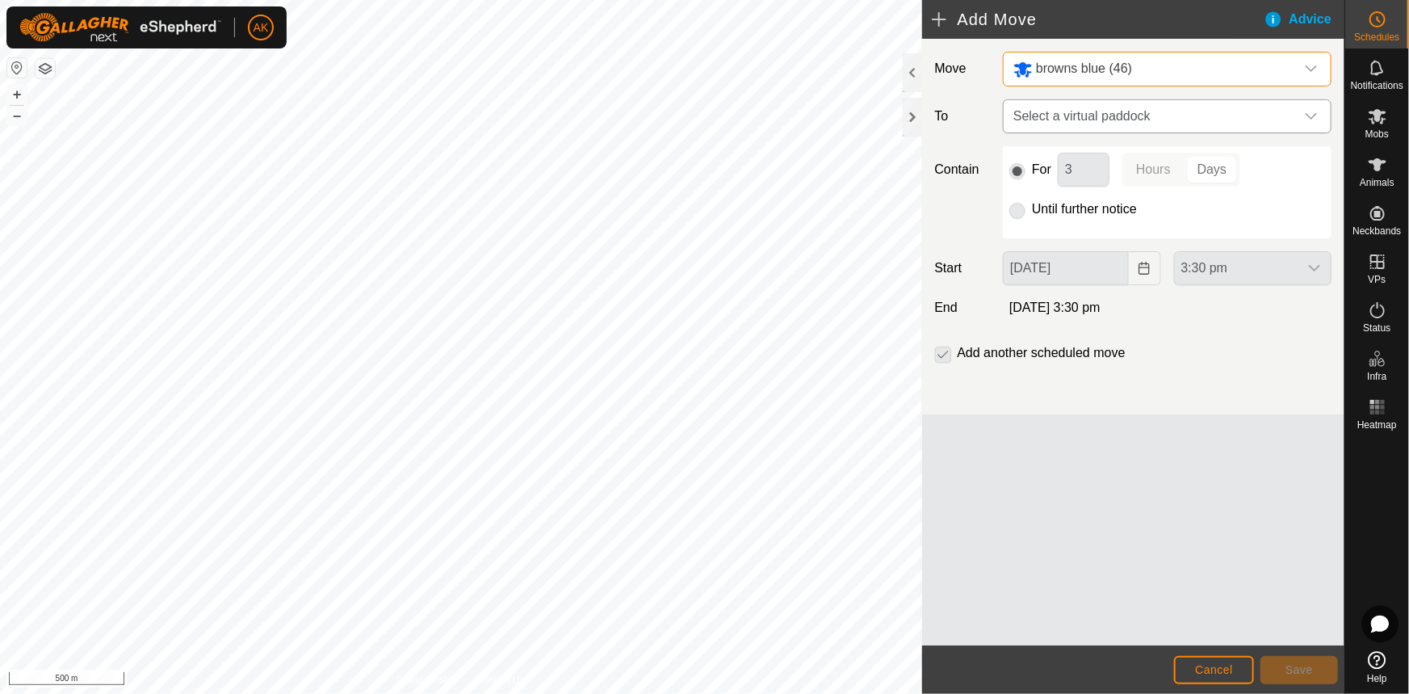
click at [1076, 111] on span "Select a virtual paddock" at bounding box center [1151, 116] width 288 height 32
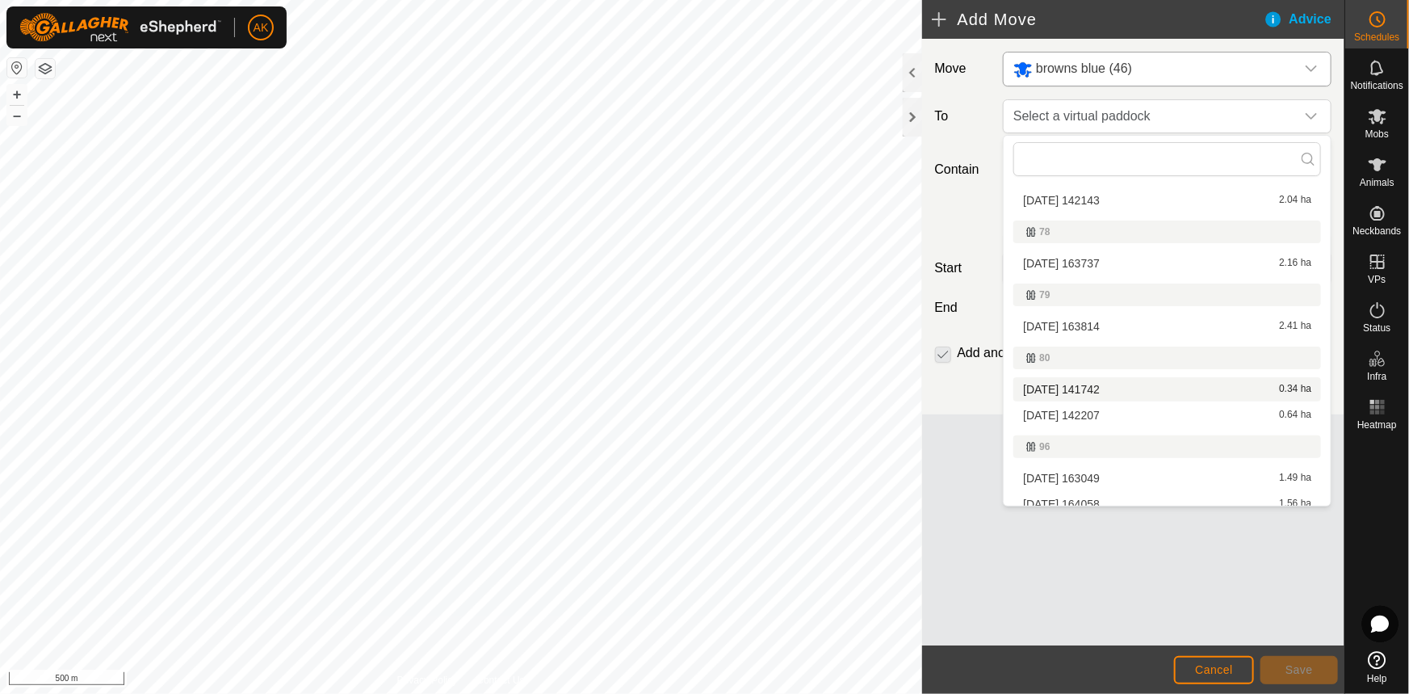
scroll to position [367, 0]
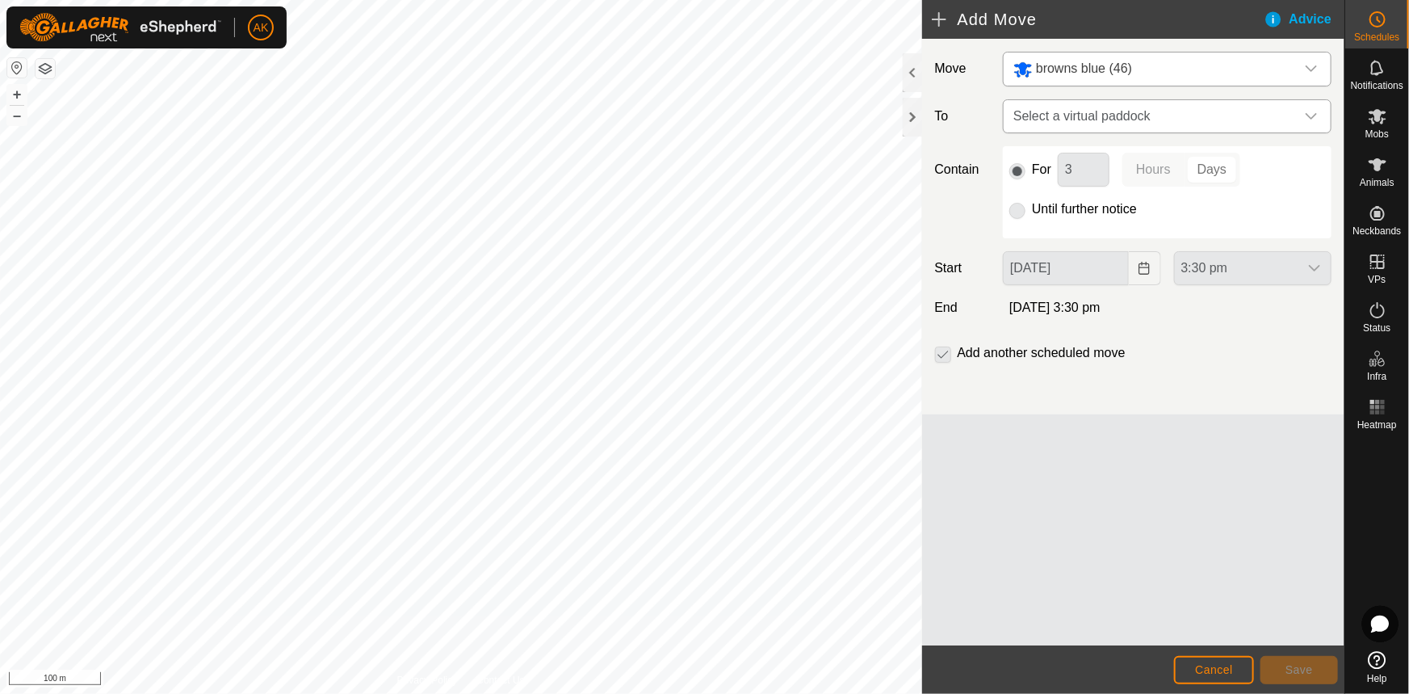
click at [1166, 110] on span "Select a virtual paddock" at bounding box center [1151, 116] width 288 height 32
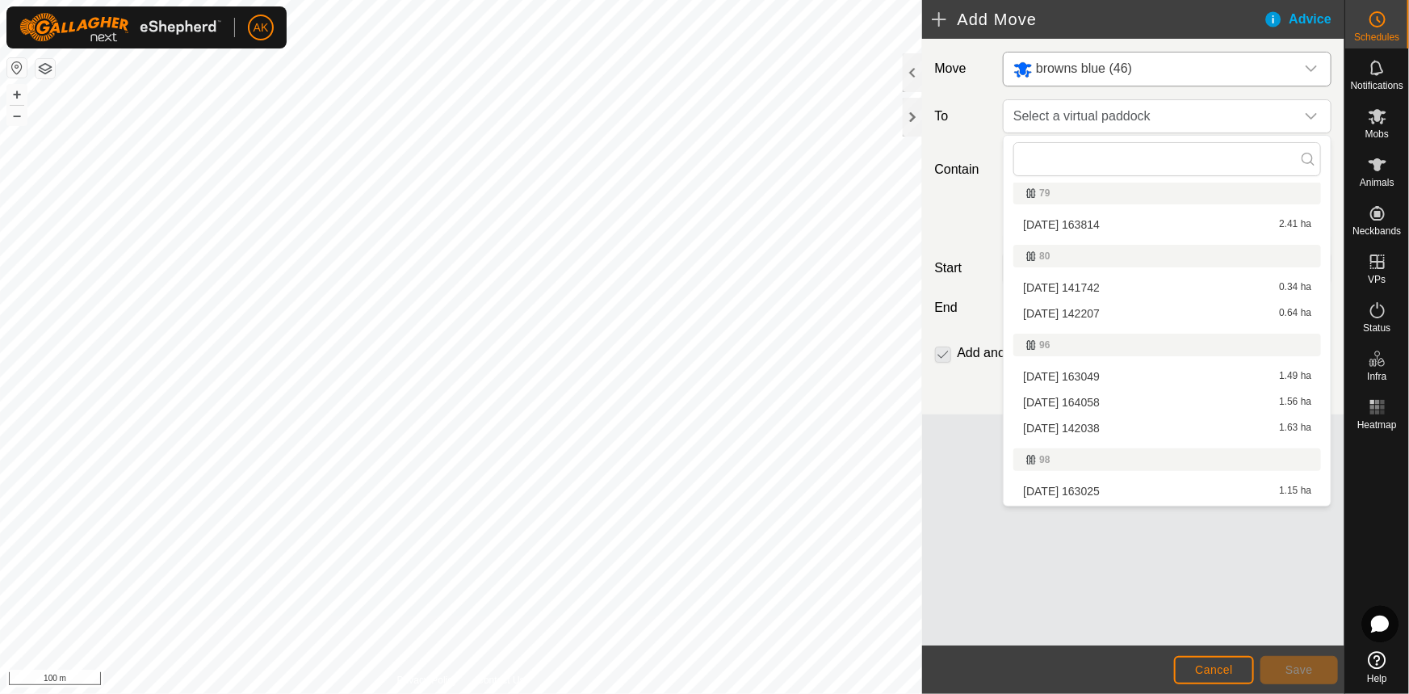
scroll to position [514, 0]
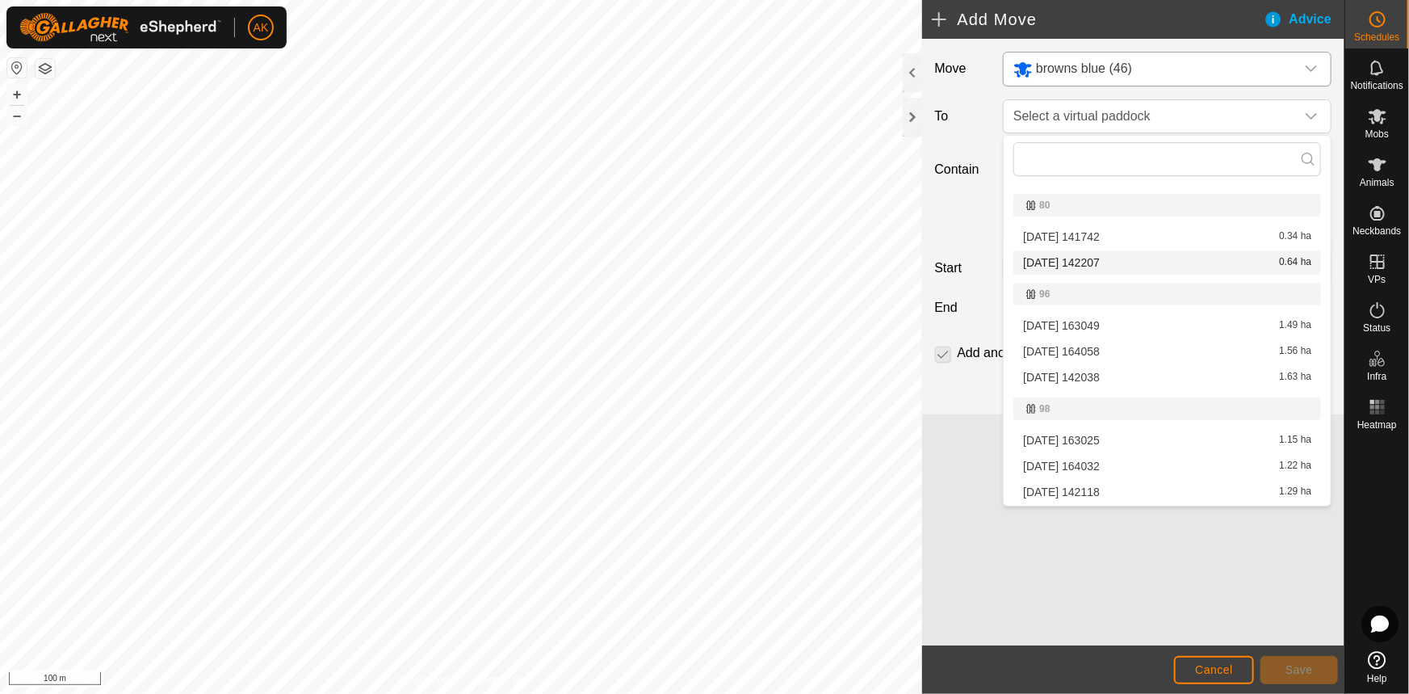
click at [1085, 254] on li "[DATE] 142207 0.64 ha" at bounding box center [1167, 262] width 308 height 24
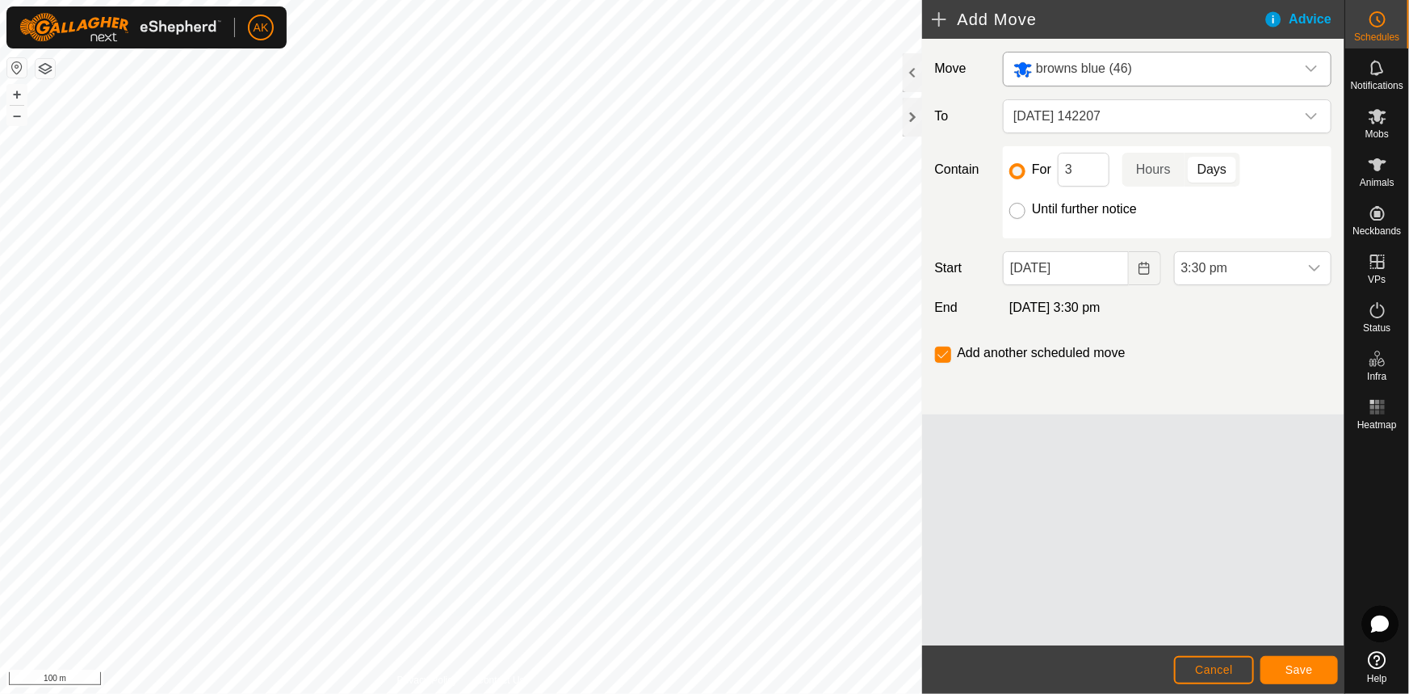
click at [1015, 214] on input "Until further notice" at bounding box center [1017, 211] width 16 height 16
radio input "true"
checkbox input "false"
click at [1142, 266] on icon "Choose Date" at bounding box center [1144, 268] width 10 height 13
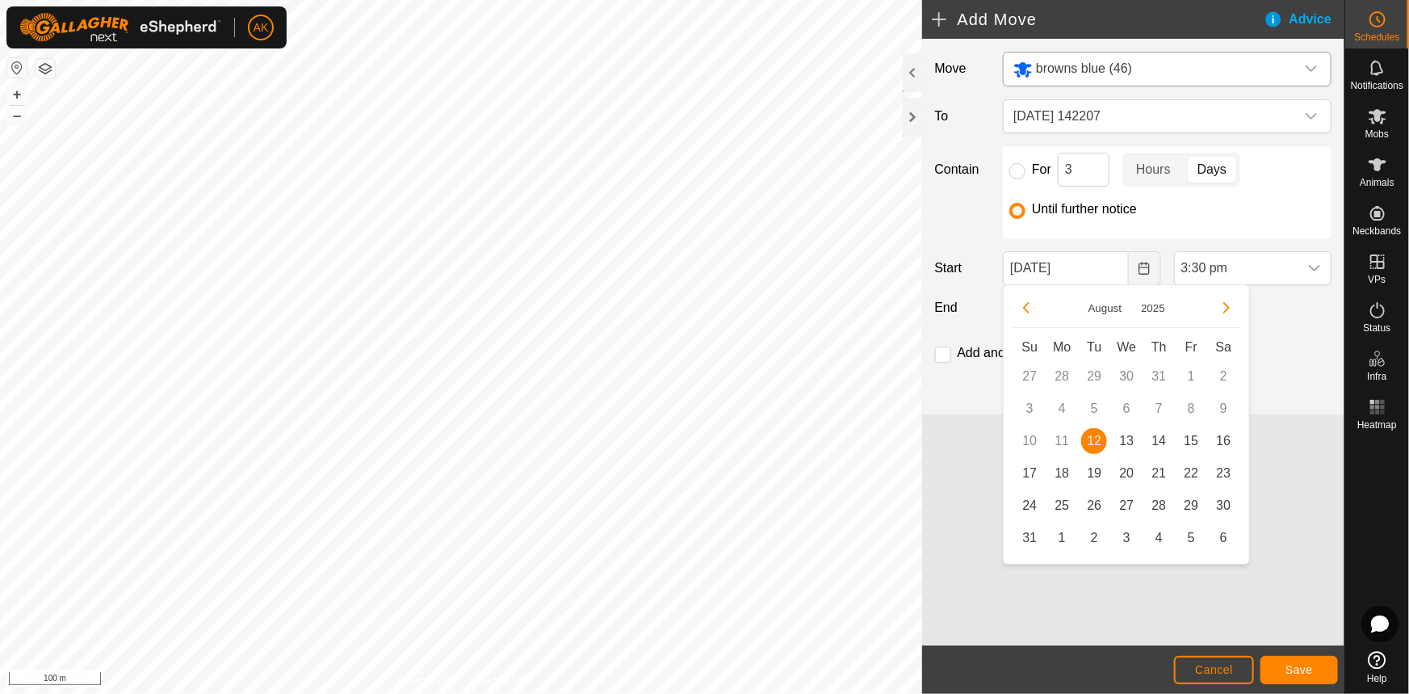
drag, startPoint x: 1131, startPoint y: 436, endPoint x: 1165, endPoint y: 395, distance: 53.9
click at [1134, 431] on span "13" at bounding box center [1127, 441] width 26 height 26
type input "[DATE]"
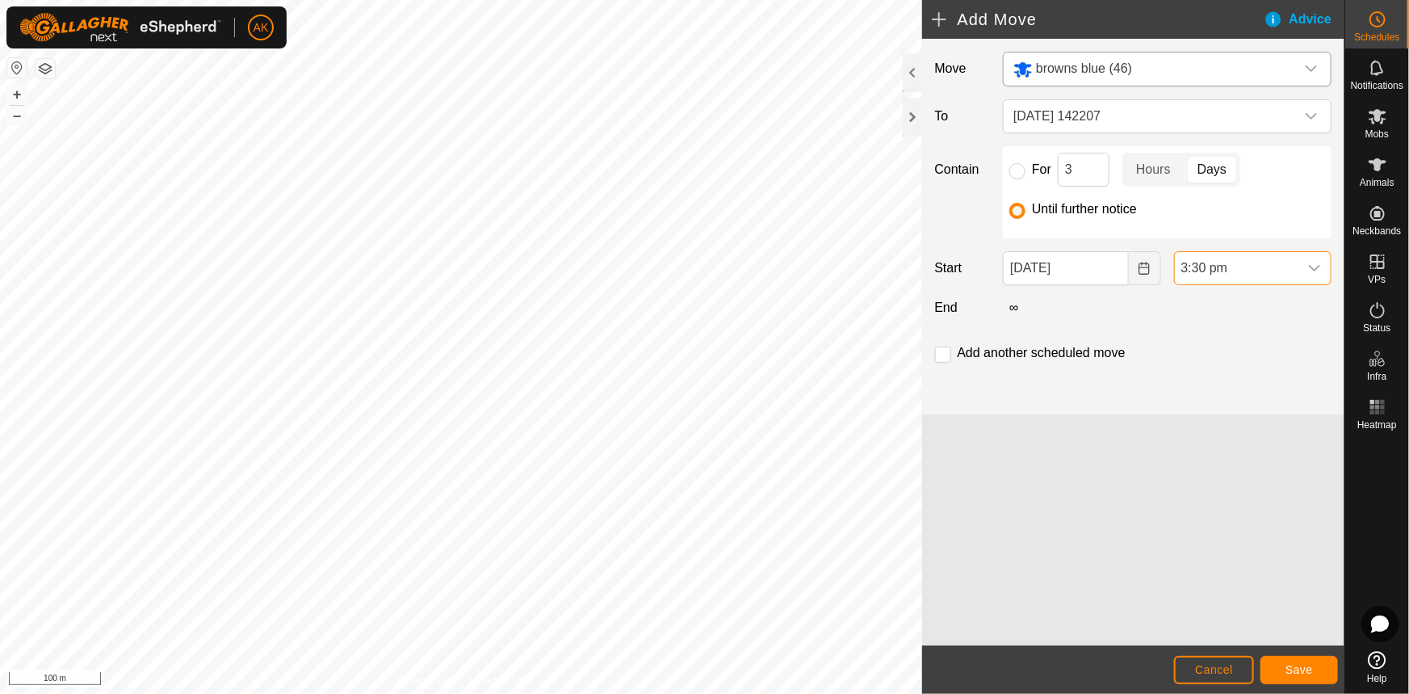
click at [1228, 275] on span "3:30 pm" at bounding box center [1237, 268] width 124 height 32
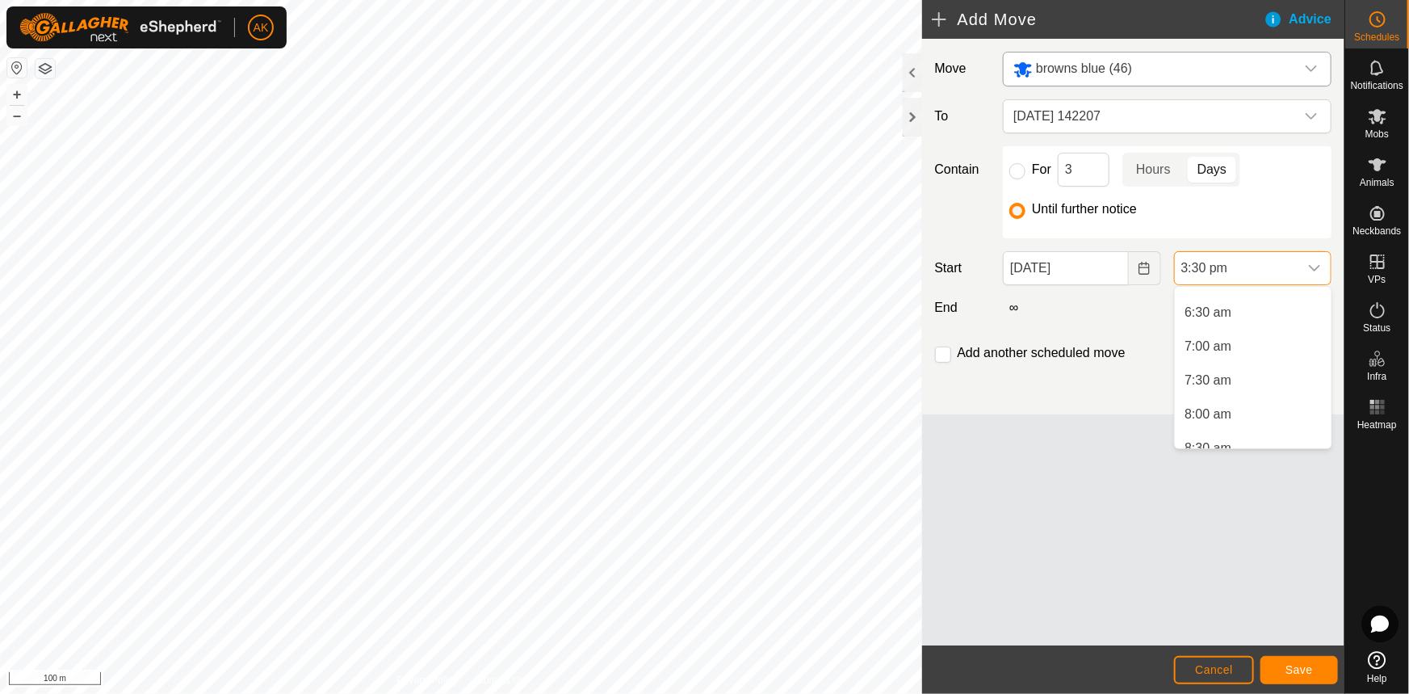
scroll to position [440, 0]
click at [1211, 400] on li "8:00 am" at bounding box center [1253, 405] width 157 height 32
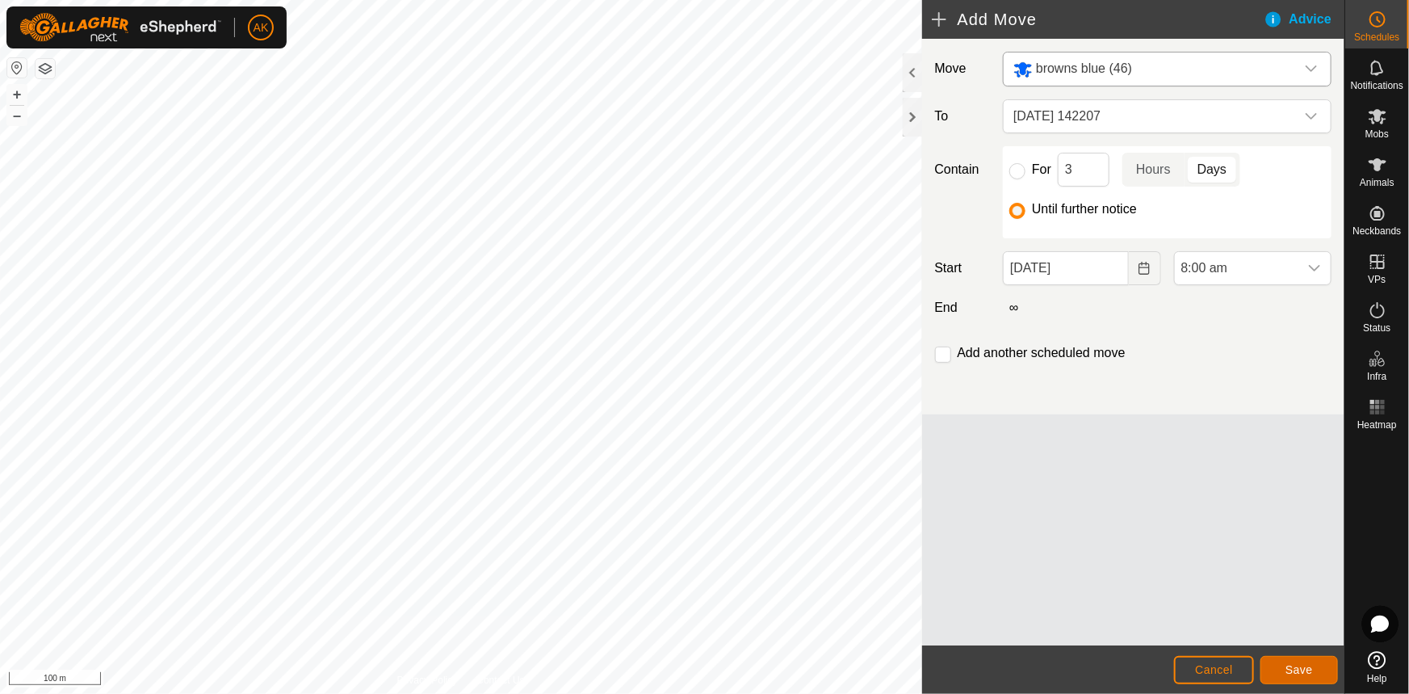
click at [1311, 674] on span "Save" at bounding box center [1299, 669] width 27 height 13
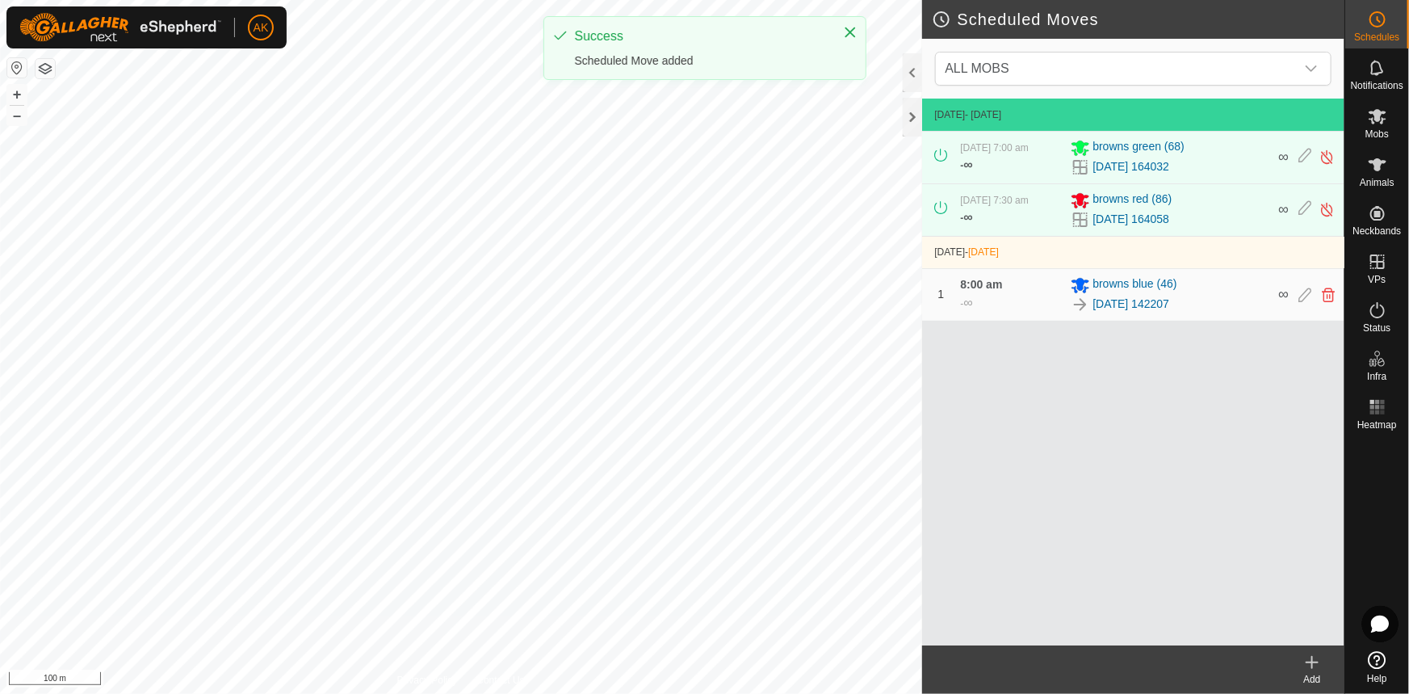
click at [1310, 663] on icon at bounding box center [1312, 662] width 19 height 19
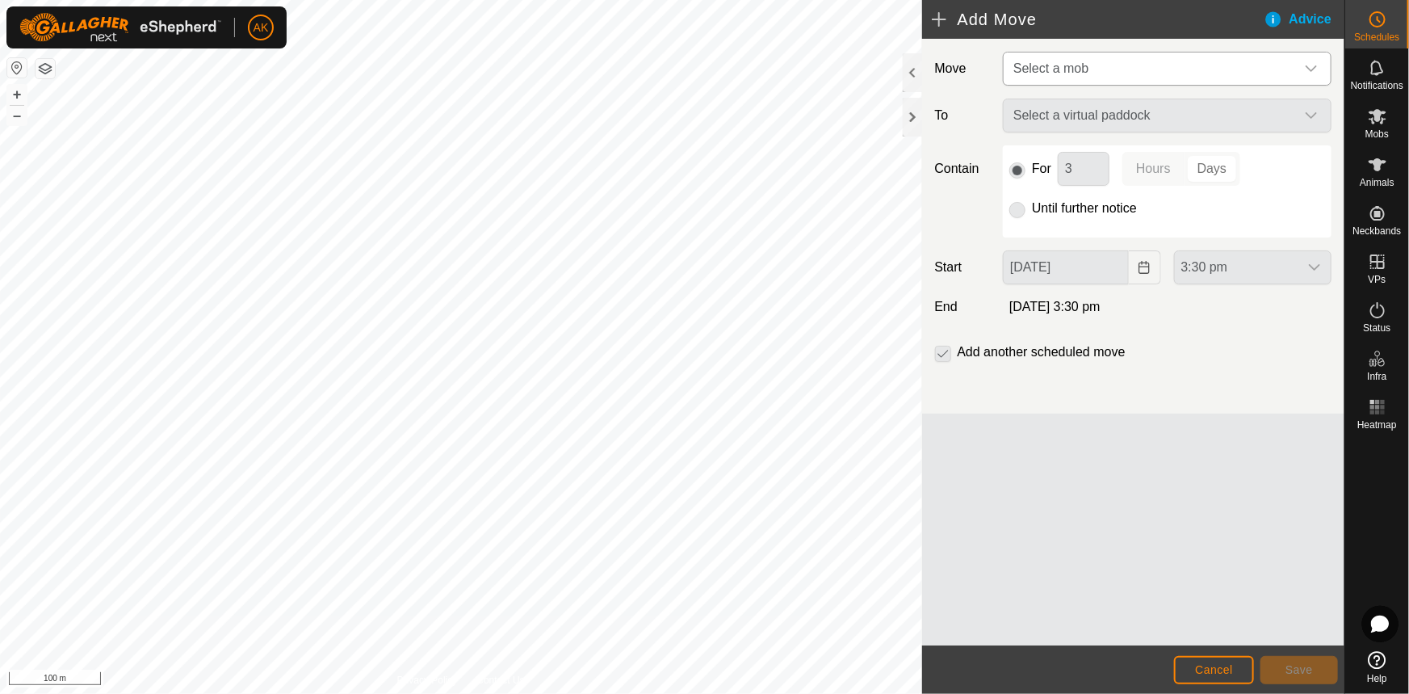
click at [1082, 69] on span "Select a mob" at bounding box center [1050, 68] width 75 height 14
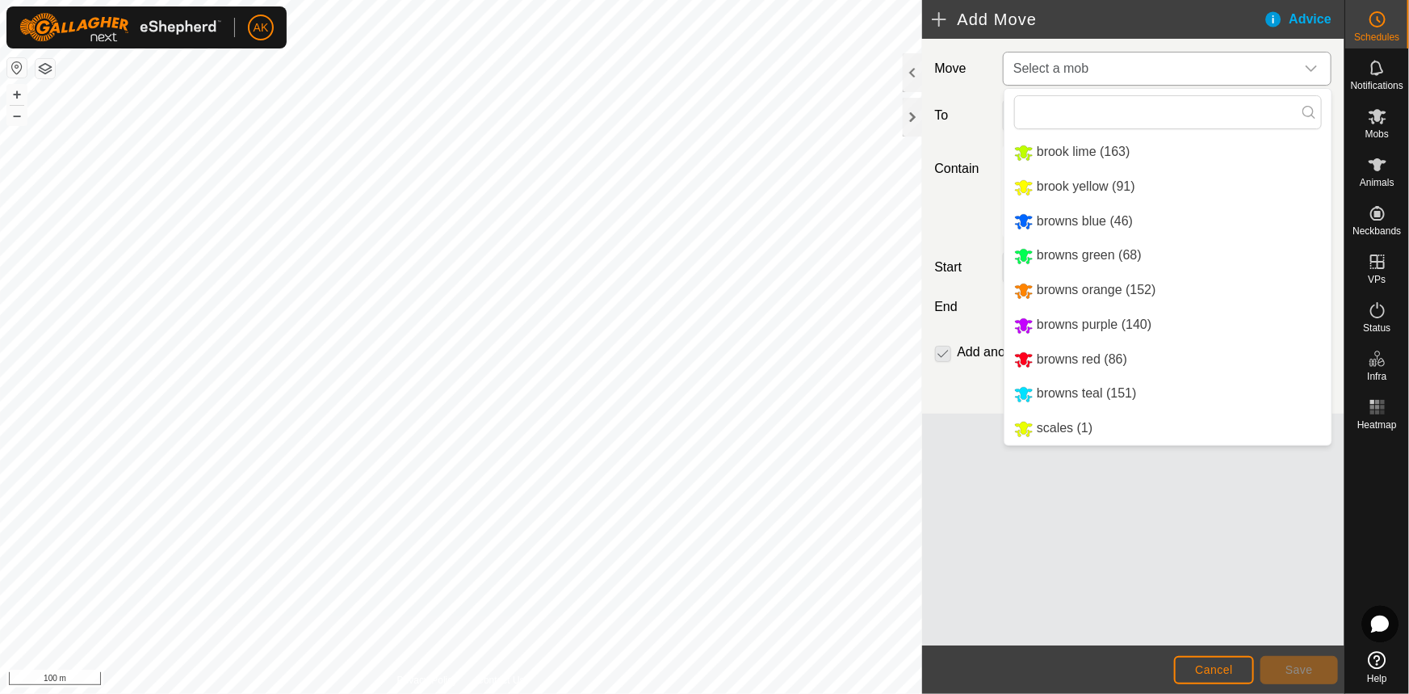
click at [1041, 292] on li "browns orange (152)" at bounding box center [1168, 290] width 327 height 33
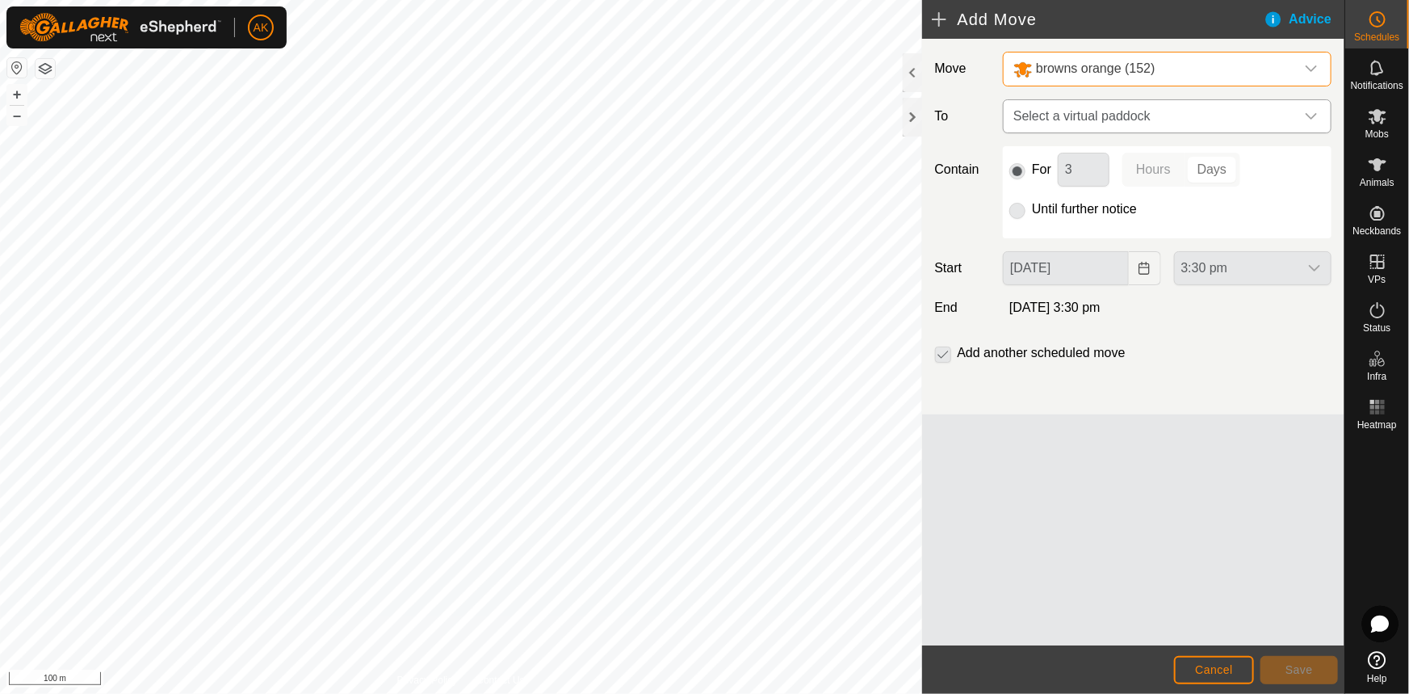
click at [1081, 107] on span "Select a virtual paddock" at bounding box center [1151, 116] width 288 height 32
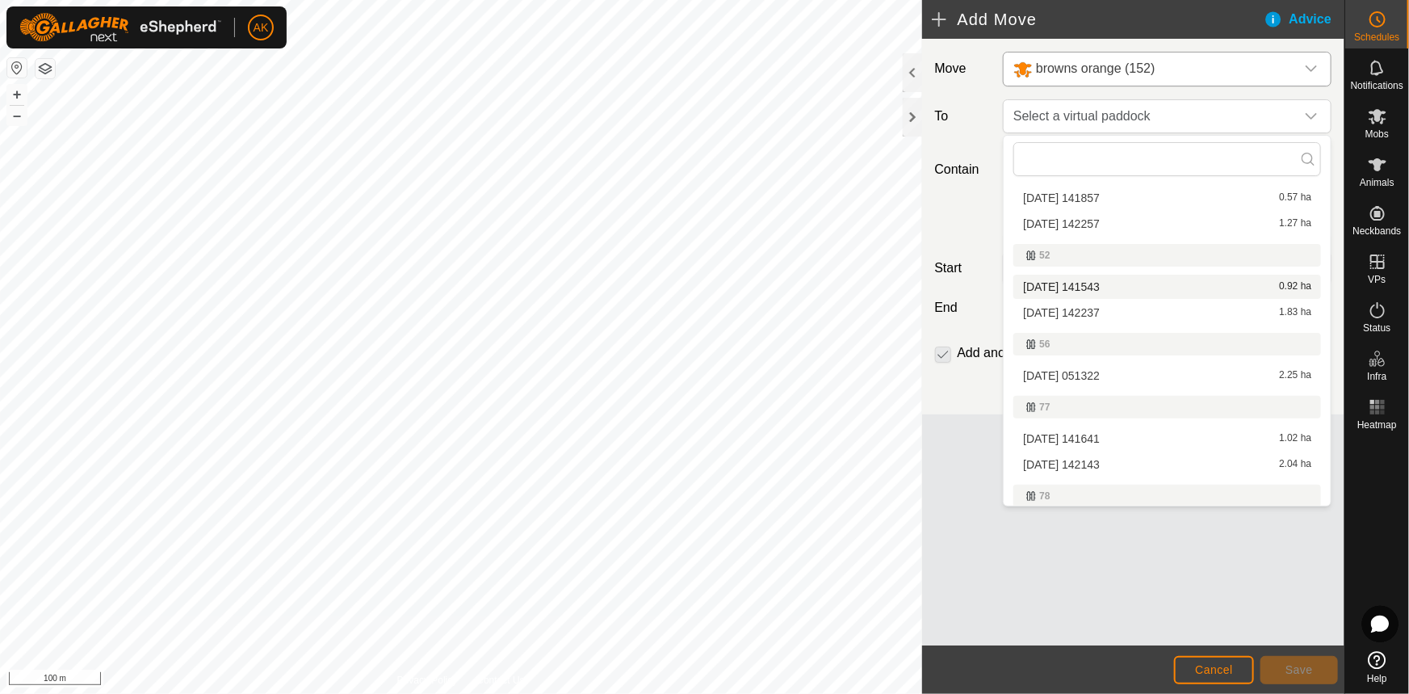
scroll to position [146, 0]
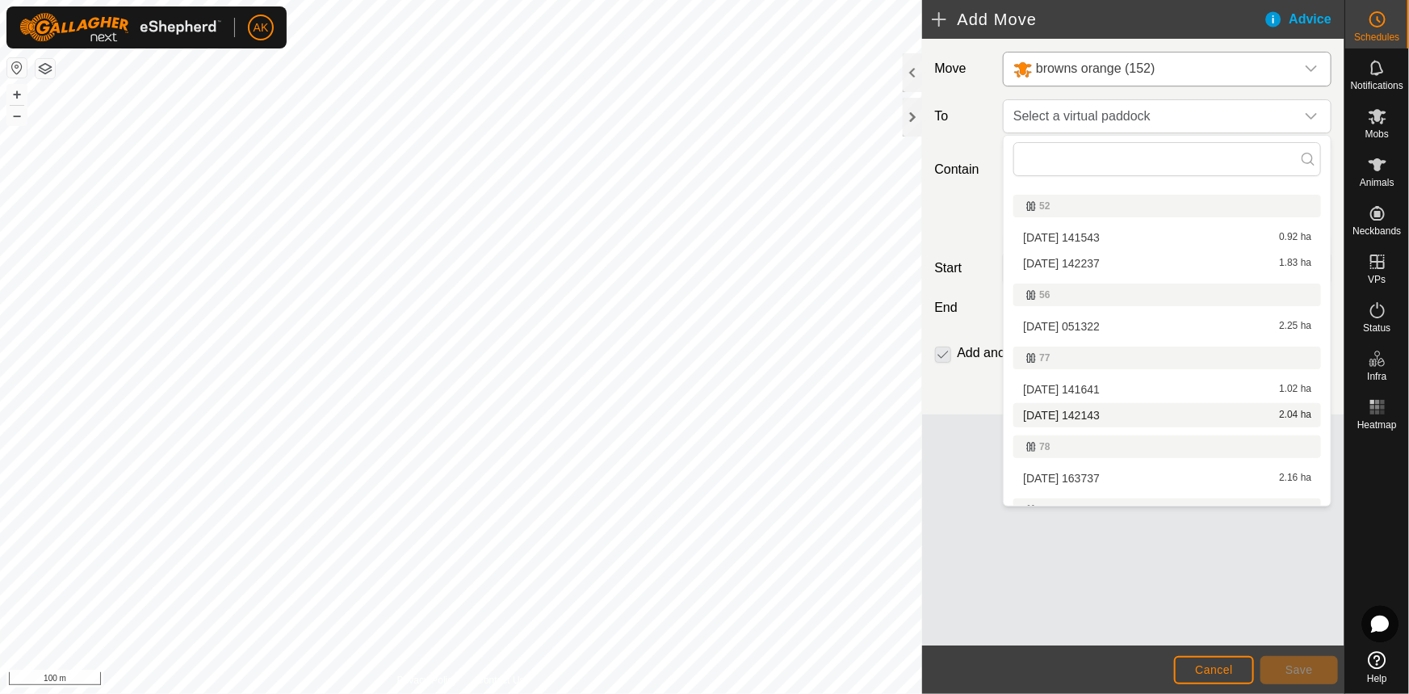
click at [1069, 409] on li "[DATE] 142143 2.04 ha" at bounding box center [1167, 415] width 308 height 24
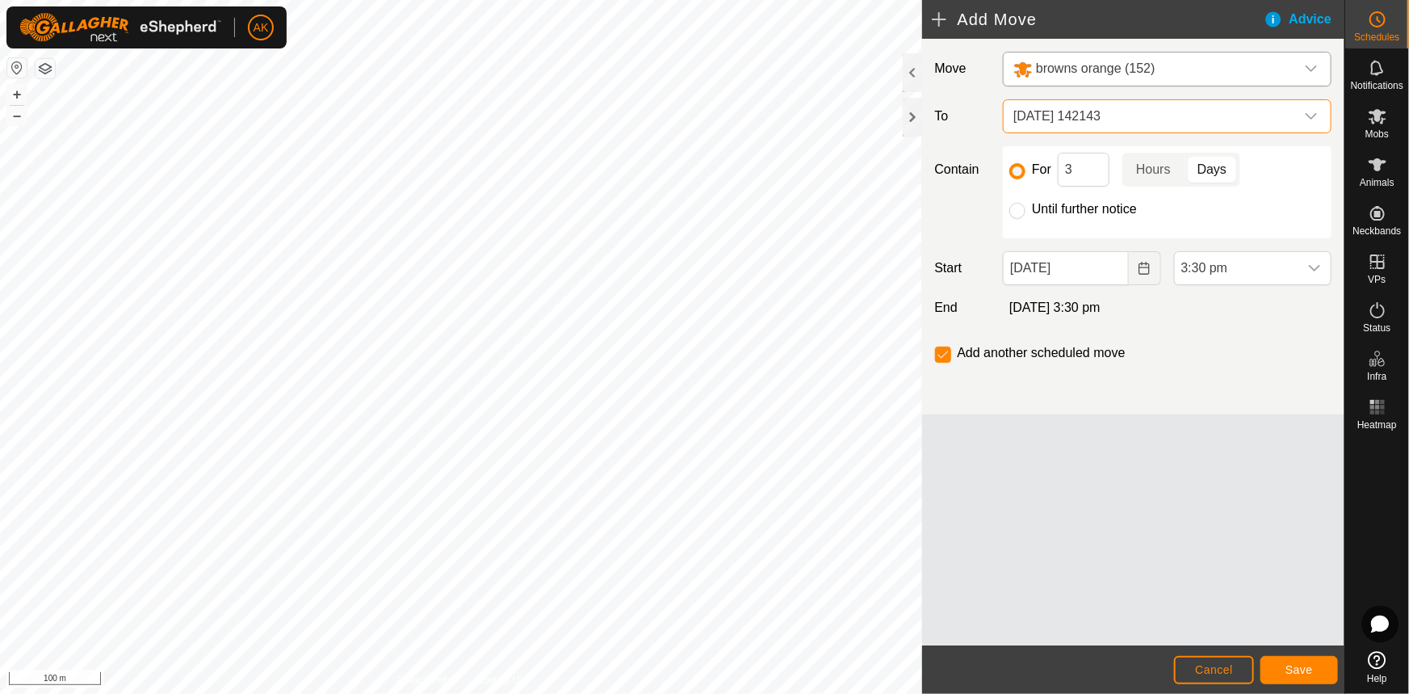
click at [1039, 218] on div "Until further notice" at bounding box center [1167, 208] width 316 height 19
drag, startPoint x: 1014, startPoint y: 211, endPoint x: 1060, endPoint y: 224, distance: 47.0
click at [1016, 210] on input "Until further notice" at bounding box center [1017, 211] width 16 height 16
radio input "true"
checkbox input "false"
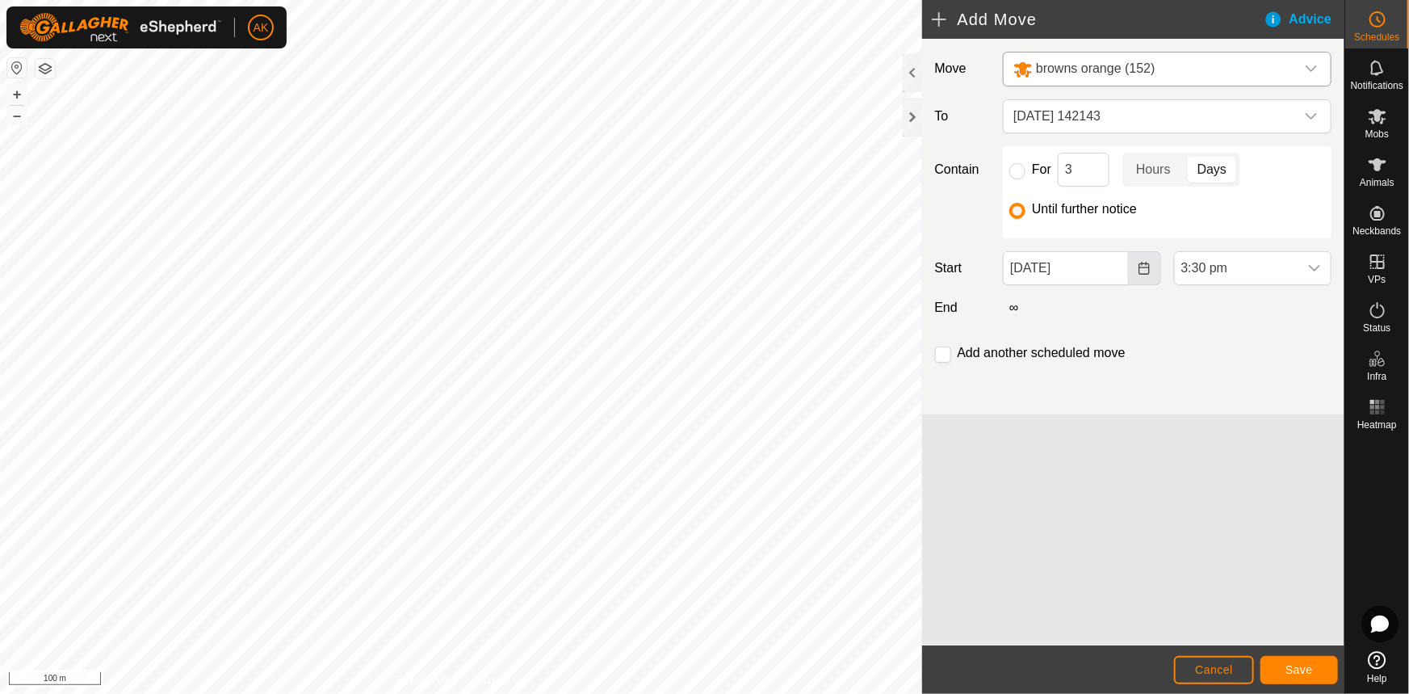
click at [1144, 271] on icon "Choose Date" at bounding box center [1144, 268] width 13 height 13
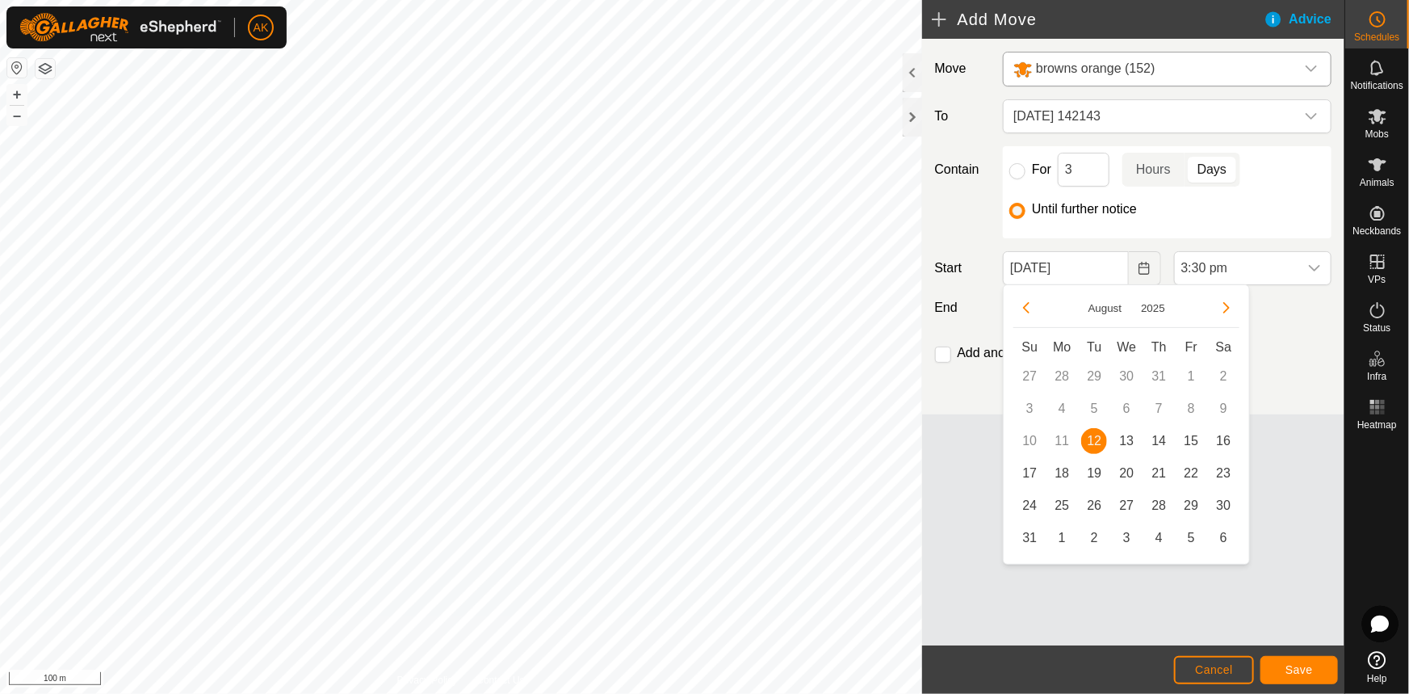
drag, startPoint x: 1127, startPoint y: 446, endPoint x: 1139, endPoint y: 434, distance: 16.6
click at [1128, 444] on span "13" at bounding box center [1127, 441] width 26 height 26
type input "[DATE]"
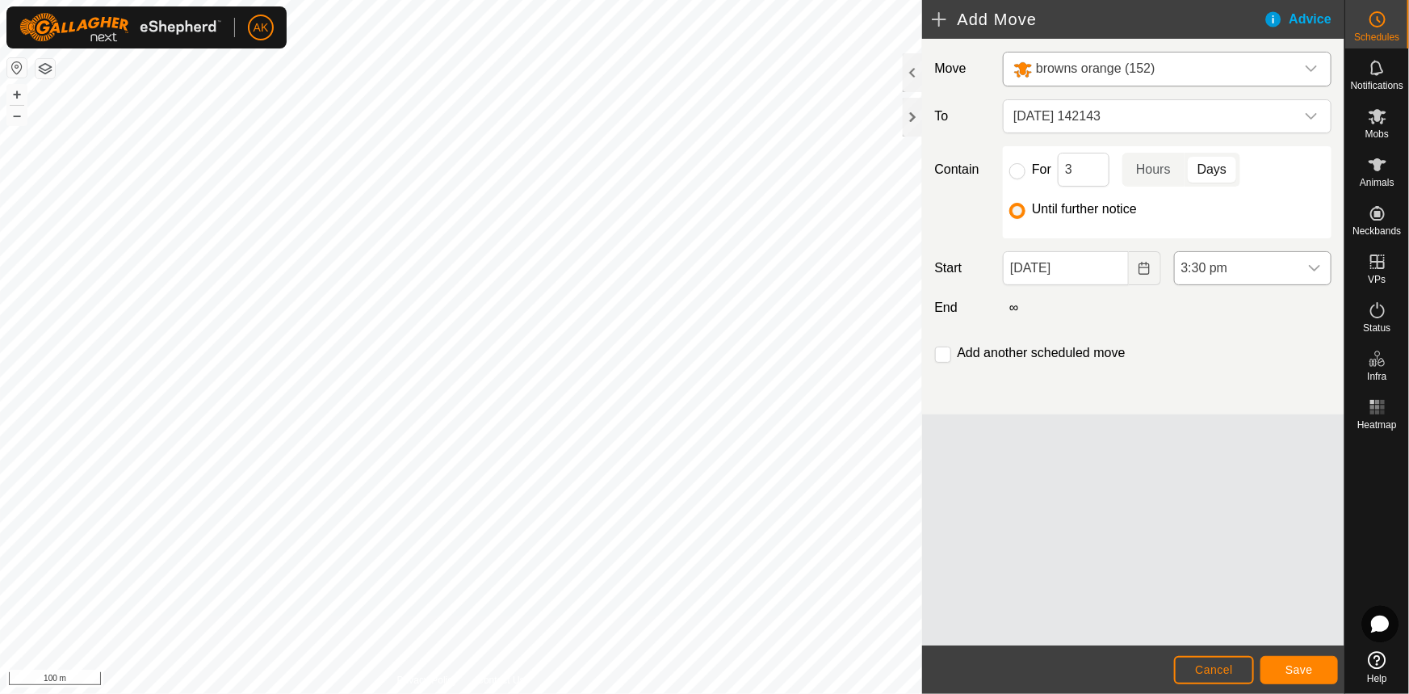
click at [1298, 265] on span "3:30 pm" at bounding box center [1237, 268] width 124 height 32
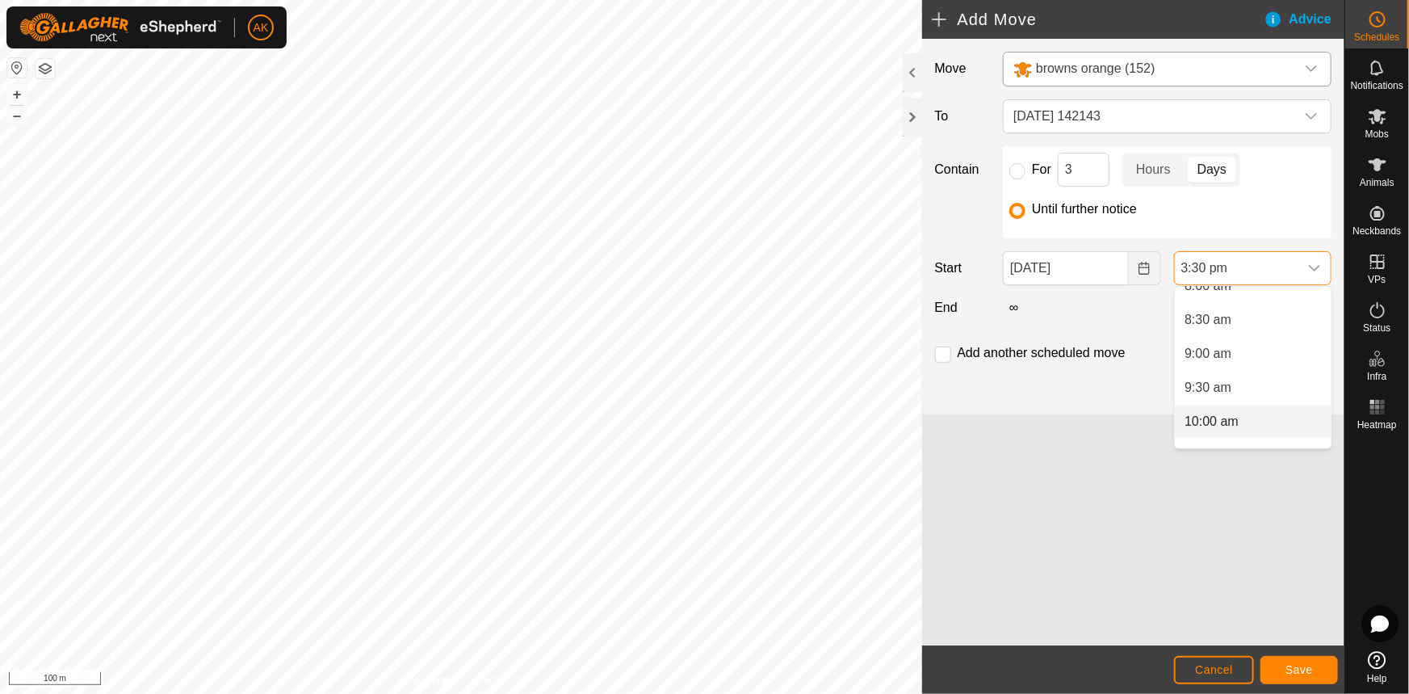
scroll to position [401, 0]
drag, startPoint x: 1210, startPoint y: 337, endPoint x: 1272, endPoint y: 384, distance: 78.3
click at [1211, 336] on li "6:30 am" at bounding box center [1253, 342] width 157 height 32
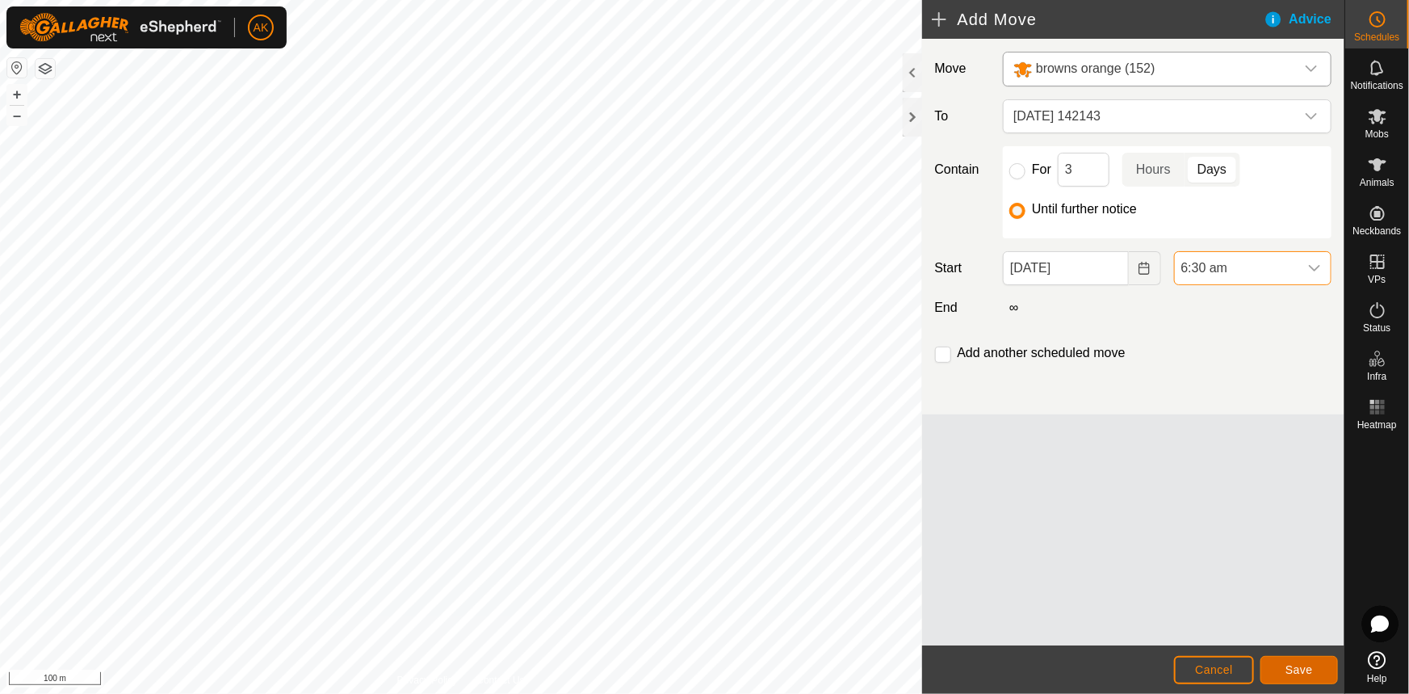
click at [1314, 672] on button "Save" at bounding box center [1300, 670] width 78 height 28
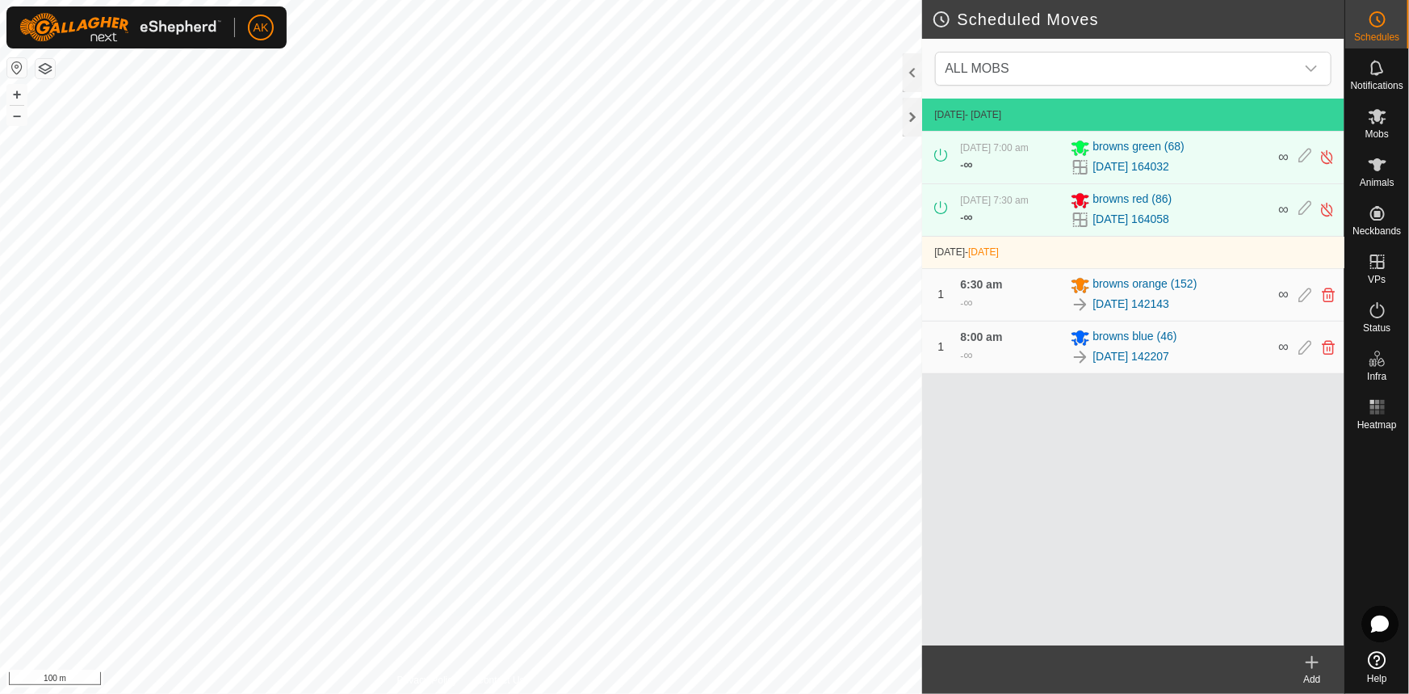
click at [1312, 661] on icon at bounding box center [1312, 662] width 0 height 11
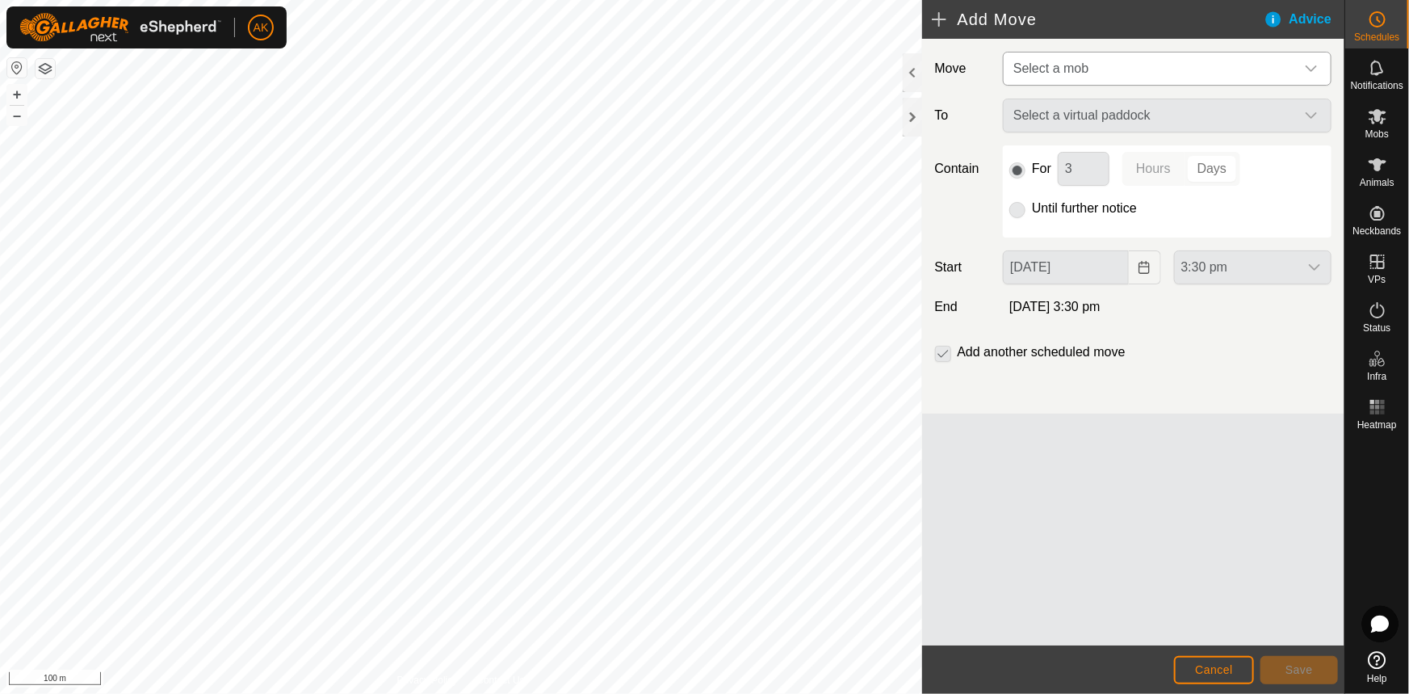
click at [1048, 66] on span "Select a mob" at bounding box center [1050, 68] width 75 height 14
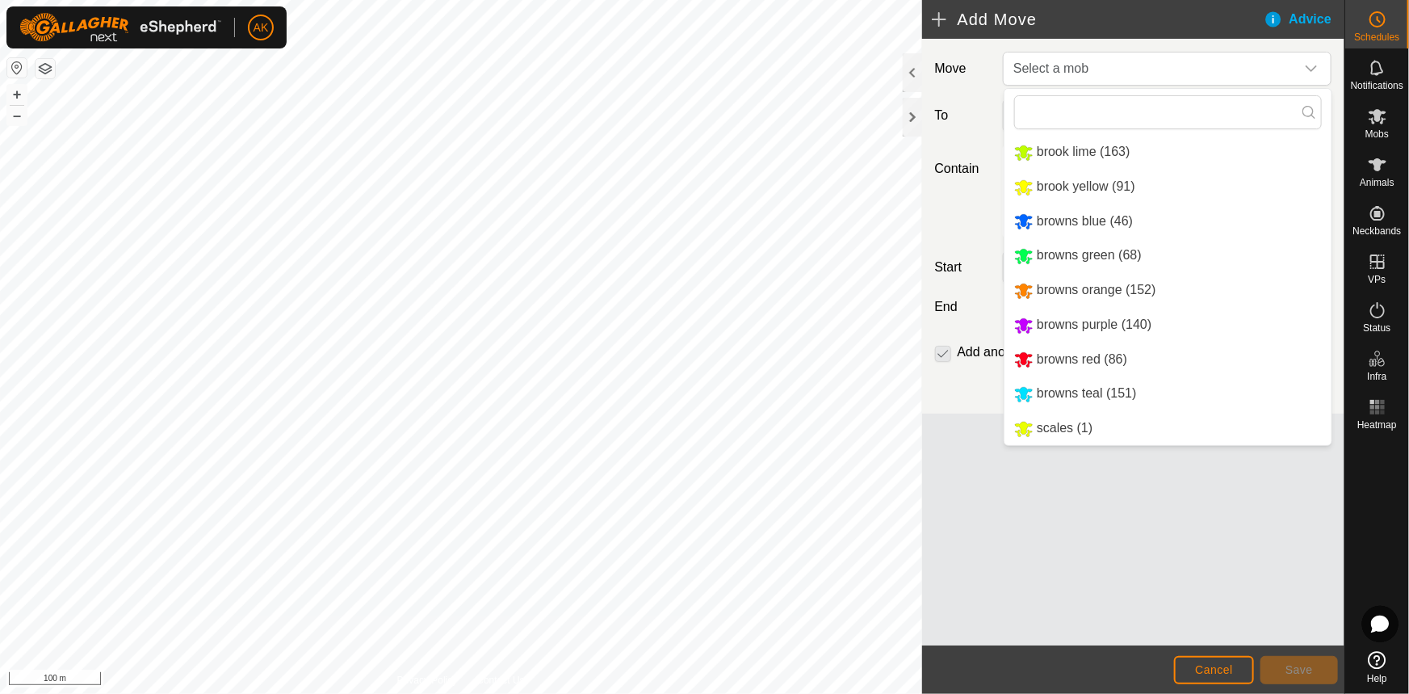
drag, startPoint x: 1063, startPoint y: 397, endPoint x: 1087, endPoint y: 268, distance: 130.7
click at [1063, 393] on li "browns teal (151)" at bounding box center [1168, 393] width 327 height 33
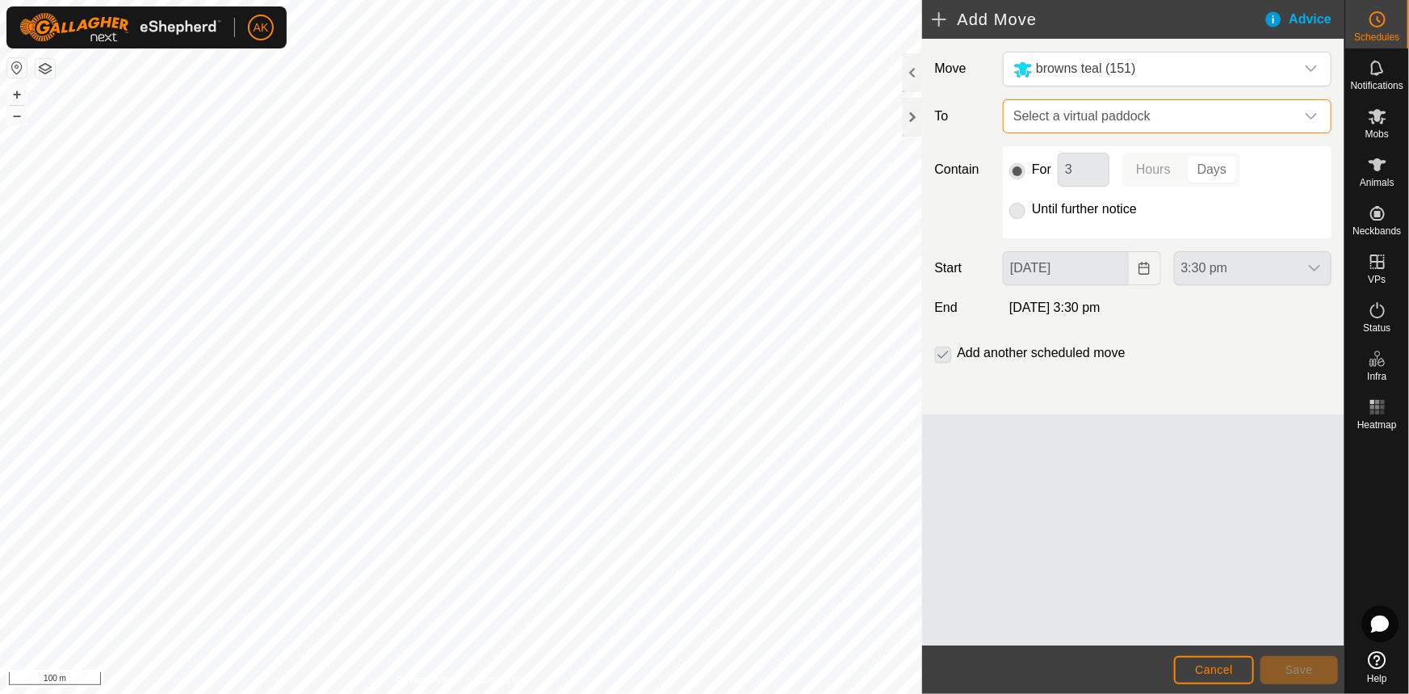
click at [1094, 102] on span "Select a virtual paddock" at bounding box center [1151, 116] width 288 height 32
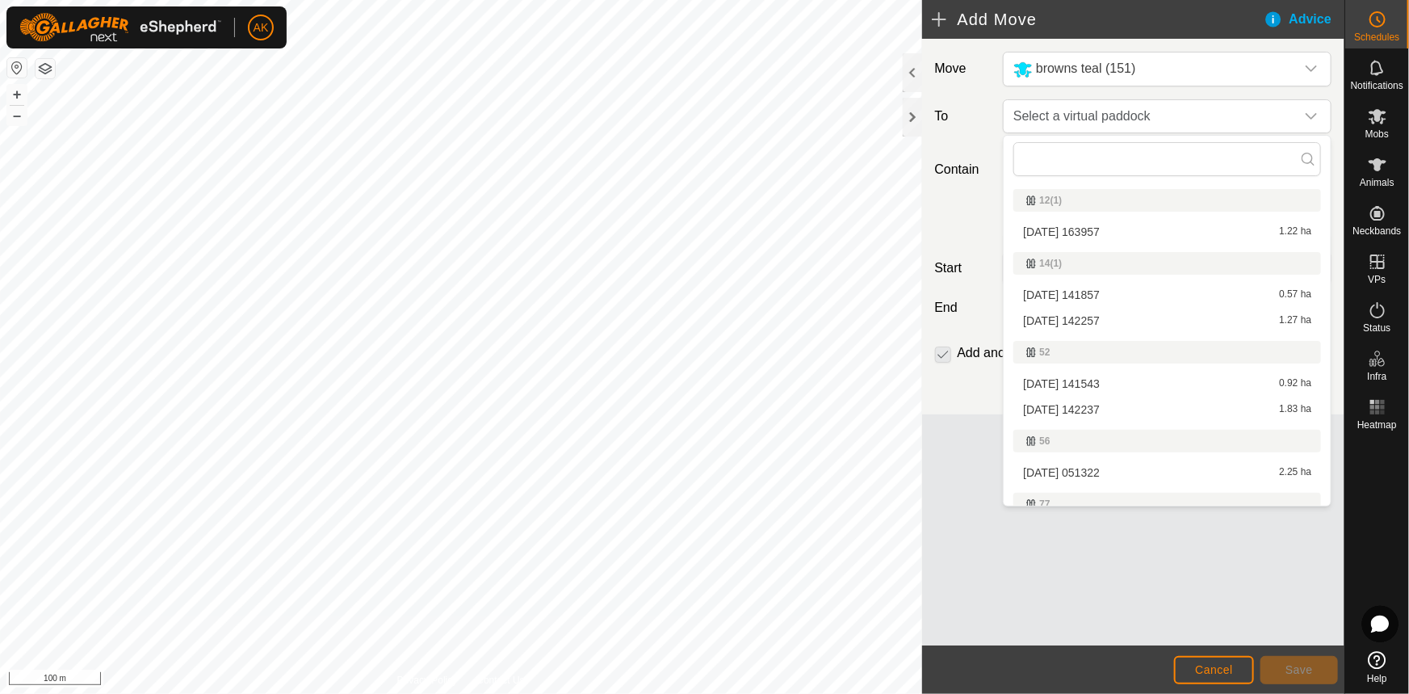
click at [1061, 321] on li "[DATE] 142257 1.27 ha" at bounding box center [1167, 320] width 308 height 24
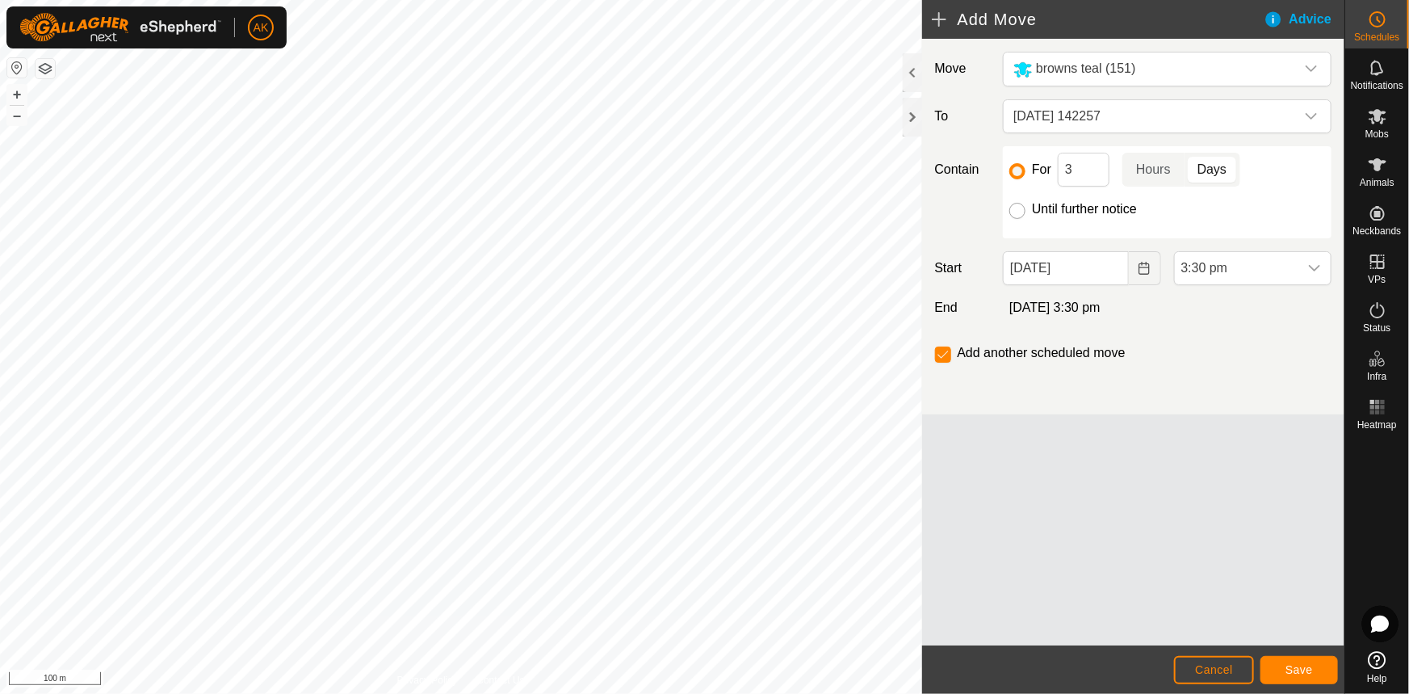
click at [1015, 211] on input "Until further notice" at bounding box center [1017, 211] width 16 height 16
radio input "true"
checkbox input "false"
click at [1147, 266] on icon "Choose Date" at bounding box center [1144, 268] width 10 height 13
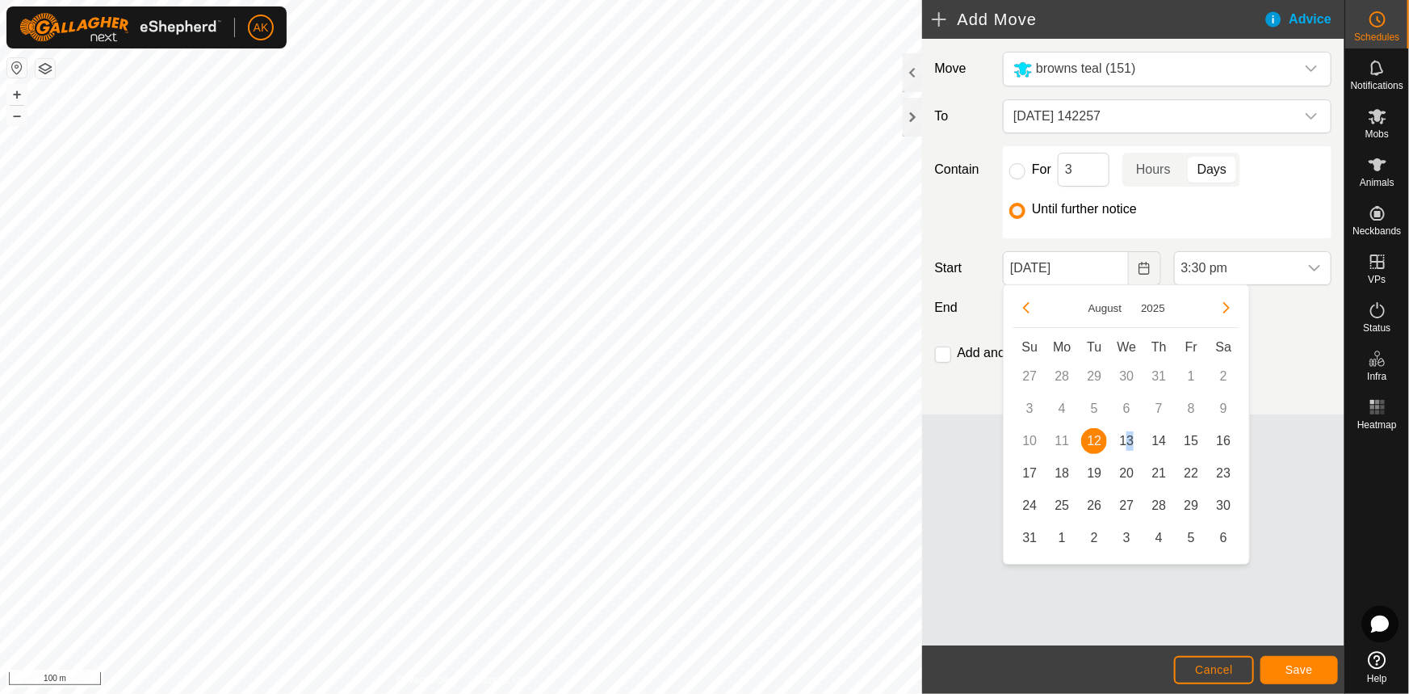
drag, startPoint x: 1127, startPoint y: 439, endPoint x: 1150, endPoint y: 415, distance: 33.1
click at [1130, 438] on span "13" at bounding box center [1127, 441] width 26 height 26
type input "[DATE]"
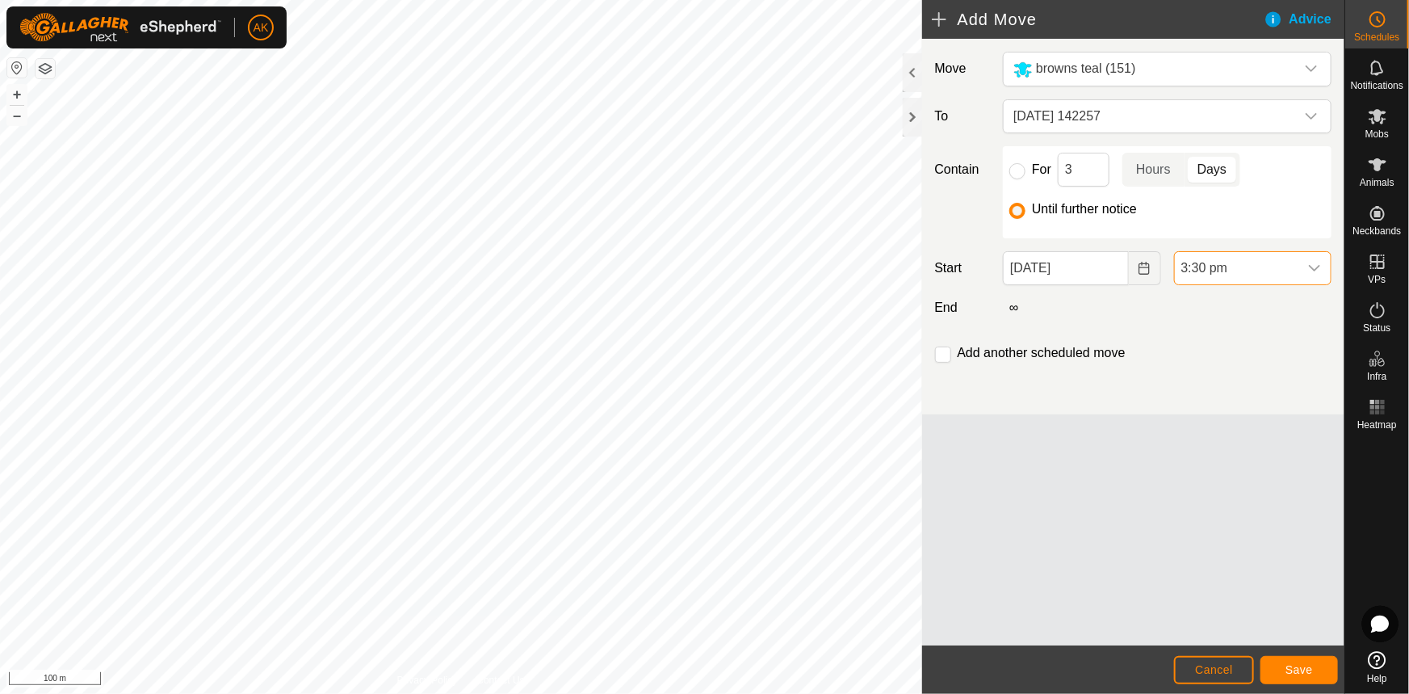
click at [1281, 275] on span "3:30 pm" at bounding box center [1237, 268] width 124 height 32
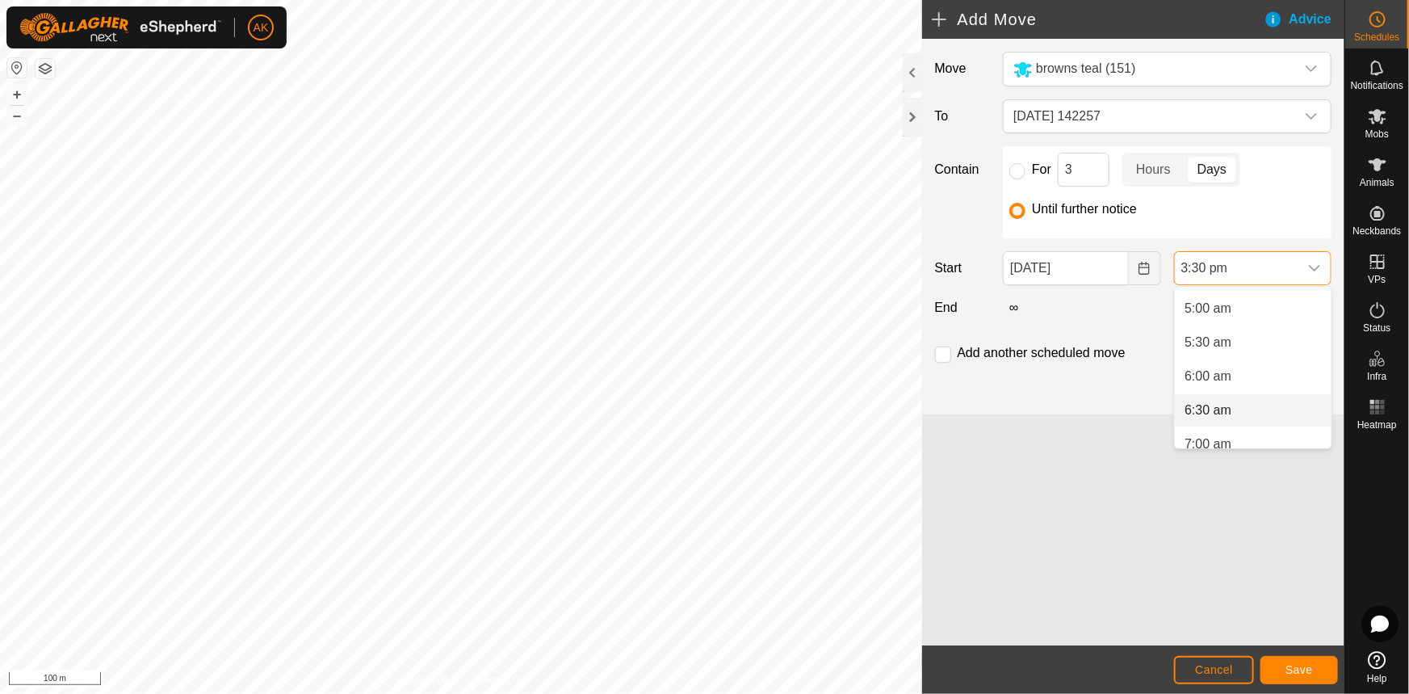
scroll to position [345, 0]
click at [1211, 359] on li "6:00 am" at bounding box center [1253, 365] width 157 height 32
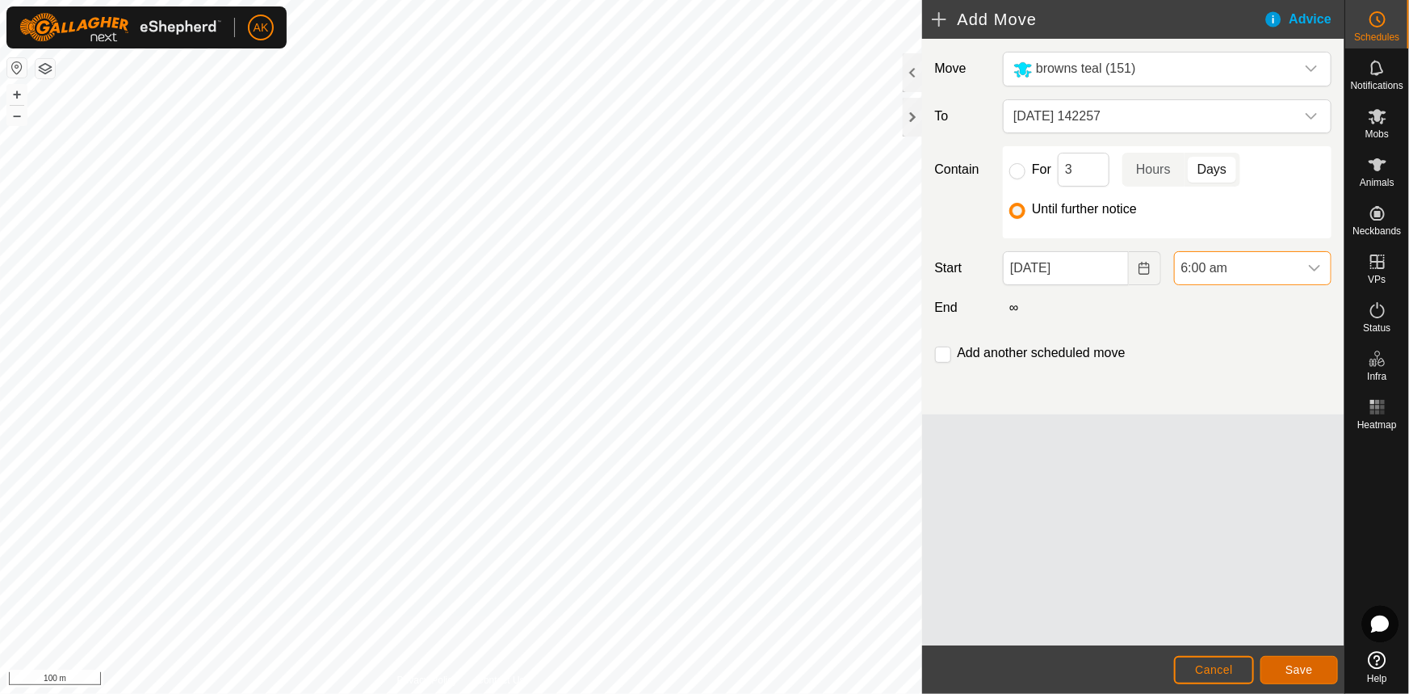
click at [1297, 666] on span "Save" at bounding box center [1299, 669] width 27 height 13
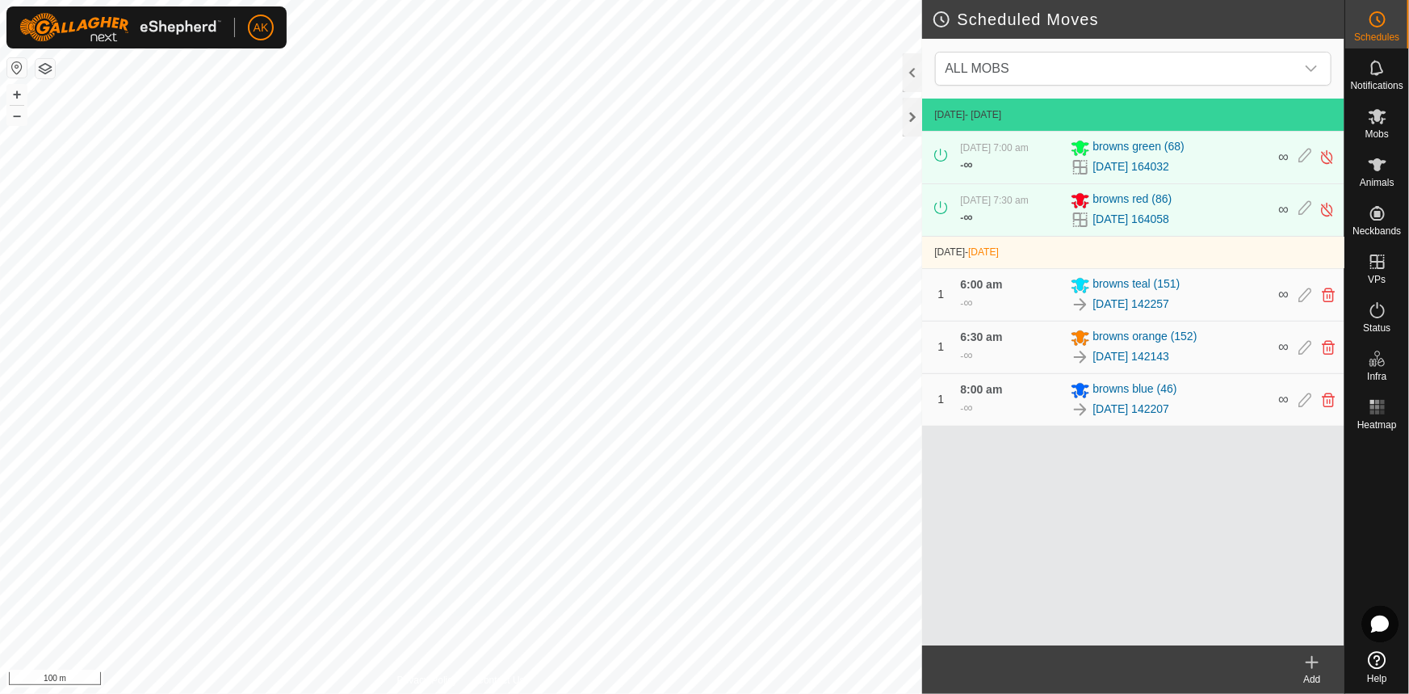
click at [1000, 553] on div "Scheduled Moves ALL MOBS [DATE] - [DATE] [DATE] 7:00 am - ∞ browns green [PHONE…" at bounding box center [672, 347] width 1345 height 694
click at [1313, 662] on icon at bounding box center [1312, 662] width 11 height 0
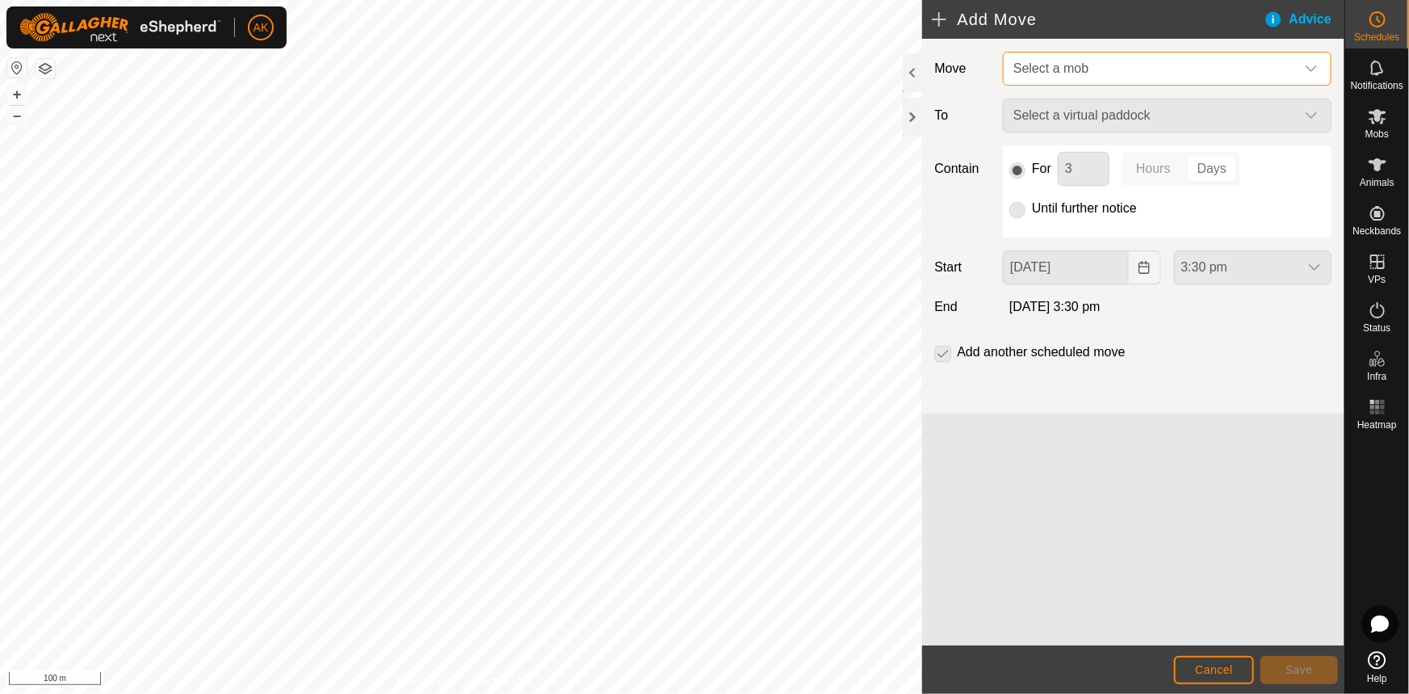
click at [1123, 76] on span "Select a mob" at bounding box center [1151, 68] width 288 height 32
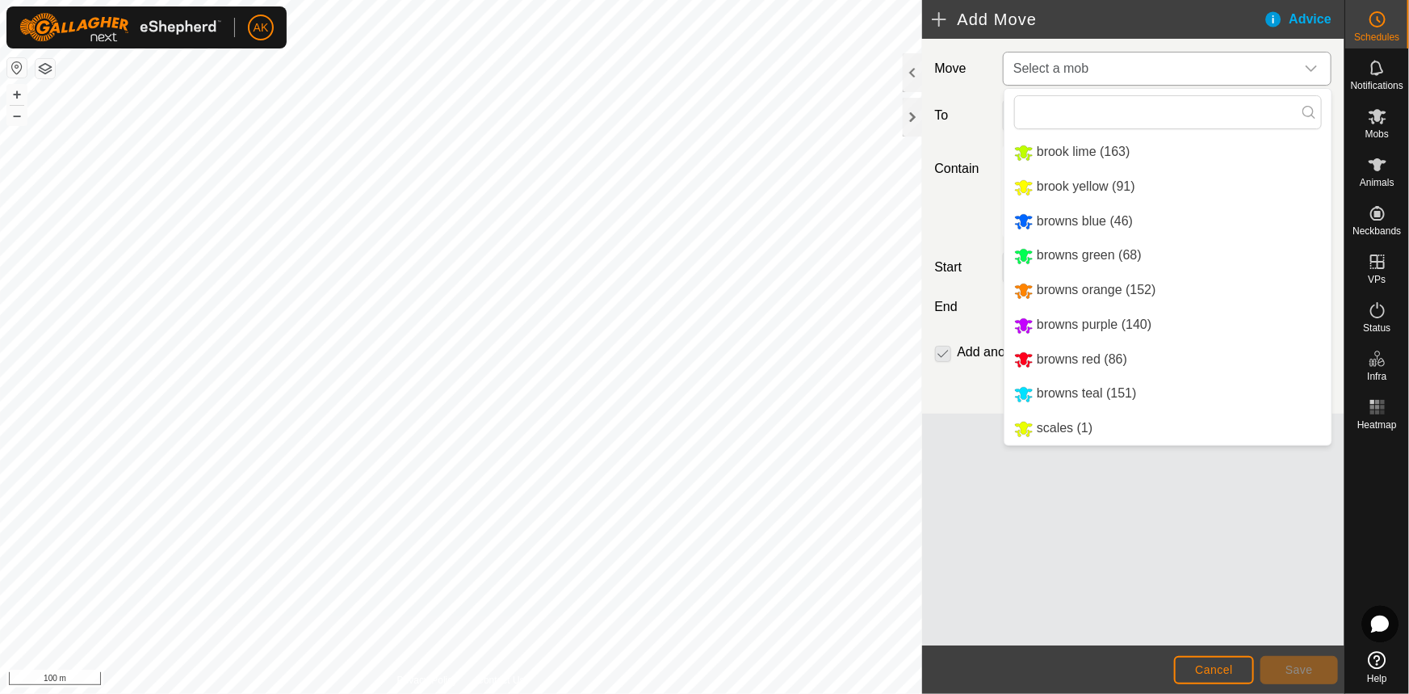
click at [1056, 332] on li "browns purple (140)" at bounding box center [1168, 324] width 327 height 33
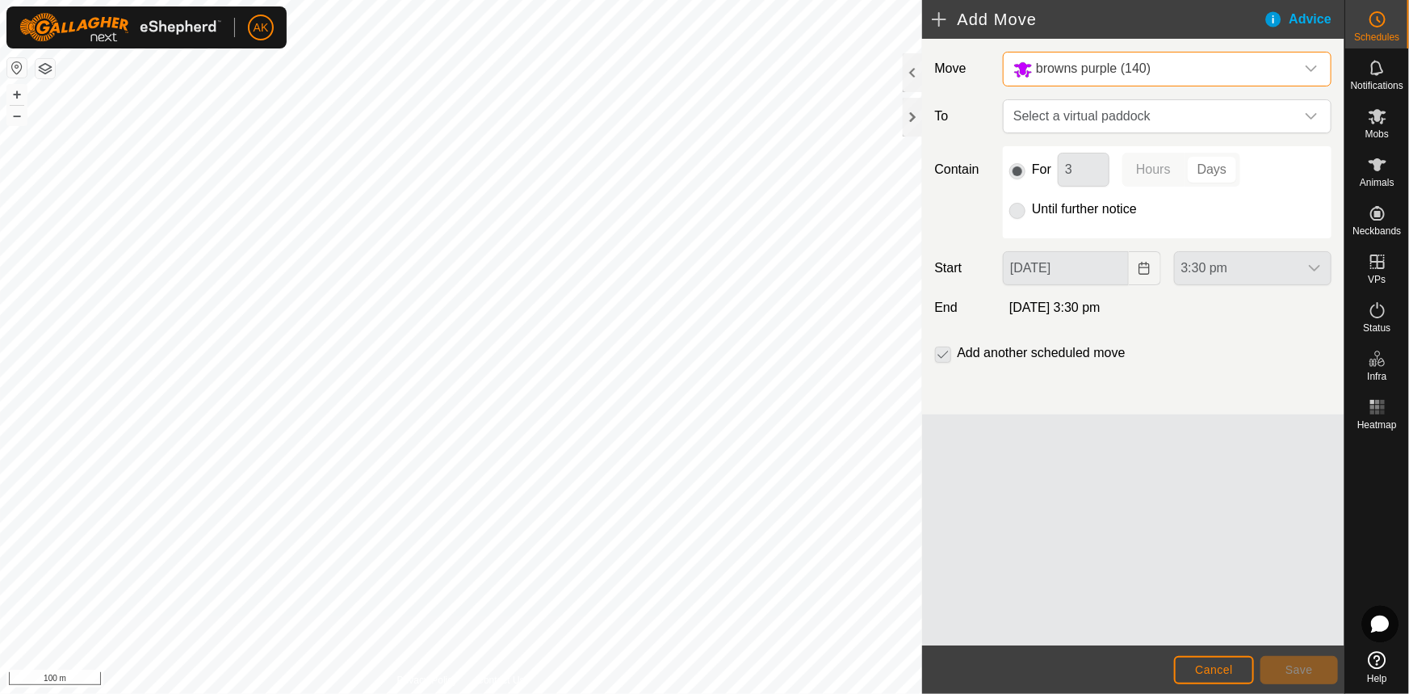
drag, startPoint x: 1012, startPoint y: 209, endPoint x: 1034, endPoint y: 216, distance: 23.5
click at [1013, 209] on p-radiobutton at bounding box center [1017, 208] width 16 height 19
click at [1018, 208] on p-radiobutton at bounding box center [1017, 208] width 16 height 19
click at [1081, 113] on span "Select a virtual paddock" at bounding box center [1151, 116] width 288 height 32
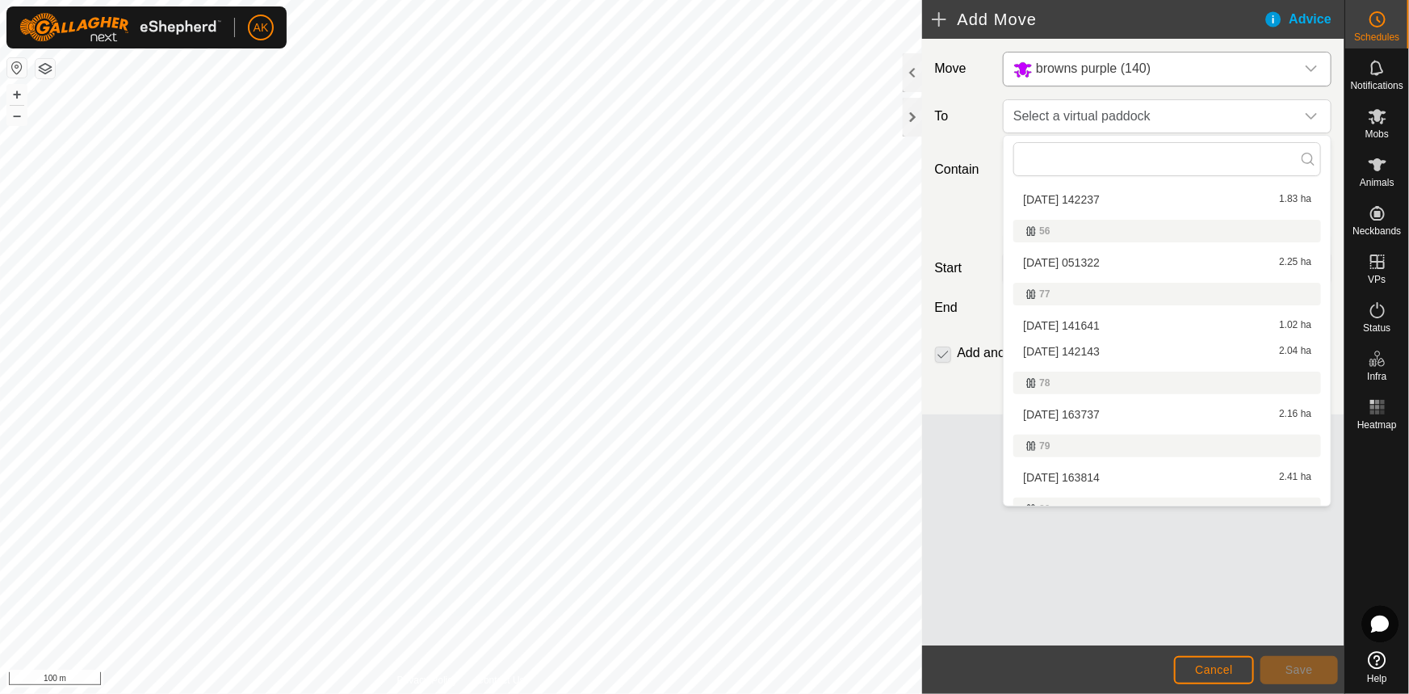
scroll to position [146, 0]
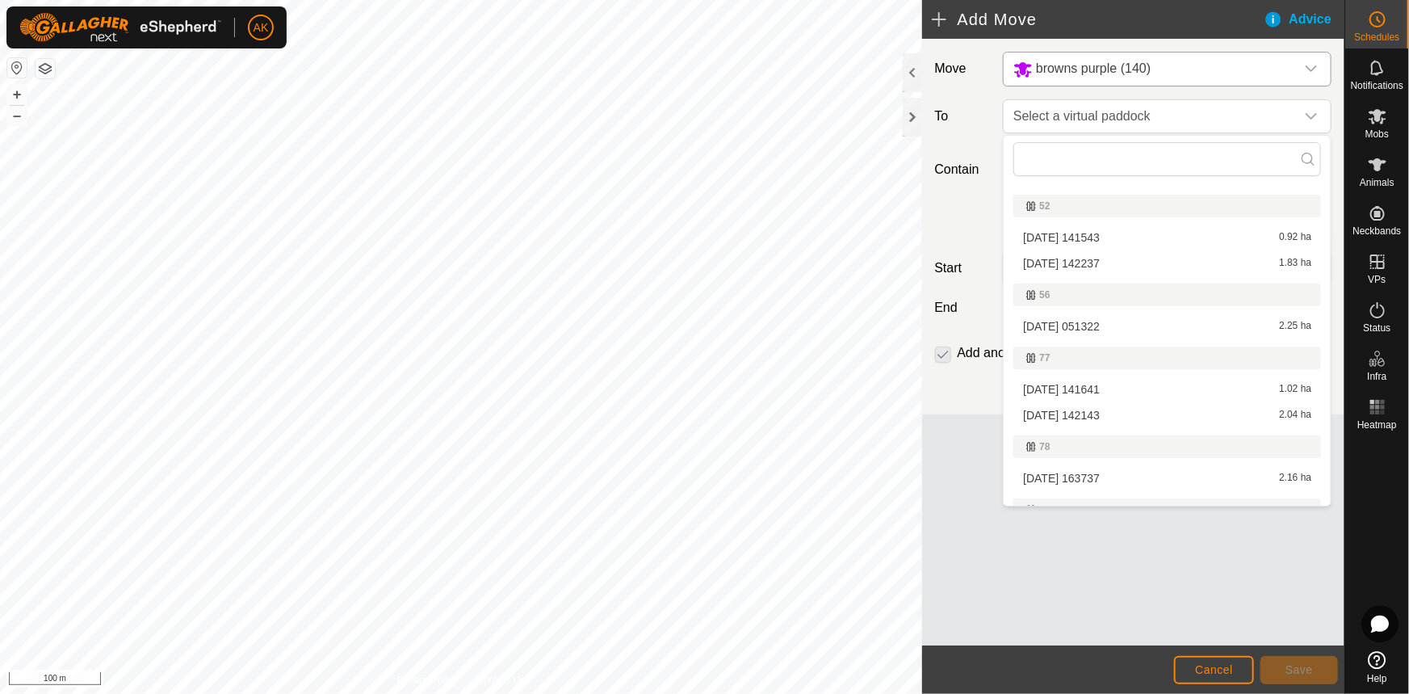
click at [1099, 262] on li "[DATE] 142237 1.83 ha" at bounding box center [1167, 263] width 308 height 24
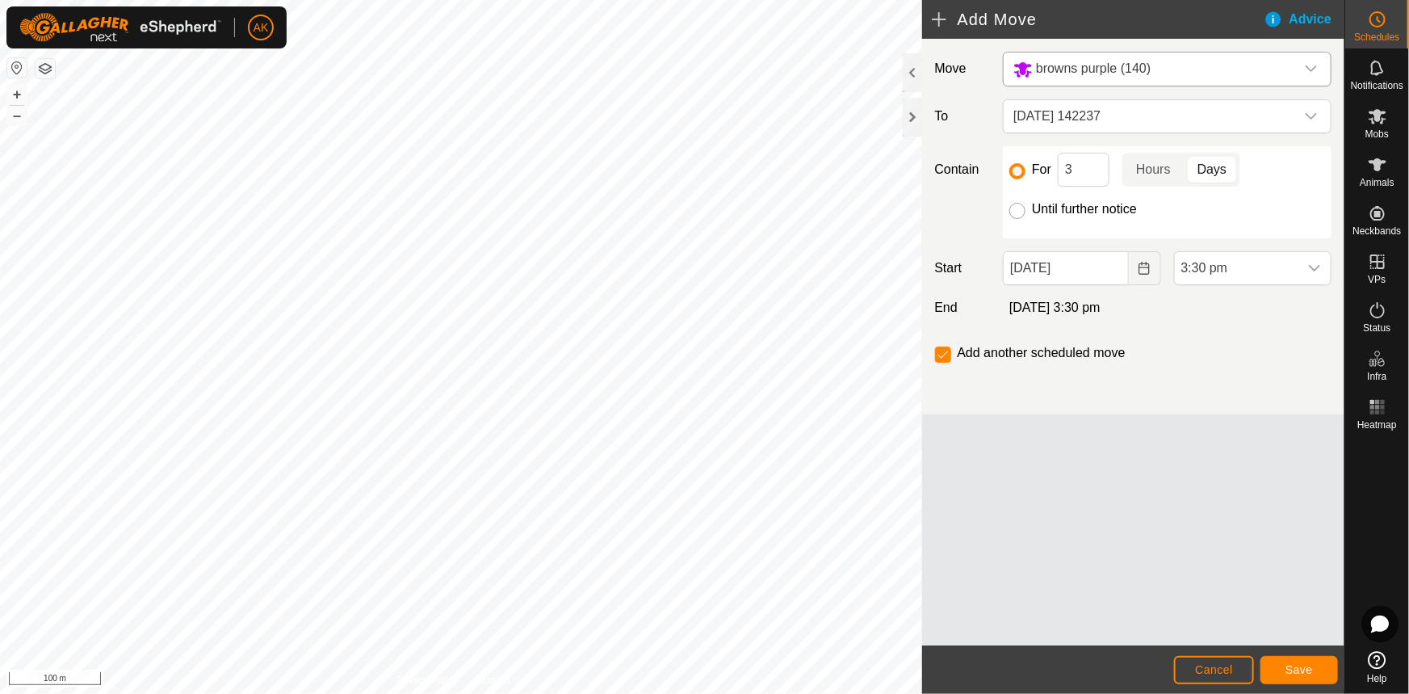
click at [1018, 211] on input "Until further notice" at bounding box center [1017, 211] width 16 height 16
radio input "true"
checkbox input "false"
click at [1145, 266] on icon "Choose Date" at bounding box center [1144, 268] width 10 height 13
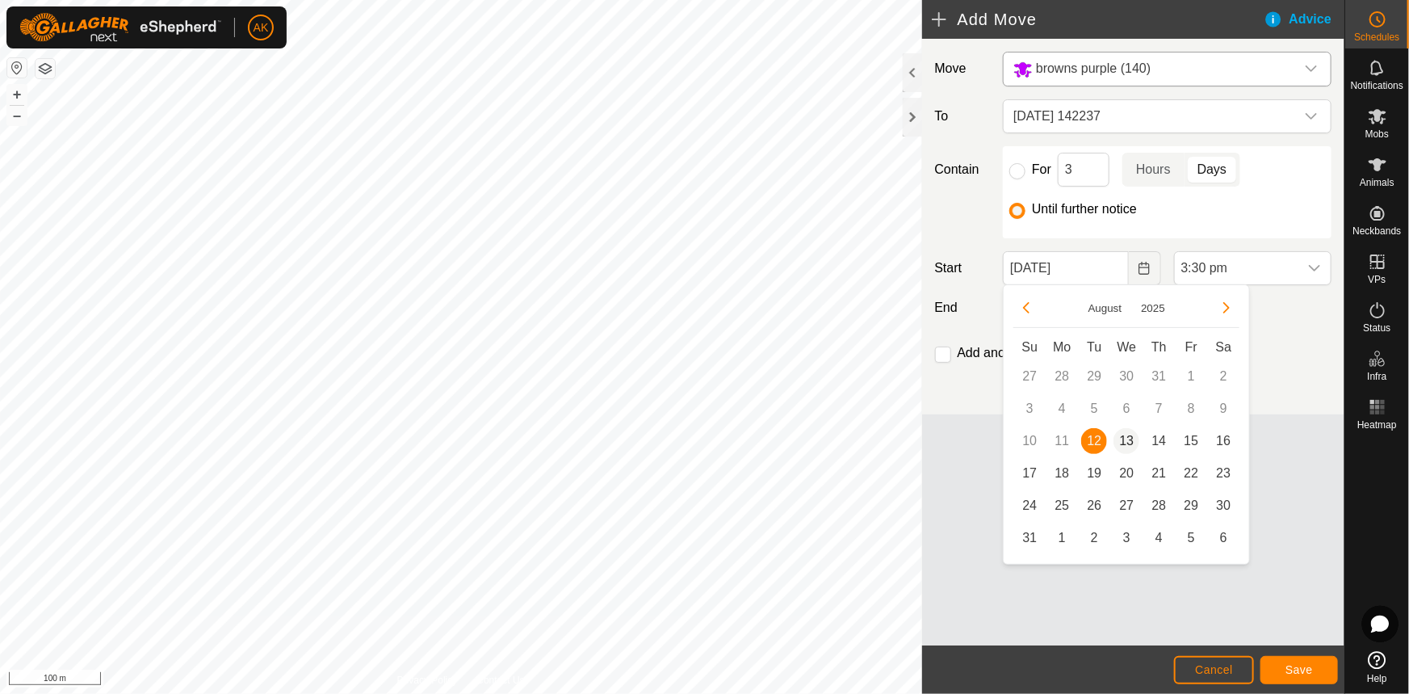
click at [1131, 434] on span "13" at bounding box center [1127, 441] width 26 height 26
type input "[DATE]"
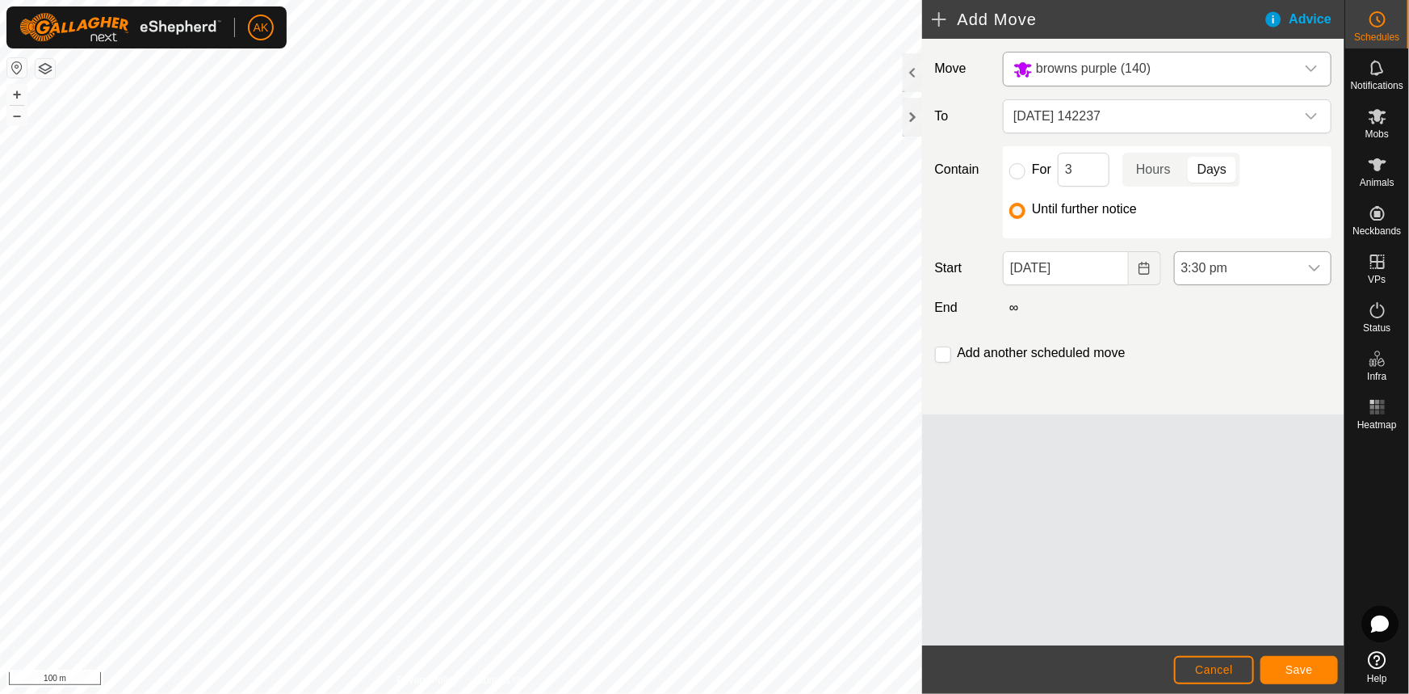
click at [1252, 278] on span "3:30 pm" at bounding box center [1237, 268] width 124 height 32
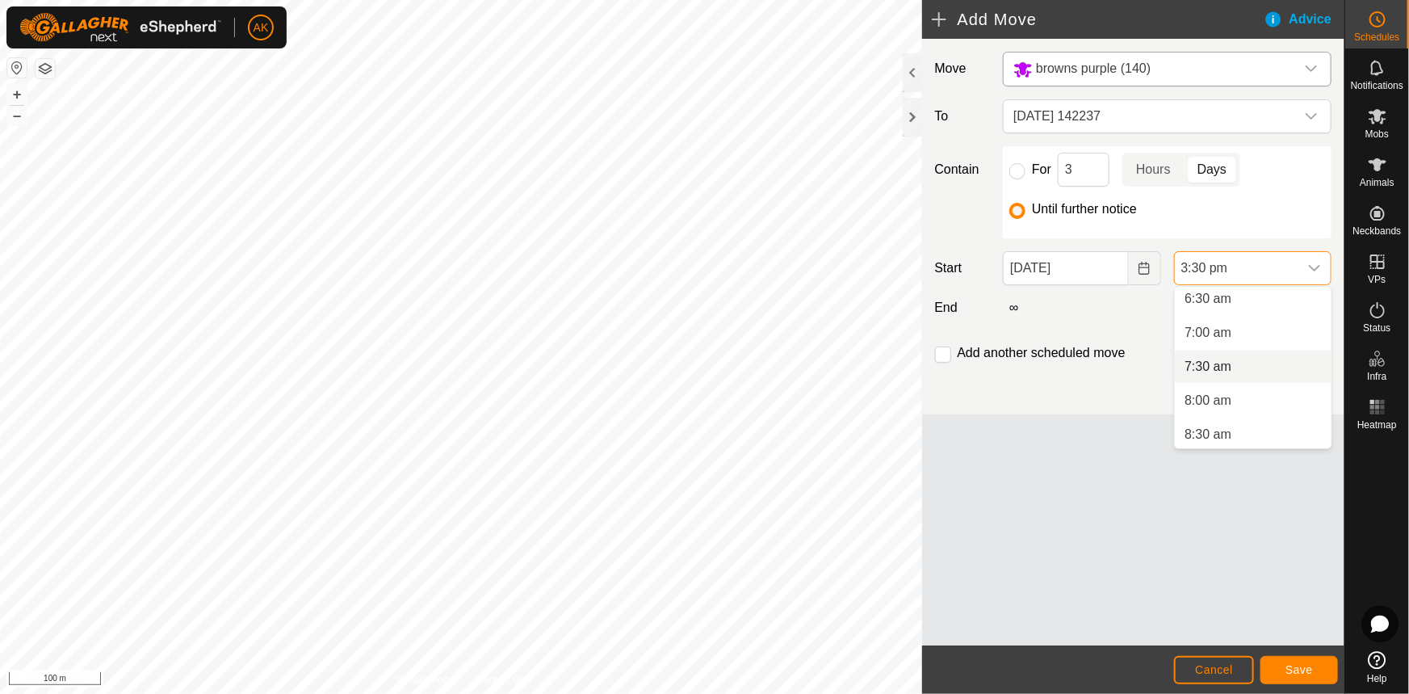
scroll to position [401, 0]
drag, startPoint x: 1211, startPoint y: 340, endPoint x: 1259, endPoint y: 409, distance: 83.6
click at [1211, 339] on li "6:30 am" at bounding box center [1253, 342] width 157 height 32
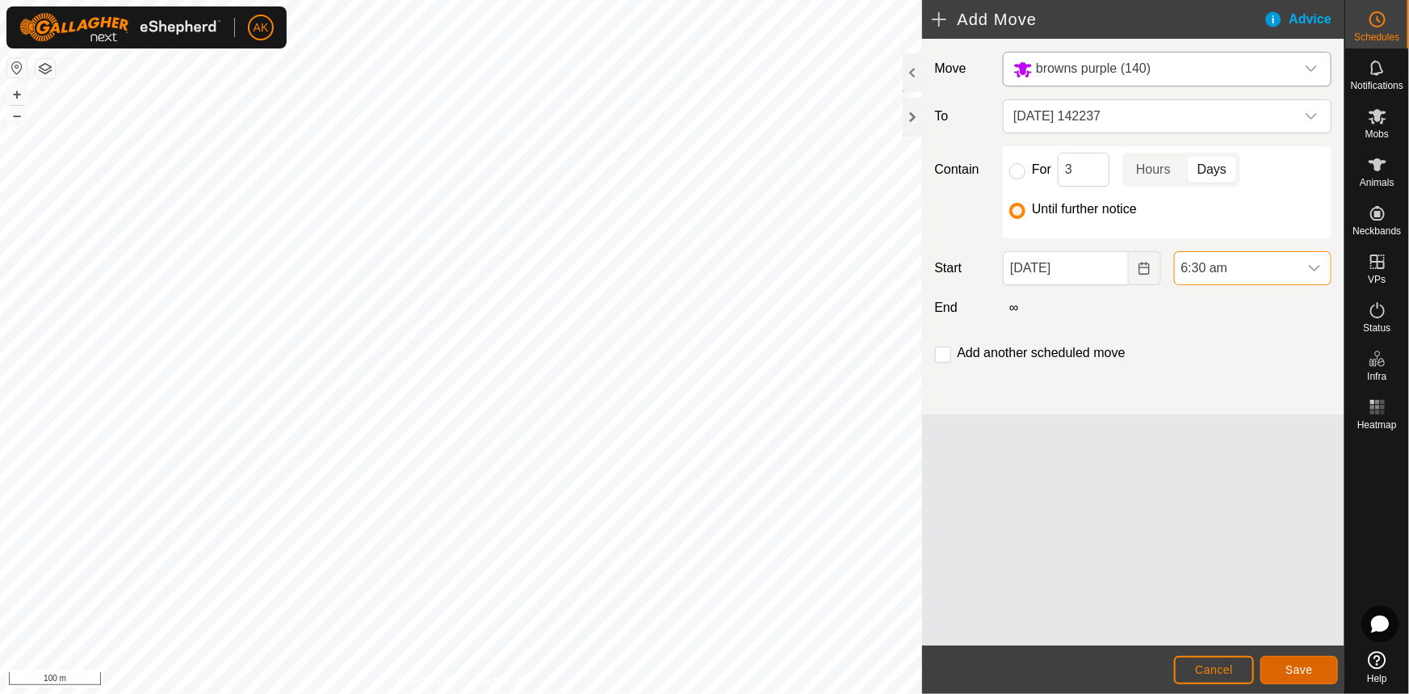
click at [1305, 660] on button "Save" at bounding box center [1300, 670] width 78 height 28
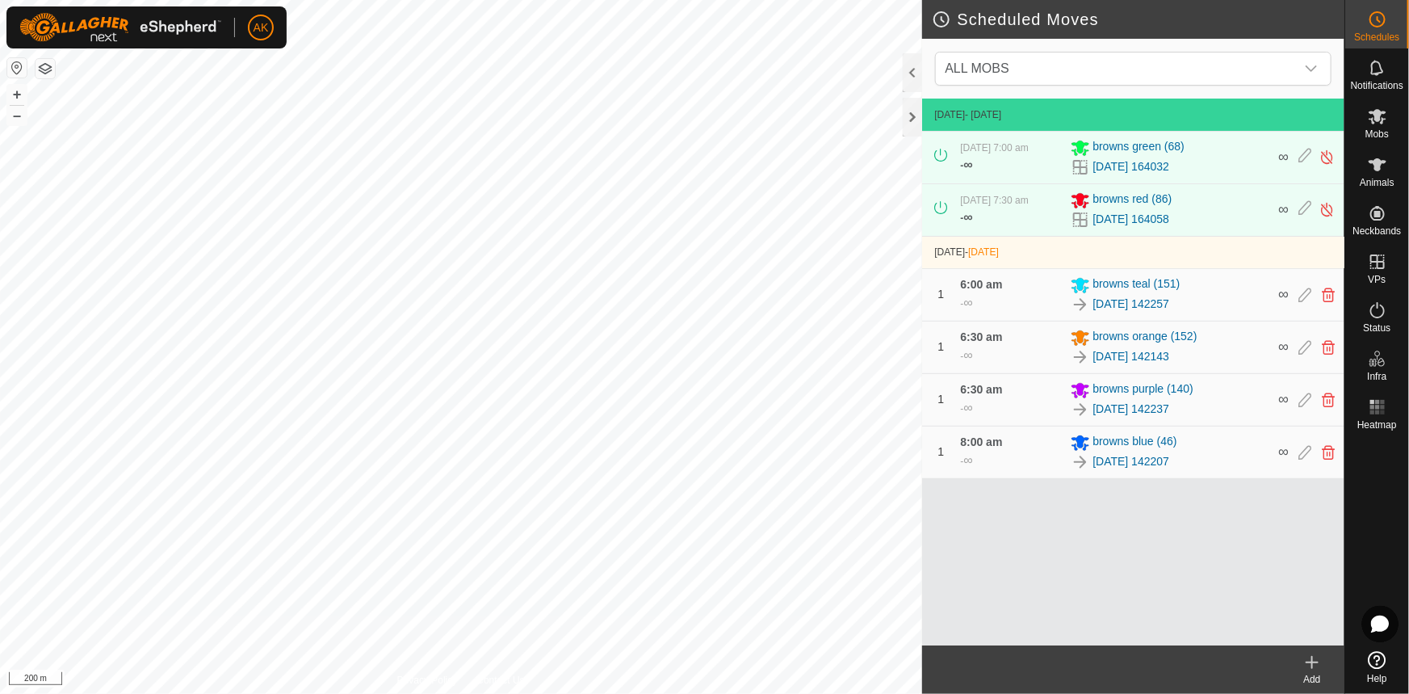
click at [1317, 654] on icon at bounding box center [1312, 662] width 19 height 19
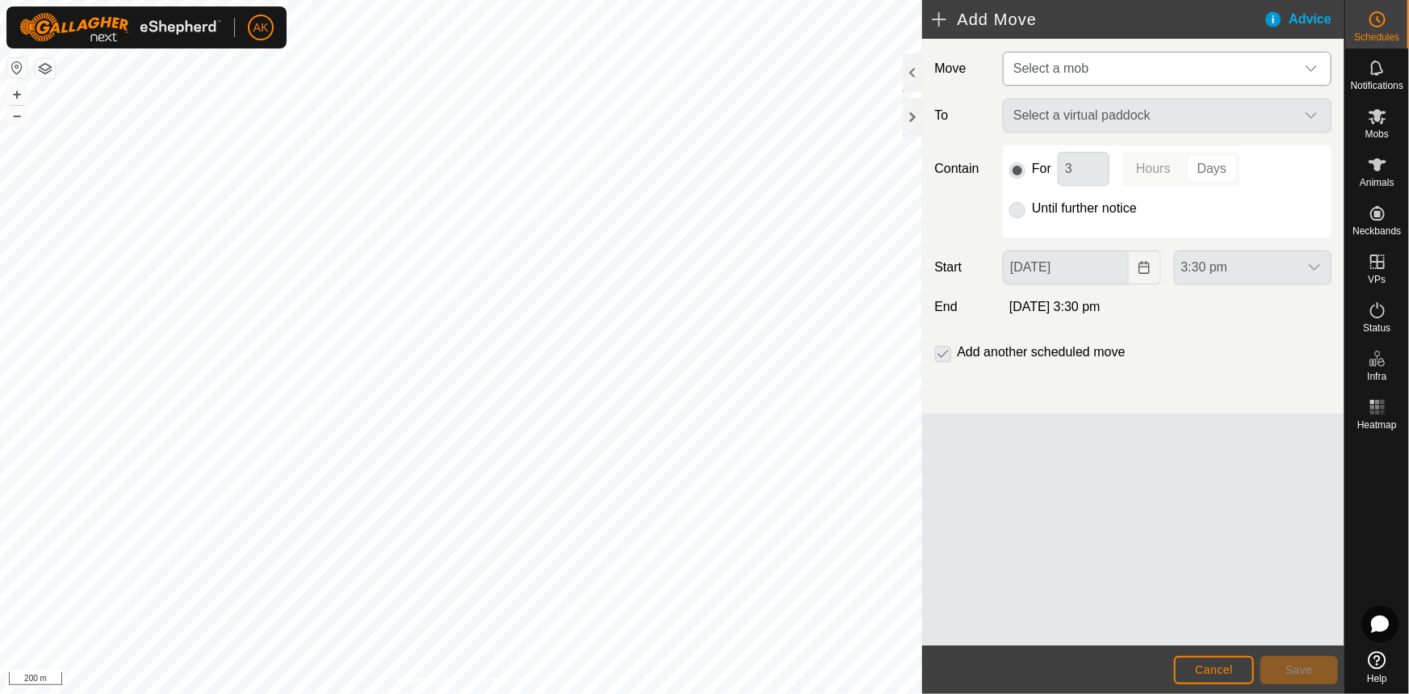
click at [1079, 71] on span "Select a mob" at bounding box center [1050, 68] width 75 height 14
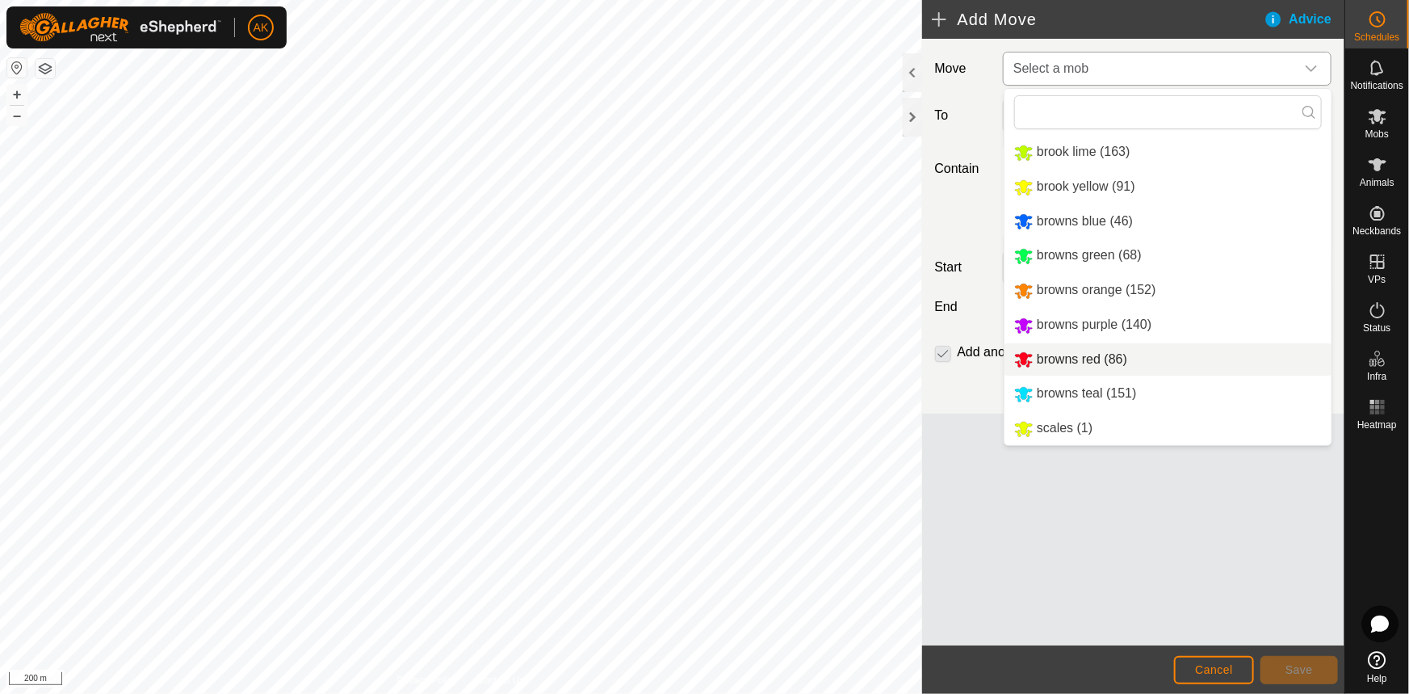
click at [1057, 357] on li "browns red (86)" at bounding box center [1168, 359] width 327 height 33
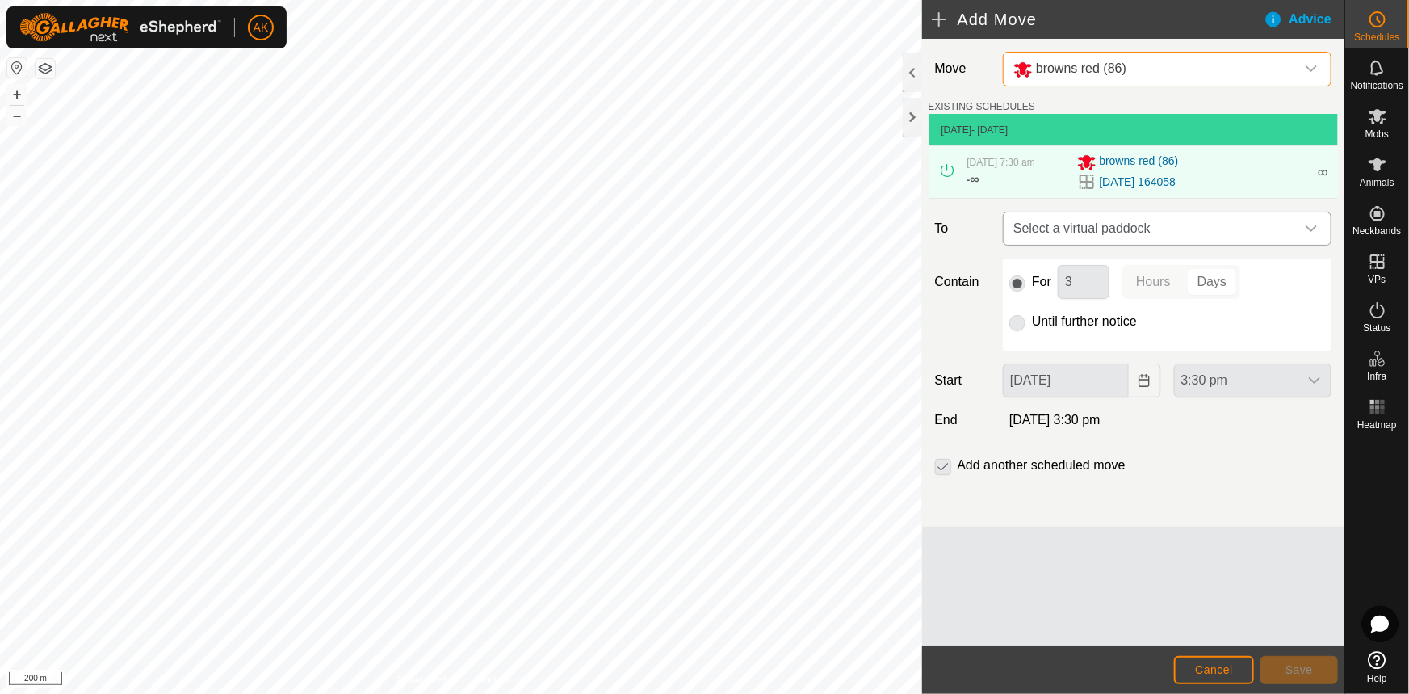
click at [1051, 221] on span "Select a virtual paddock" at bounding box center [1151, 228] width 288 height 32
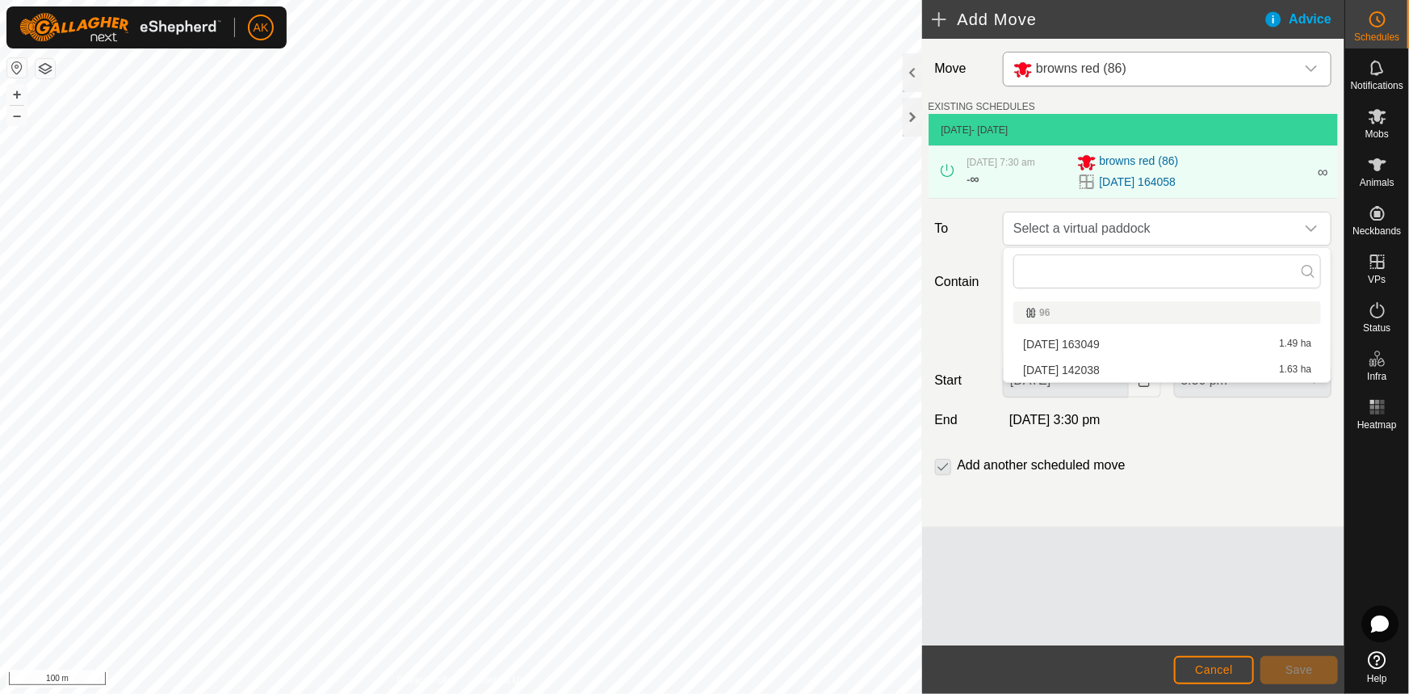
click at [1055, 366] on li "[DATE] 142038 1.63 ha" at bounding box center [1167, 370] width 308 height 24
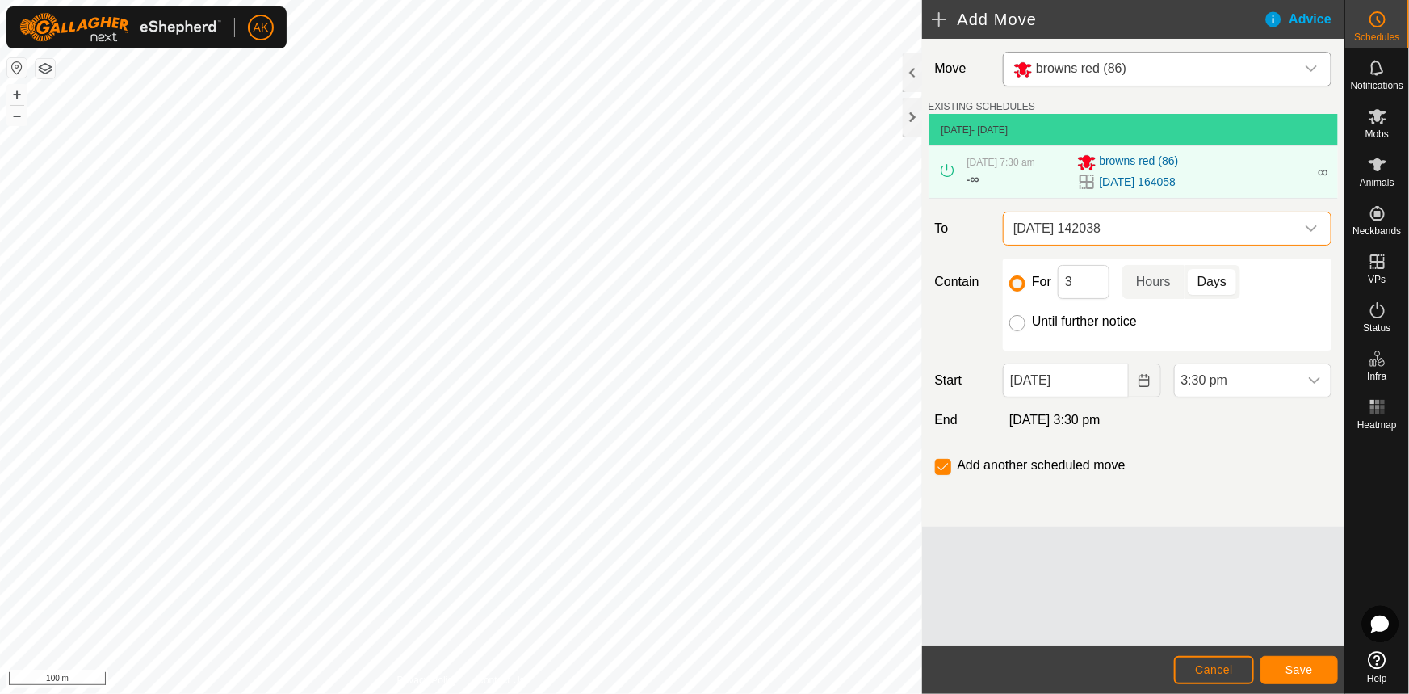
click at [1011, 322] on input "Until further notice" at bounding box center [1017, 323] width 16 height 16
radio input "true"
checkbox input "false"
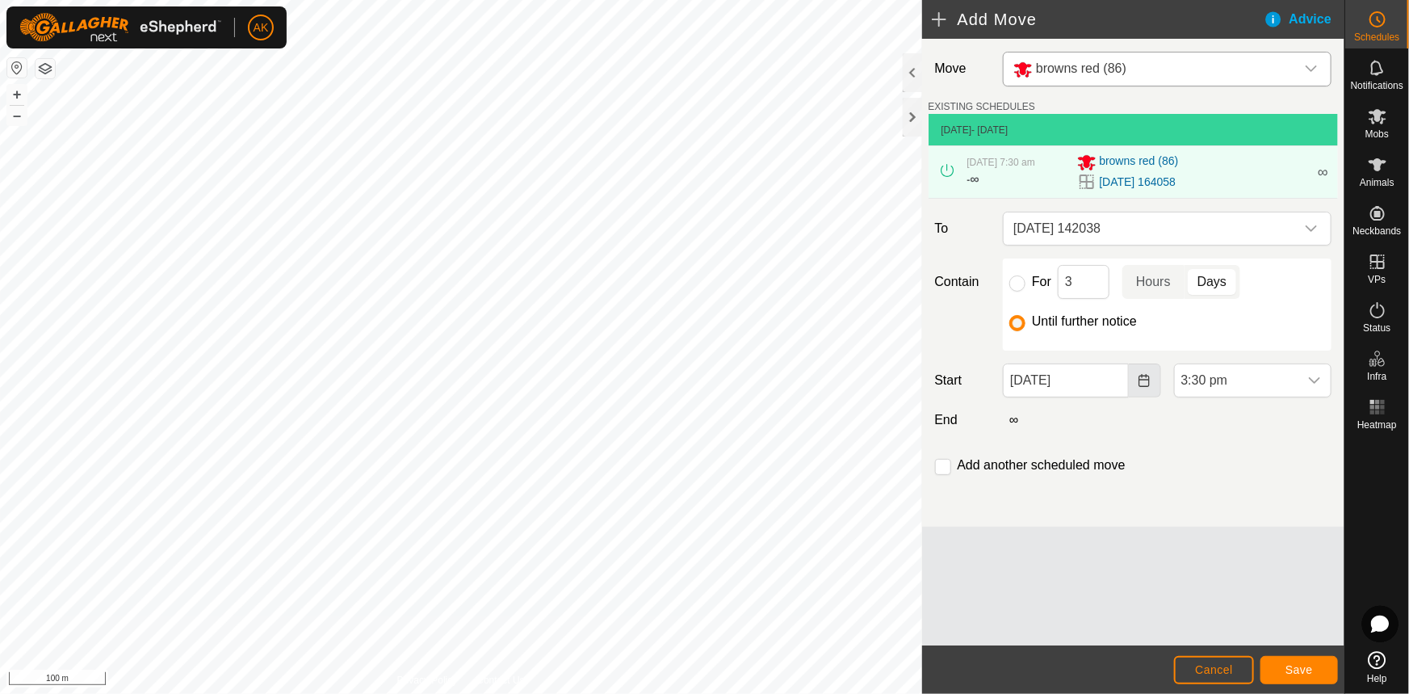
click at [1143, 384] on icon "Choose Date" at bounding box center [1144, 380] width 13 height 13
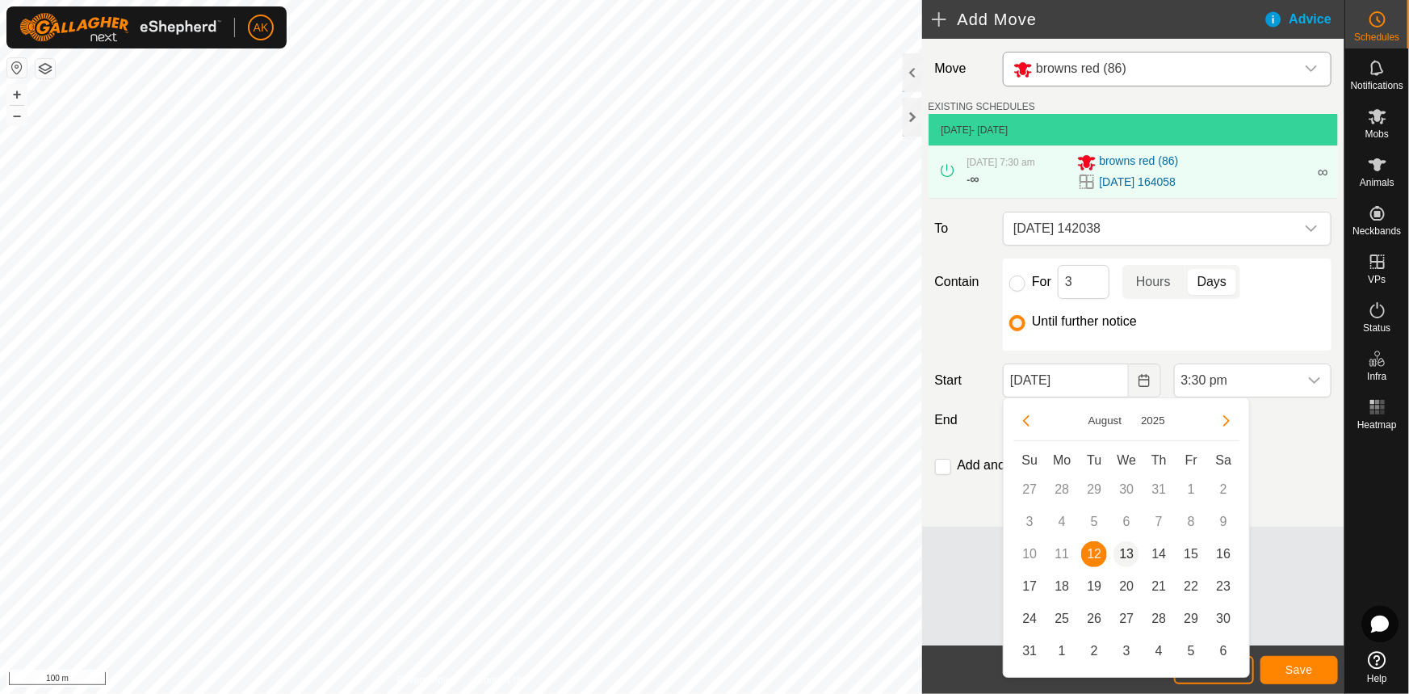
click at [1137, 552] on span "13" at bounding box center [1127, 554] width 26 height 26
type input "[DATE]"
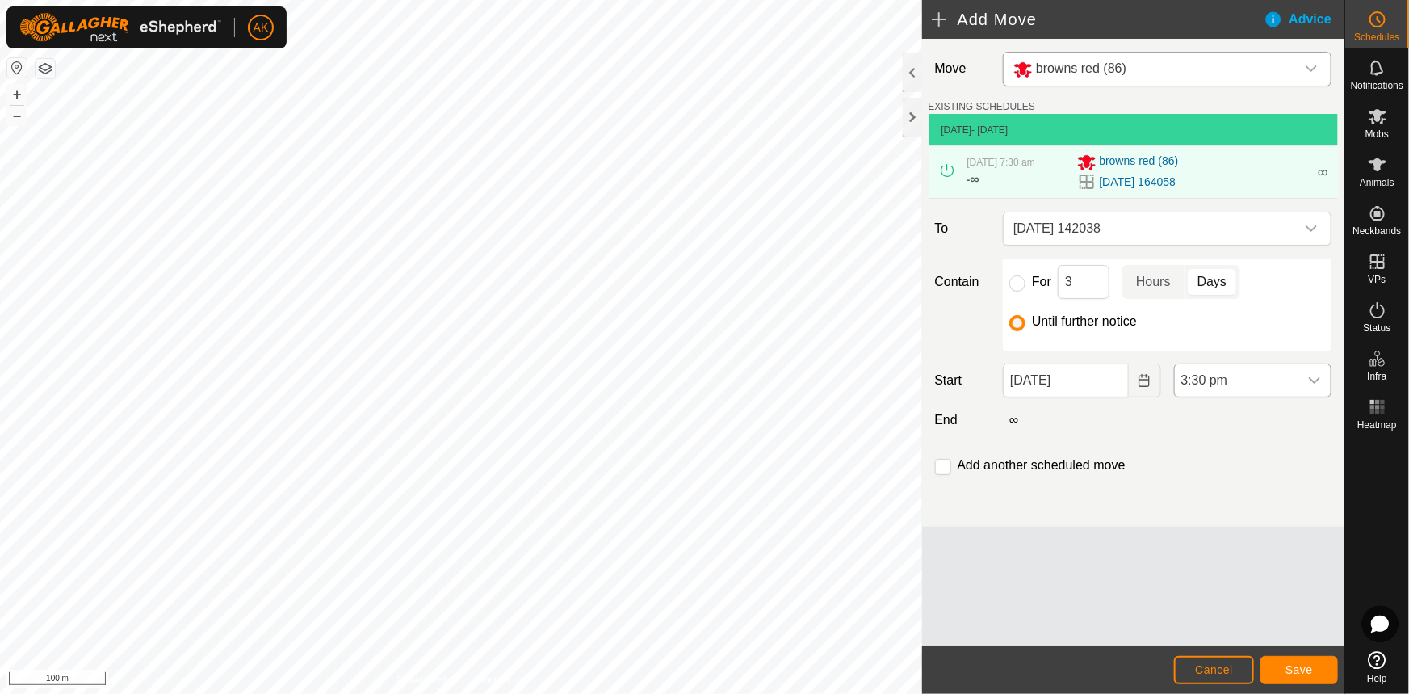
click at [1246, 380] on span "3:30 pm" at bounding box center [1237, 380] width 124 height 32
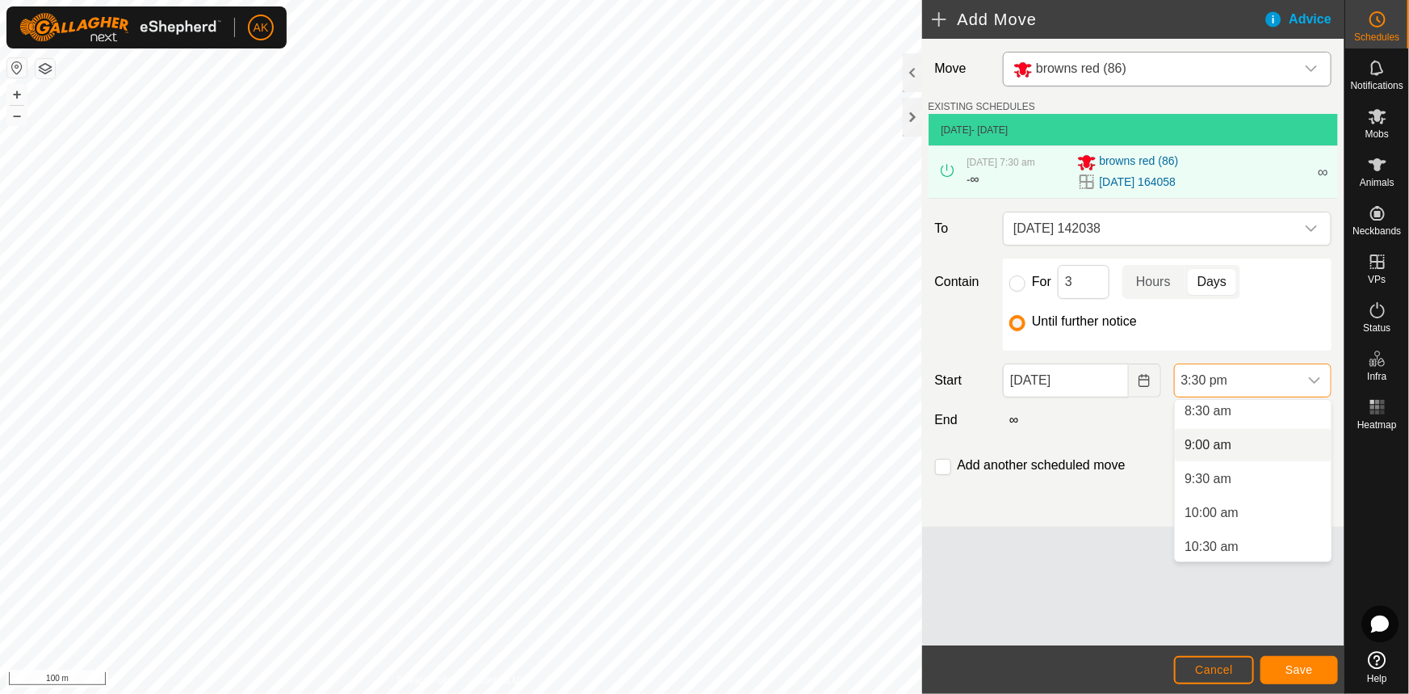
scroll to position [509, 0]
click at [1220, 443] on li "8:00 am" at bounding box center [1253, 450] width 157 height 32
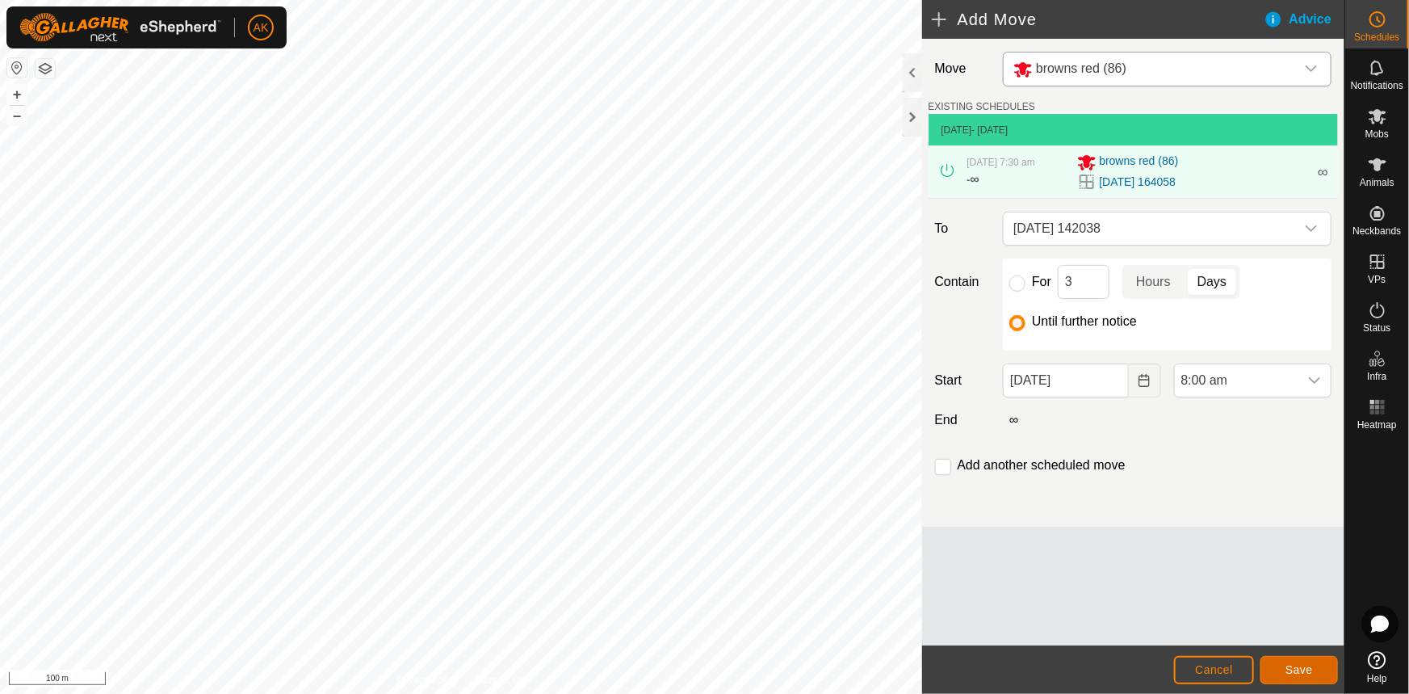
click at [1308, 667] on span "Save" at bounding box center [1299, 669] width 27 height 13
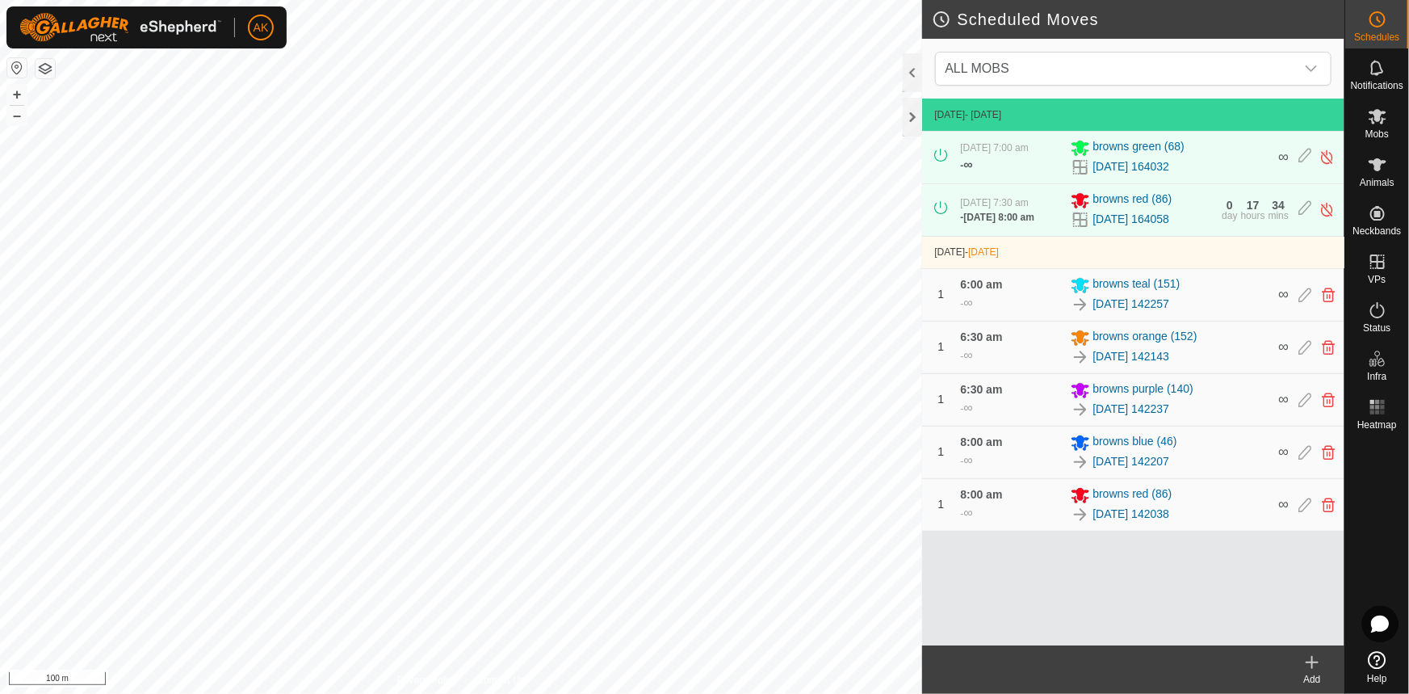
click at [1312, 665] on icon at bounding box center [1312, 662] width 0 height 11
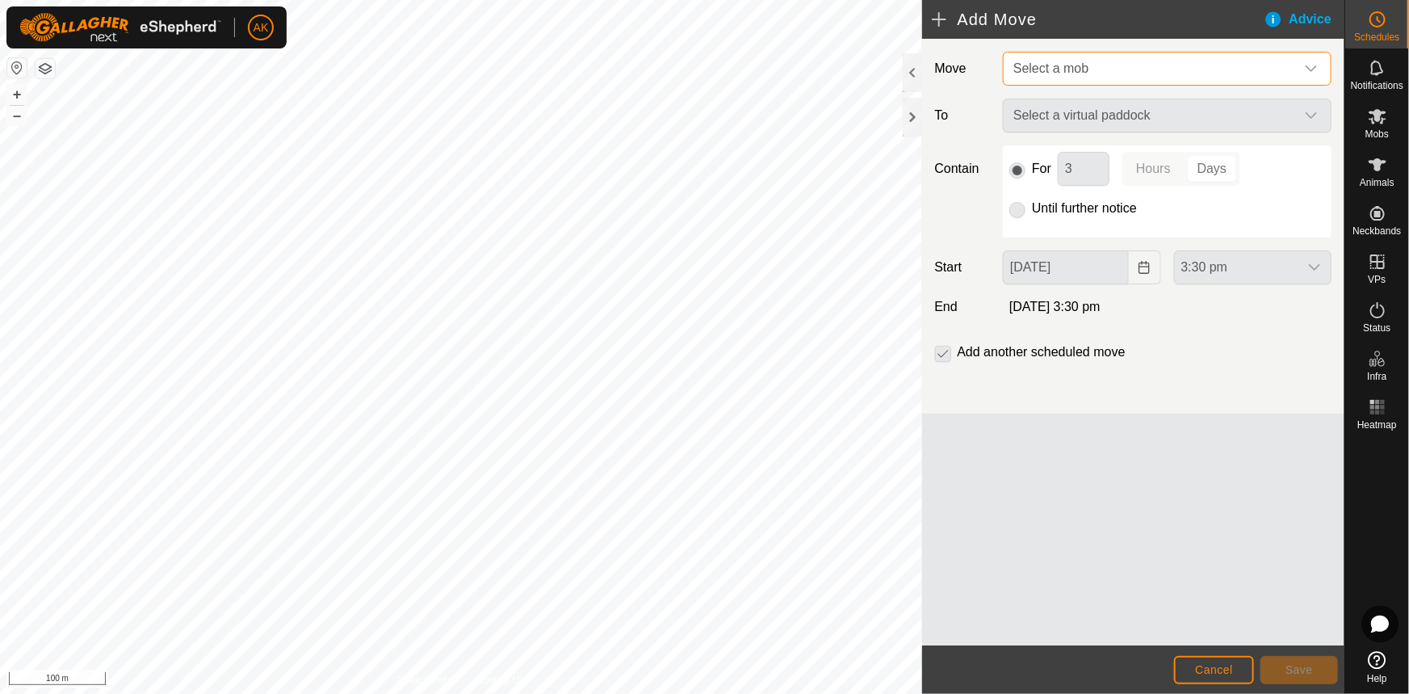
click at [1067, 57] on span "Select a mob" at bounding box center [1151, 68] width 288 height 32
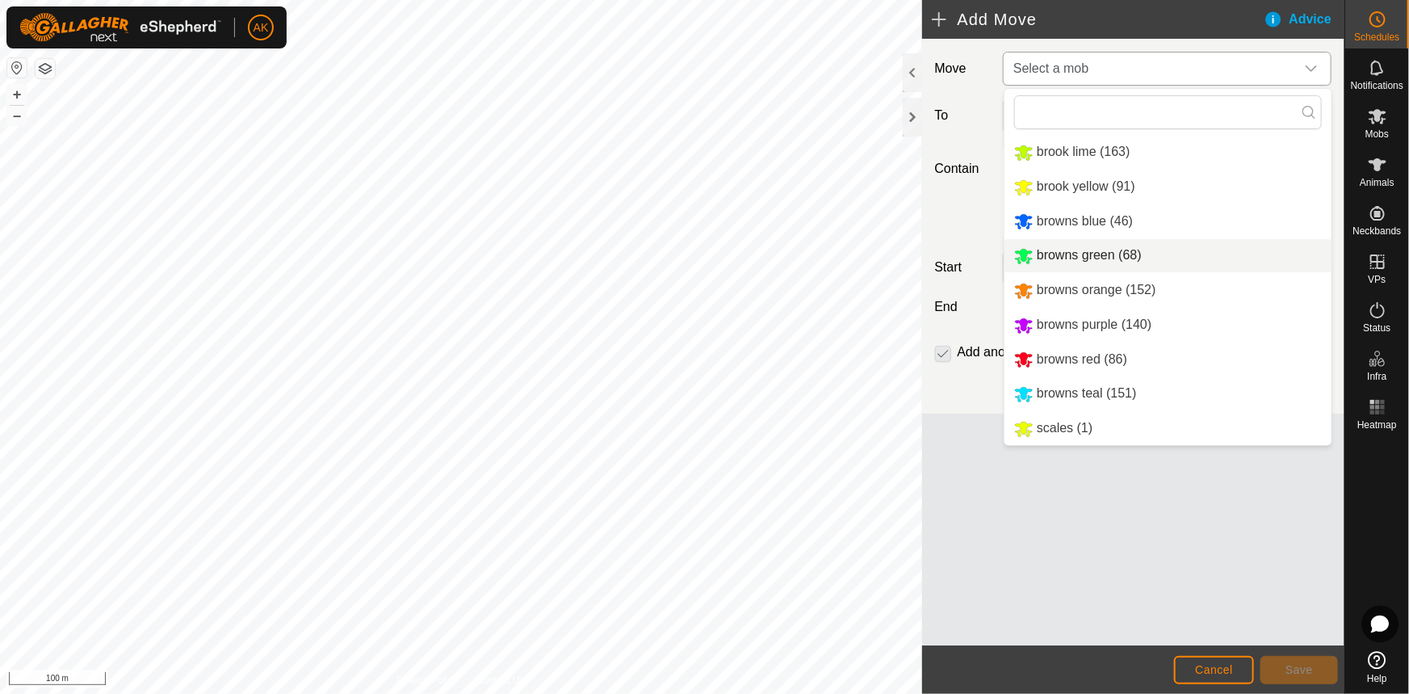
click at [1063, 250] on li "browns green (68)" at bounding box center [1168, 255] width 327 height 33
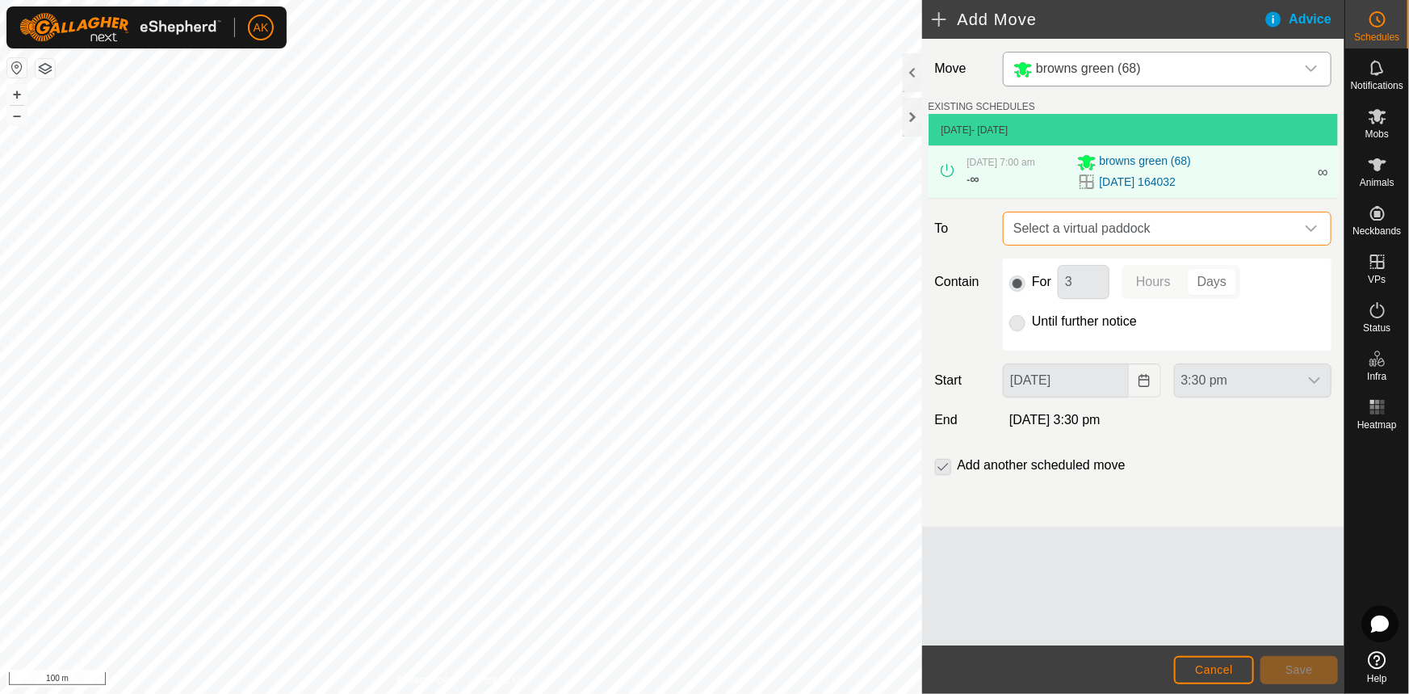
click at [1073, 229] on span "Select a virtual paddock" at bounding box center [1151, 228] width 288 height 32
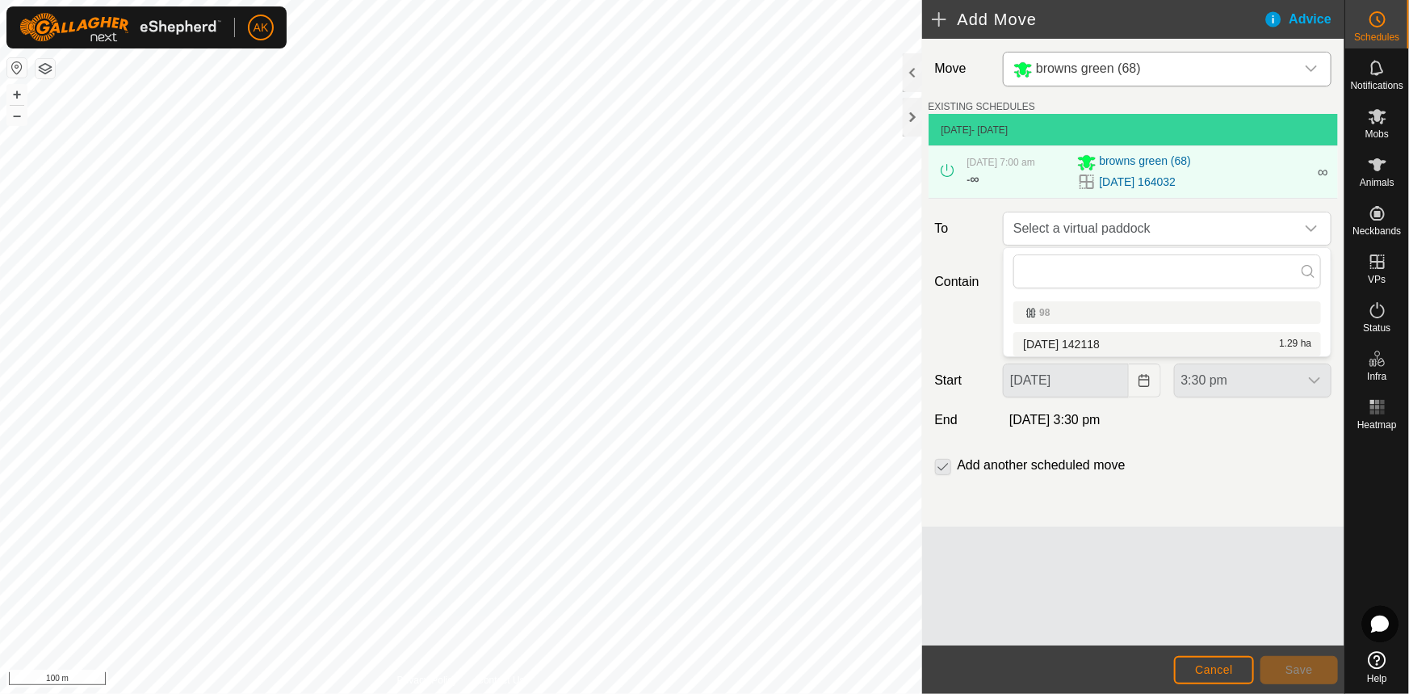
click at [1066, 339] on li "[DATE] 142118 1.29 ha" at bounding box center [1167, 344] width 308 height 24
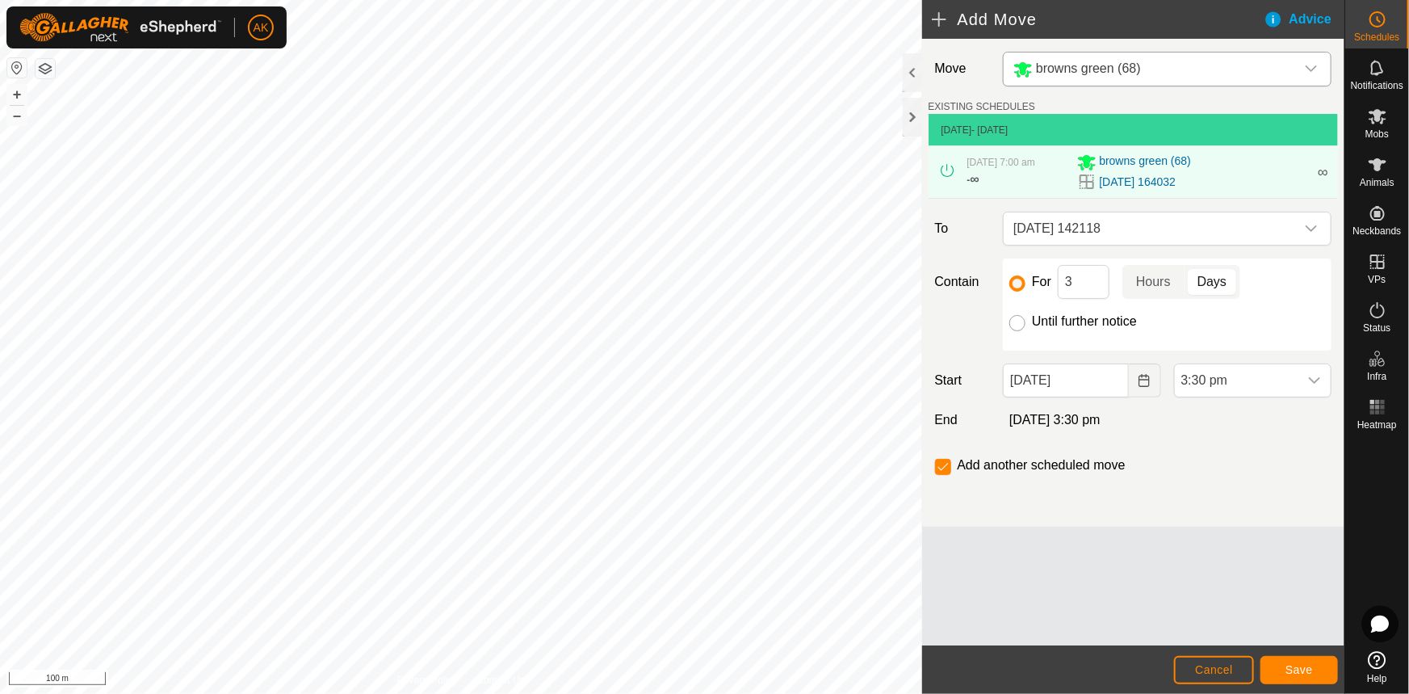
click at [1017, 324] on input "Until further notice" at bounding box center [1017, 323] width 16 height 16
radio input "true"
checkbox input "false"
click at [1135, 384] on button "Choose Date" at bounding box center [1145, 380] width 32 height 34
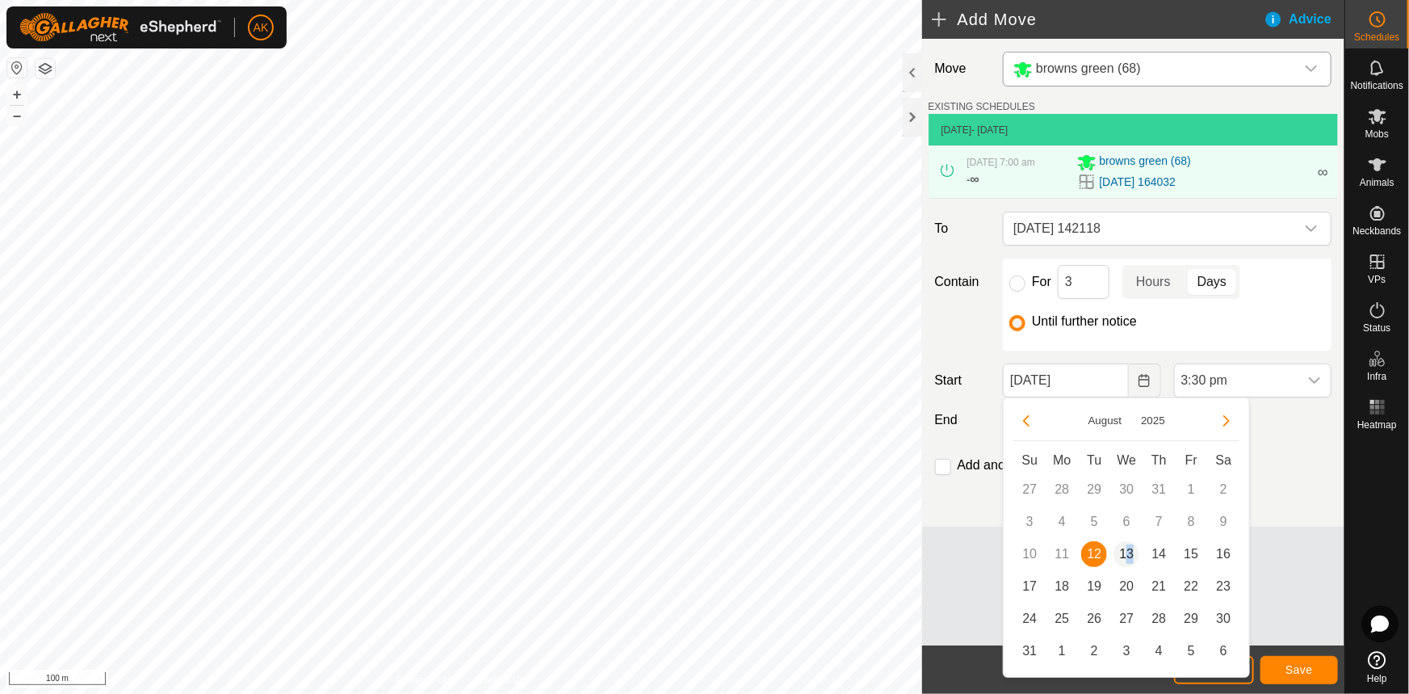
click at [1131, 549] on span "13" at bounding box center [1127, 554] width 26 height 26
type input "[DATE]"
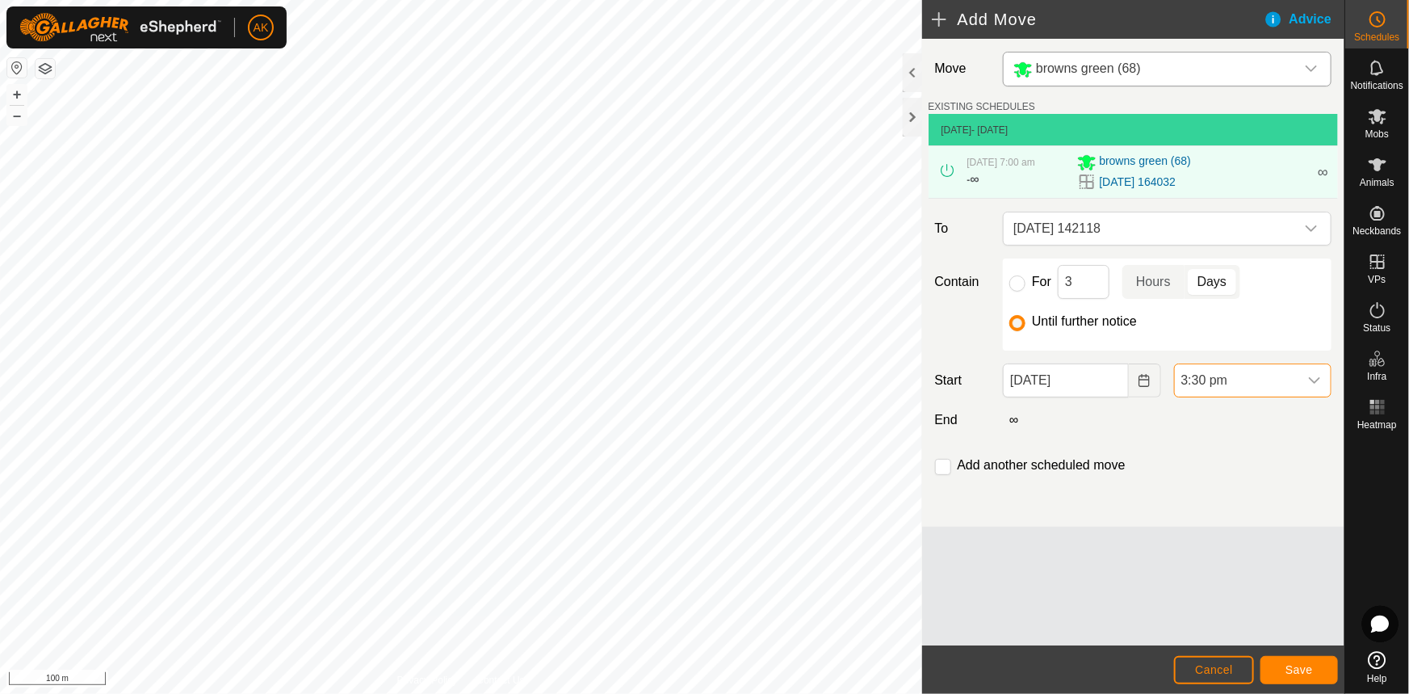
click at [1249, 385] on span "3:30 pm" at bounding box center [1237, 380] width 124 height 32
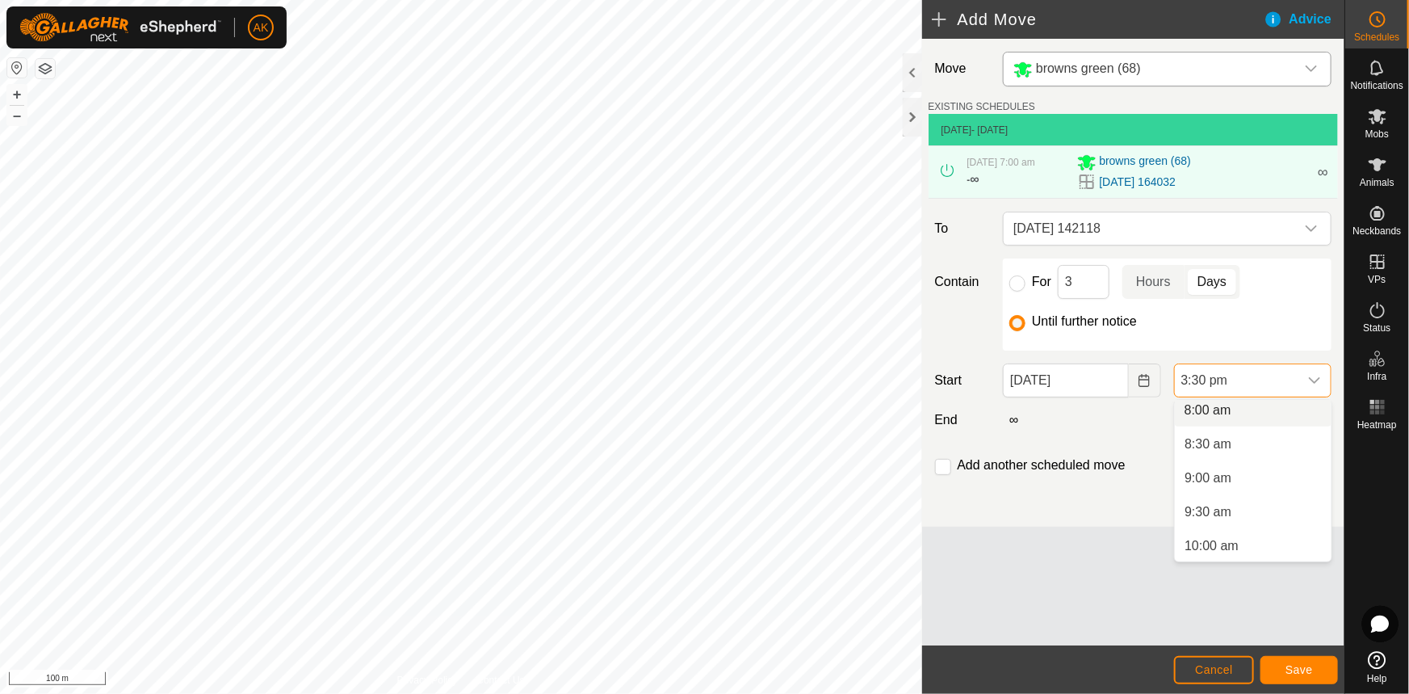
scroll to position [542, 0]
click at [1209, 409] on li "8:00 am" at bounding box center [1253, 417] width 157 height 32
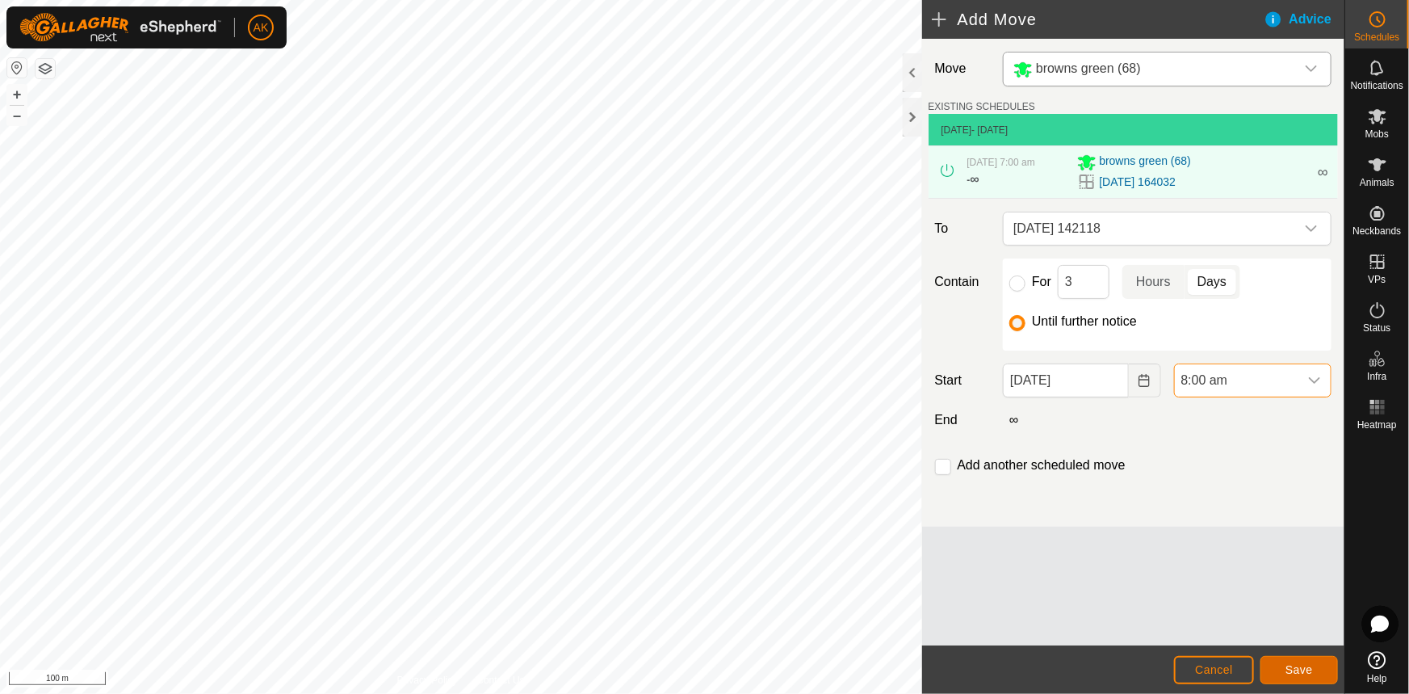
click at [1308, 674] on span "Save" at bounding box center [1299, 669] width 27 height 13
